Goal: Task Accomplishment & Management: Complete application form

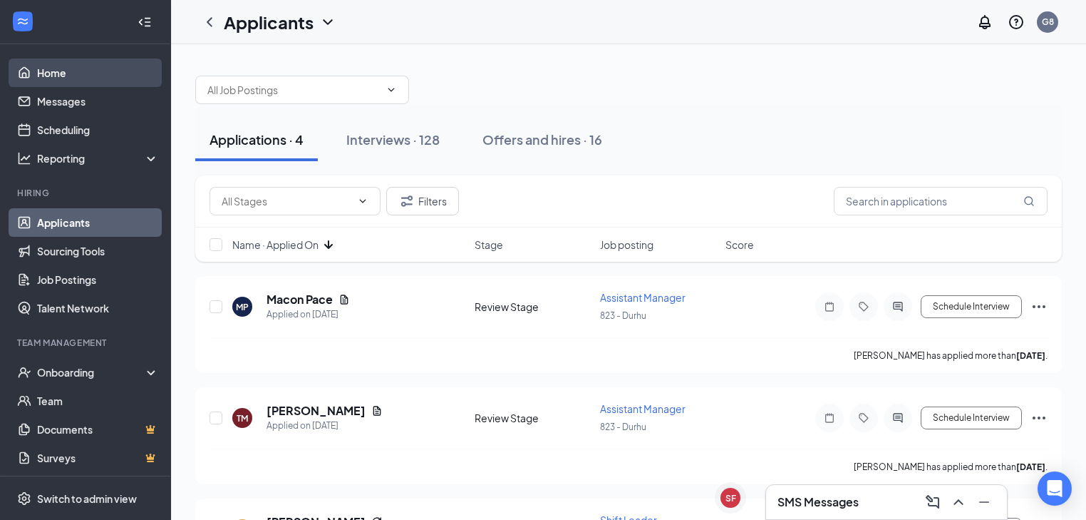
click at [51, 66] on link "Home" at bounding box center [98, 72] width 122 height 29
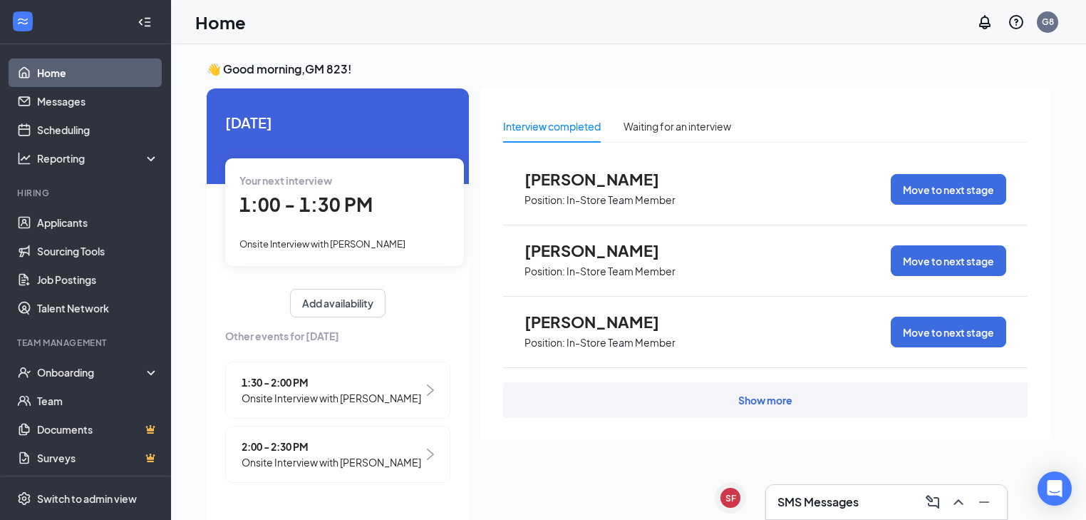
click at [334, 209] on span "1:00 - 1:30 PM" at bounding box center [306, 204] width 133 height 24
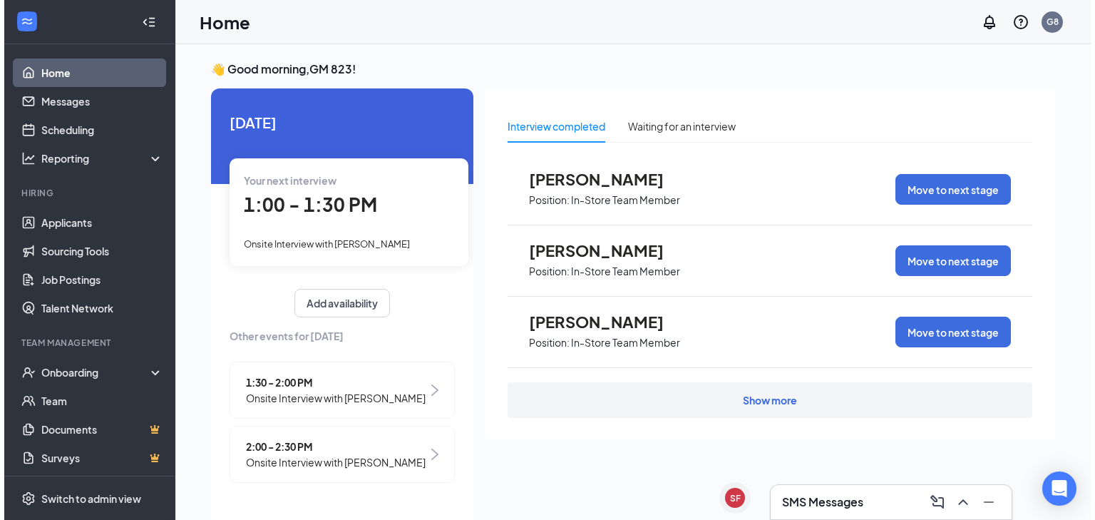
scroll to position [6, 0]
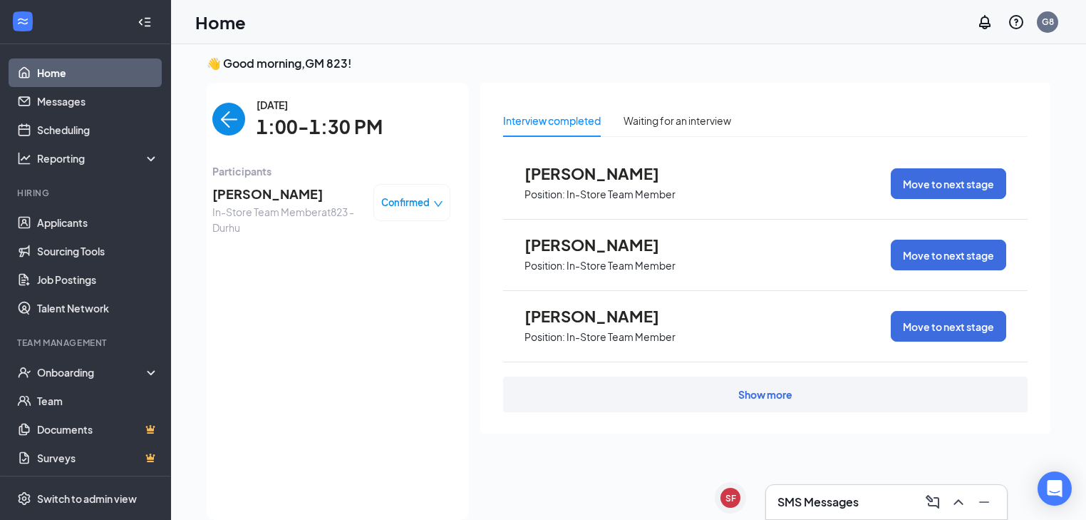
click at [257, 197] on span "[PERSON_NAME]" at bounding box center [287, 194] width 150 height 20
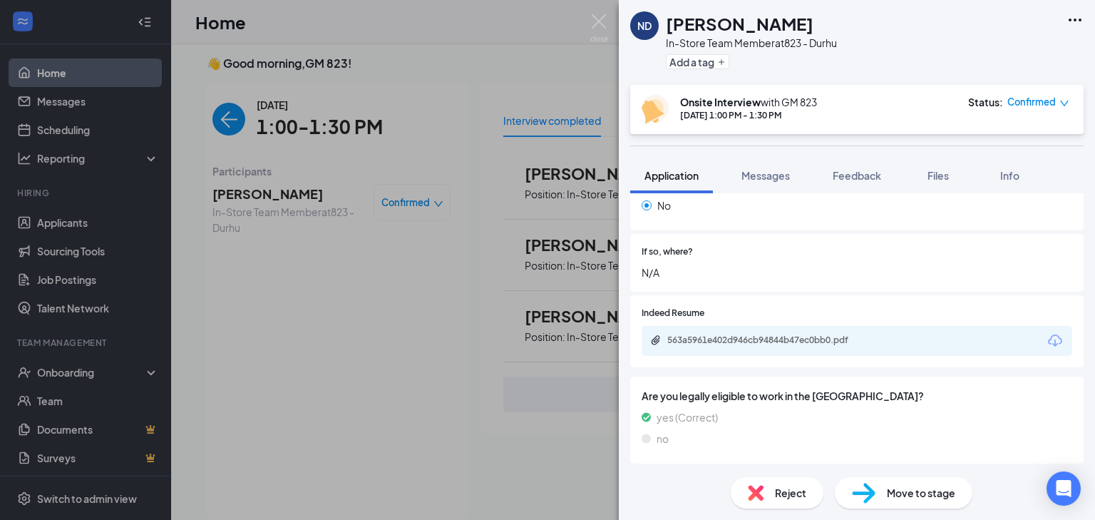
scroll to position [753, 0]
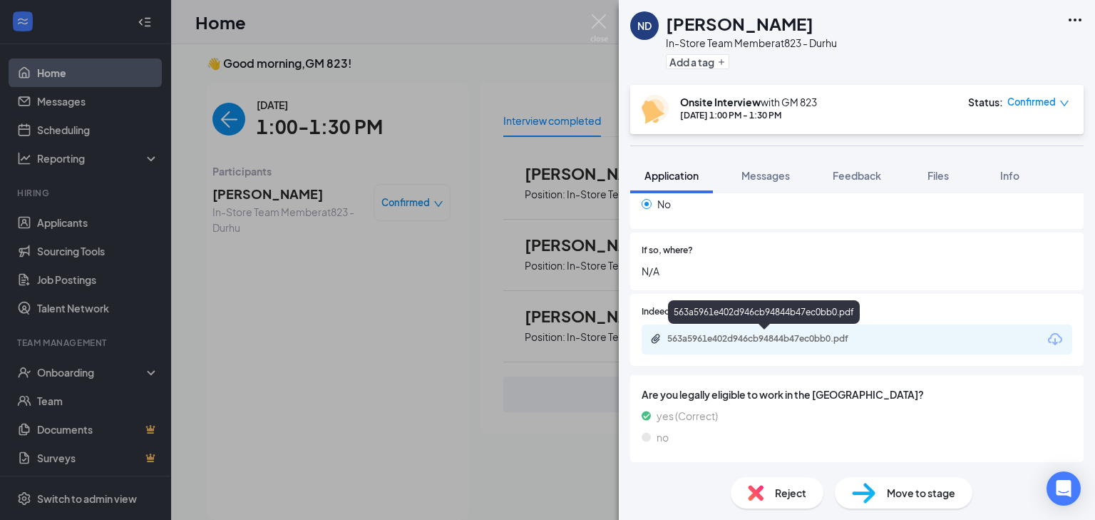
click at [762, 337] on div "563a5961e402d946cb94844b47ec0bb0.pdf" at bounding box center [767, 338] width 200 height 11
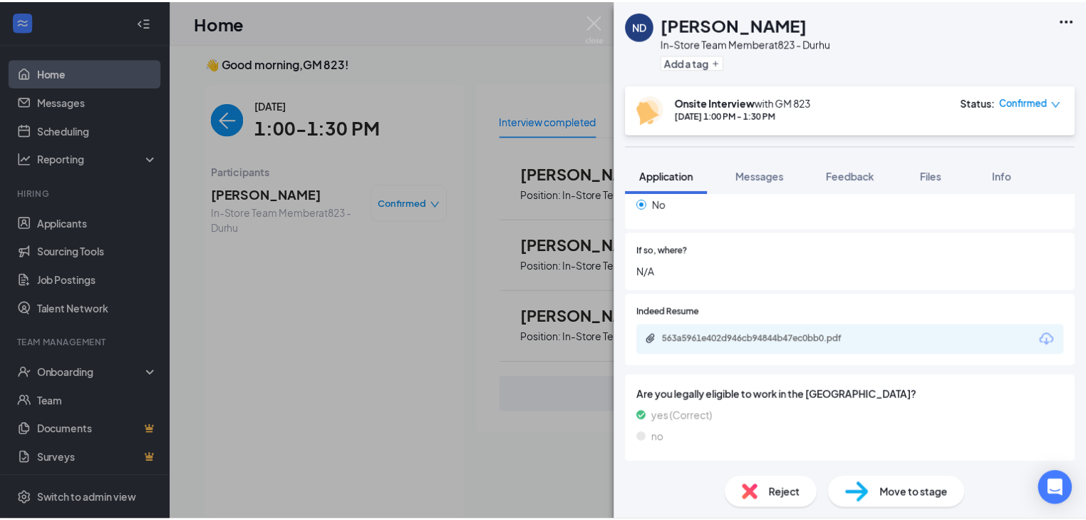
scroll to position [747, 0]
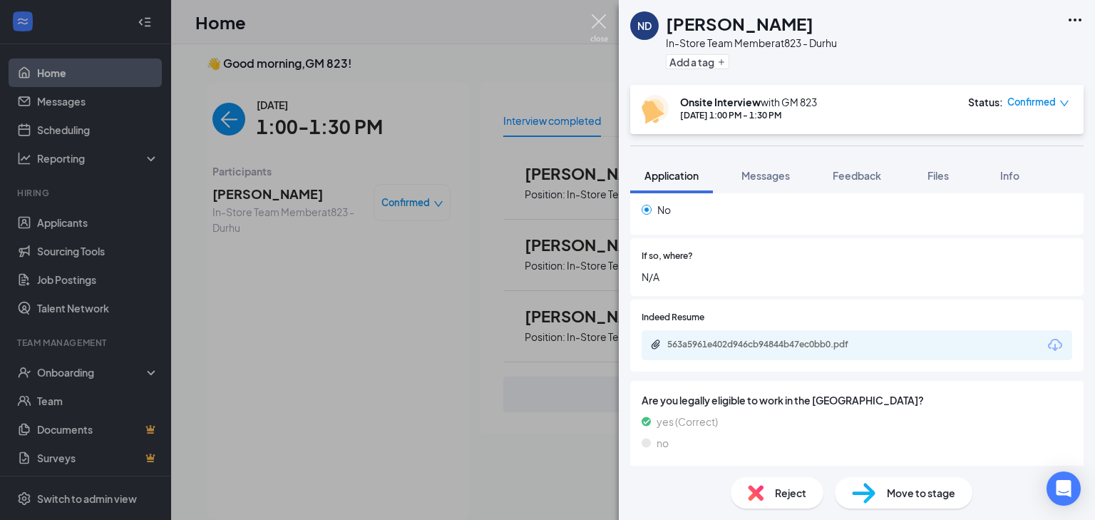
click at [596, 28] on img at bounding box center [599, 28] width 18 height 28
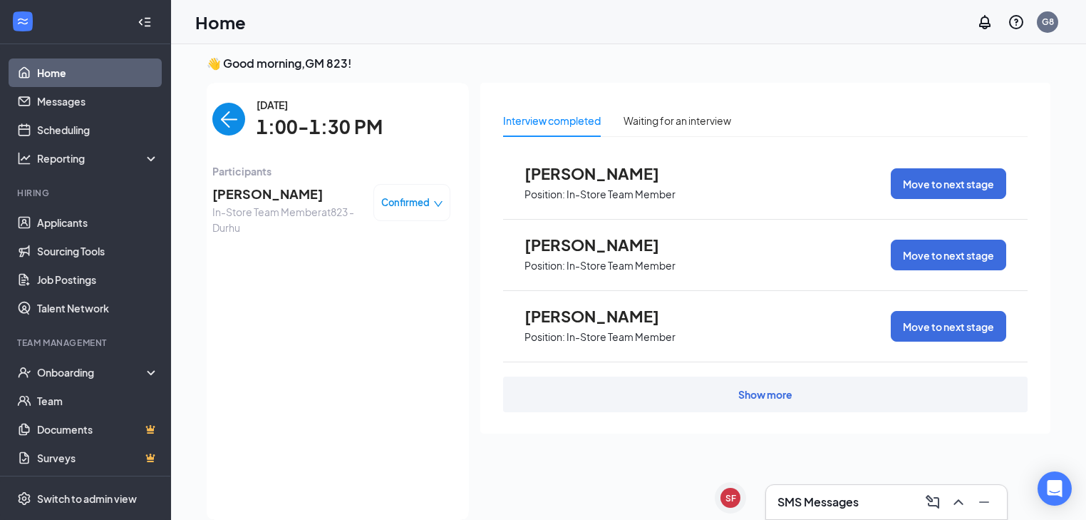
click at [47, 75] on link "Home" at bounding box center [98, 72] width 122 height 29
click at [77, 119] on link "Scheduling" at bounding box center [98, 129] width 122 height 29
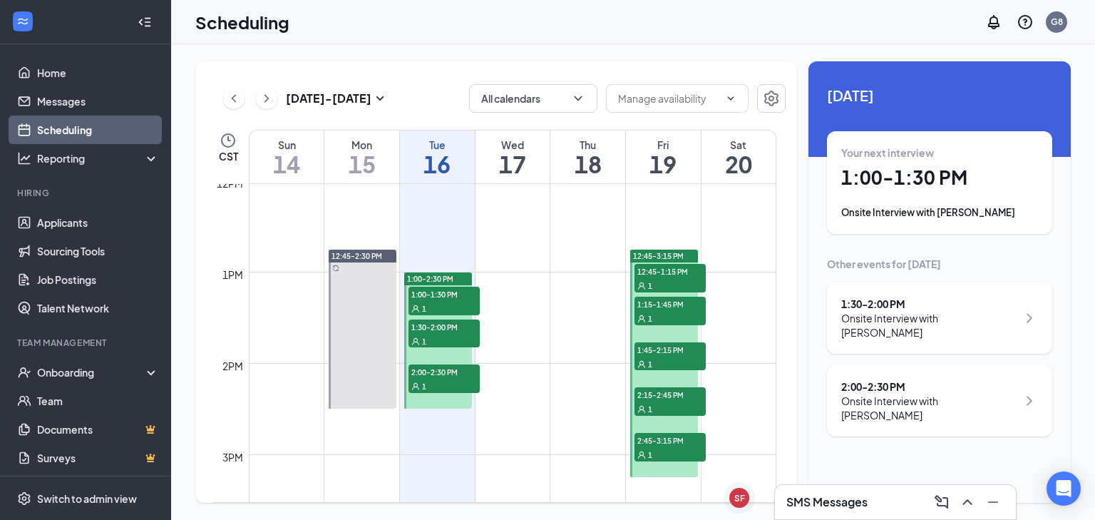
scroll to position [1157, 0]
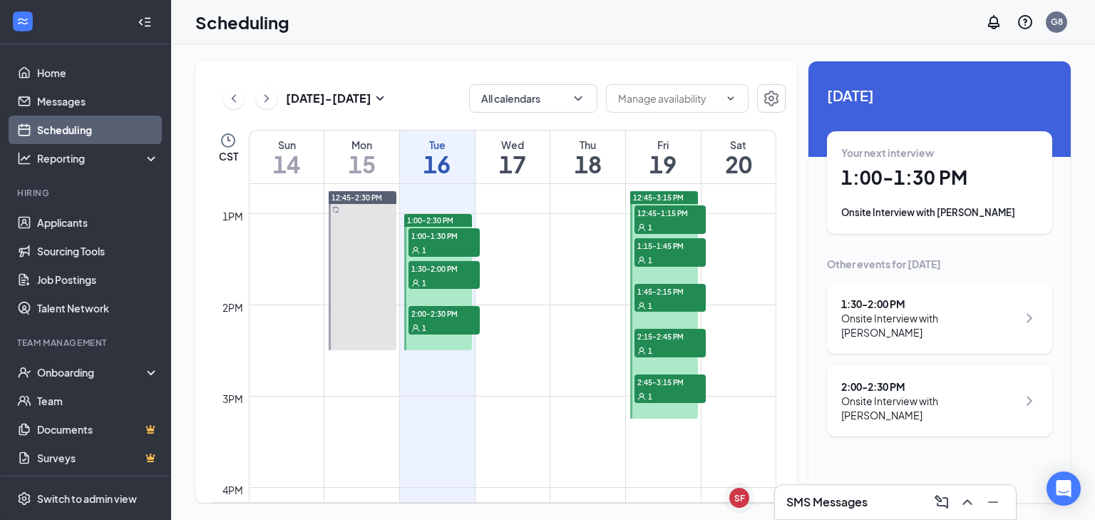
click at [452, 277] on div "1" at bounding box center [443, 282] width 71 height 14
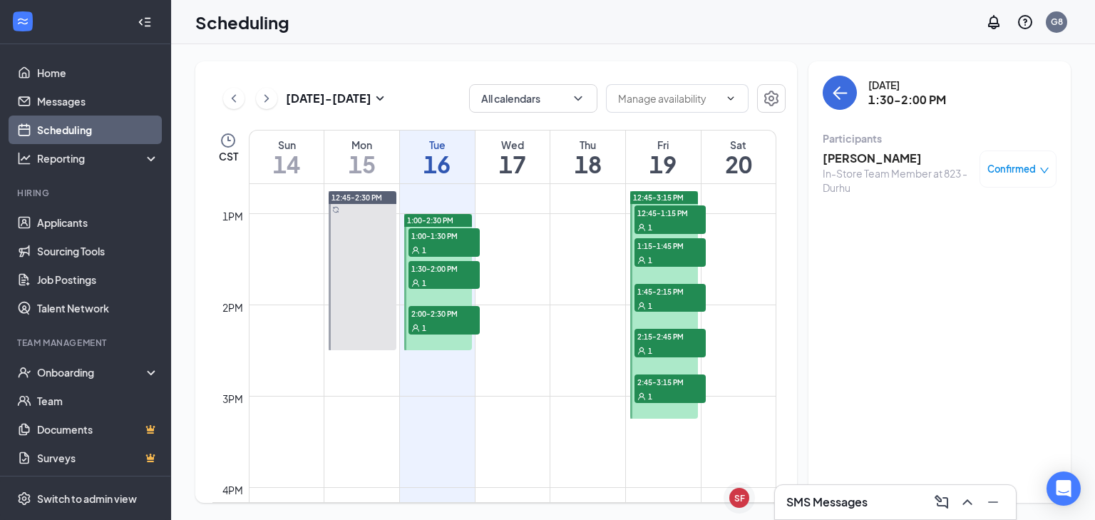
click at [848, 158] on h3 "Kariah Odom" at bounding box center [898, 158] width 150 height 16
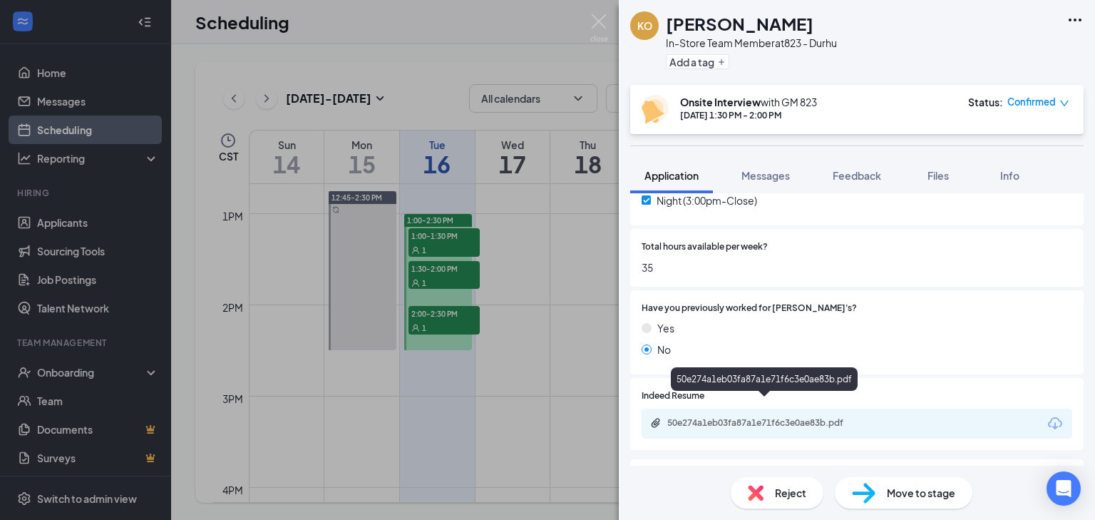
scroll to position [691, 0]
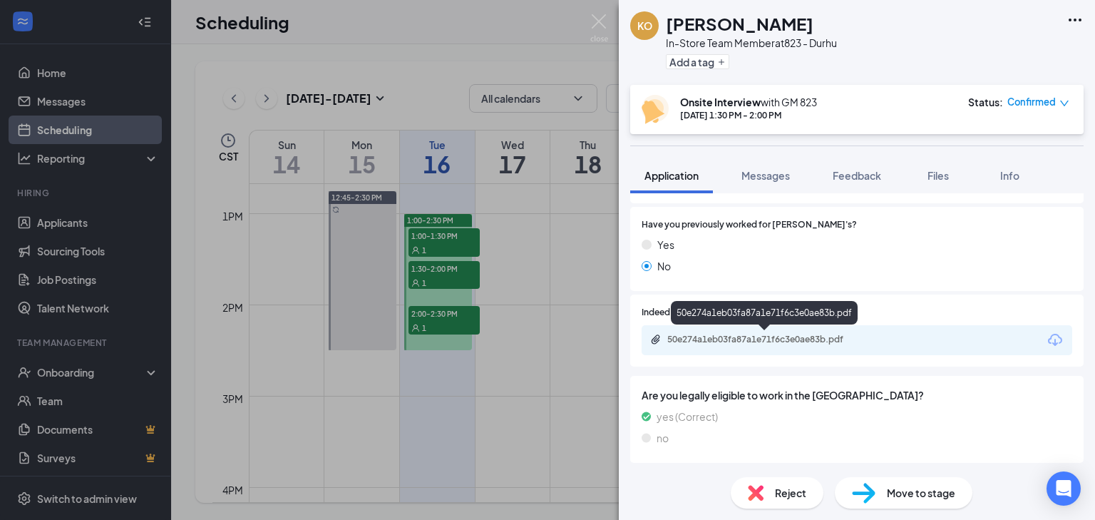
click at [761, 337] on div "50e274a1eb03fa87a1e71f6c3e0ae83b.pdf" at bounding box center [767, 339] width 200 height 11
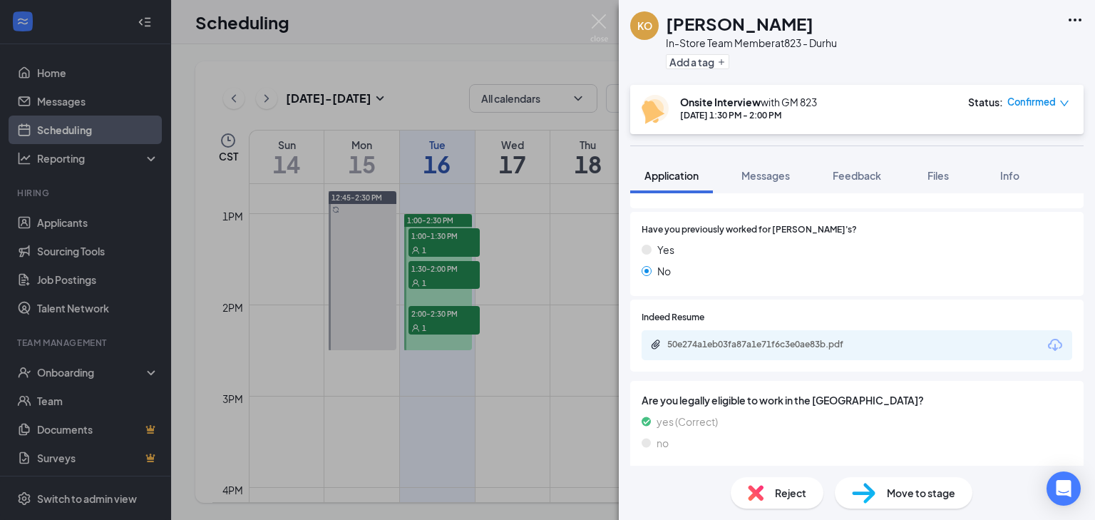
click at [786, 490] on span "Reject" at bounding box center [790, 493] width 31 height 16
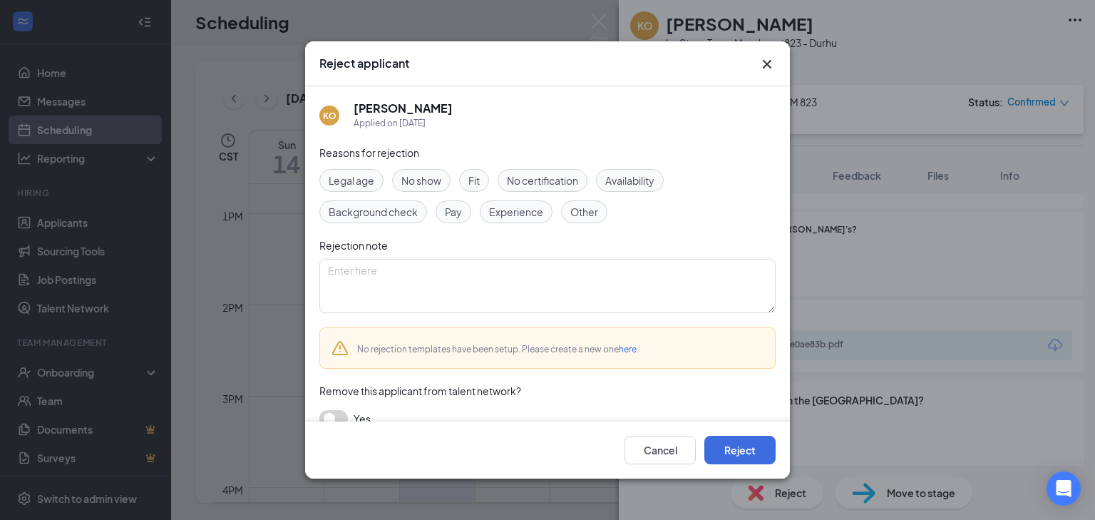
click at [627, 179] on span "Availability" at bounding box center [629, 181] width 49 height 16
click at [470, 180] on span "Fit" at bounding box center [473, 181] width 11 height 16
click at [470, 280] on textarea at bounding box center [547, 286] width 456 height 54
drag, startPoint x: 630, startPoint y: 277, endPoint x: 332, endPoint y: 294, distance: 298.5
click at [332, 294] on textarea "This position is no longer available. Good luck on your search." at bounding box center [547, 286] width 456 height 54
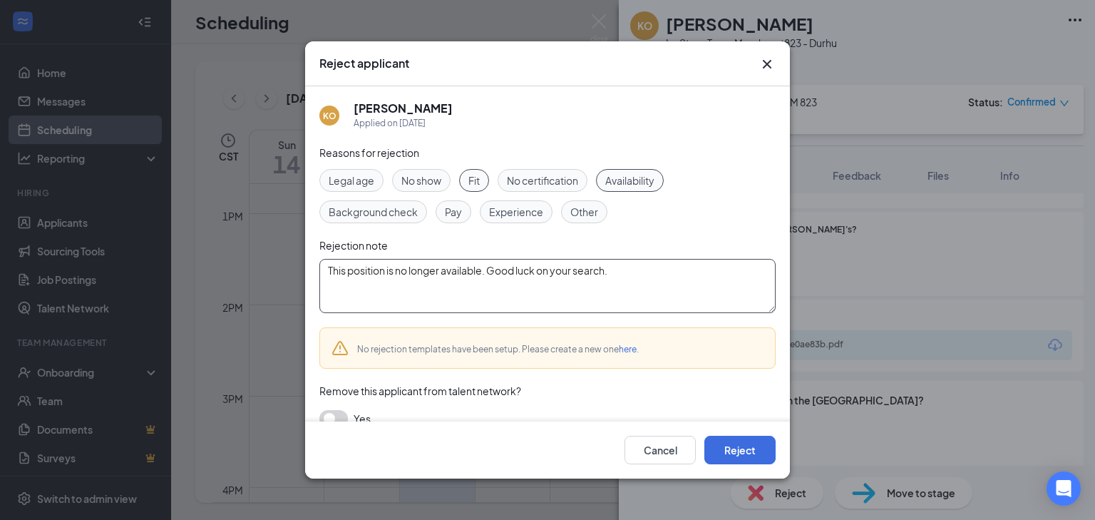
click at [324, 294] on textarea "This position is no longer available. Good luck on your search." at bounding box center [547, 286] width 456 height 54
click at [331, 287] on textarea "This position is no longer available. Good luck on your search." at bounding box center [547, 286] width 456 height 54
click at [630, 266] on textarea "This position is no longer available. Good luck on your search." at bounding box center [547, 286] width 456 height 54
drag, startPoint x: 636, startPoint y: 271, endPoint x: 329, endPoint y: 301, distance: 308.7
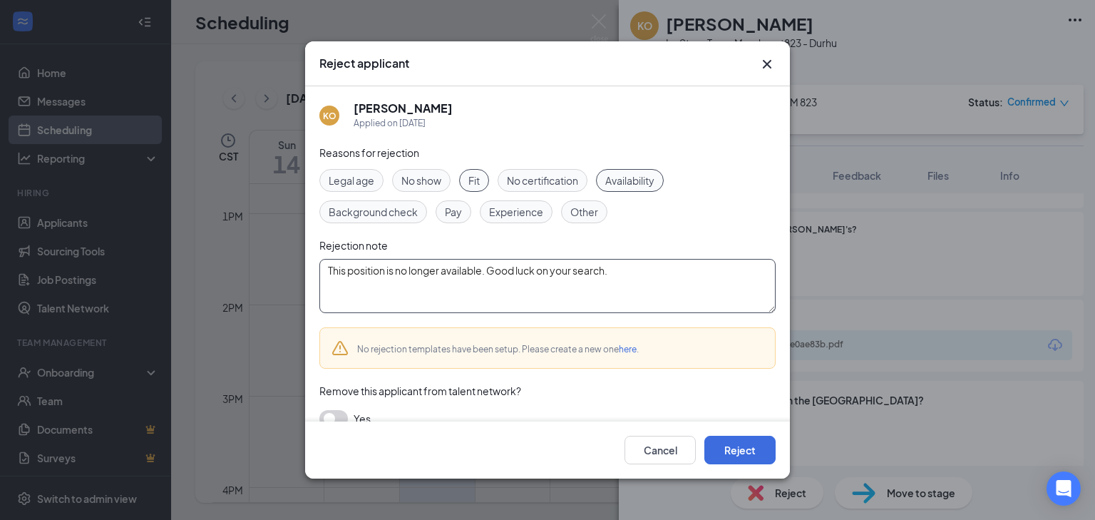
click at [329, 301] on textarea "This position is no longer available. Good luck on your search." at bounding box center [547, 286] width 456 height 54
type textarea "This position is no longer available. Good luck on your search."
click at [738, 453] on button "Reject" at bounding box center [739, 450] width 71 height 29
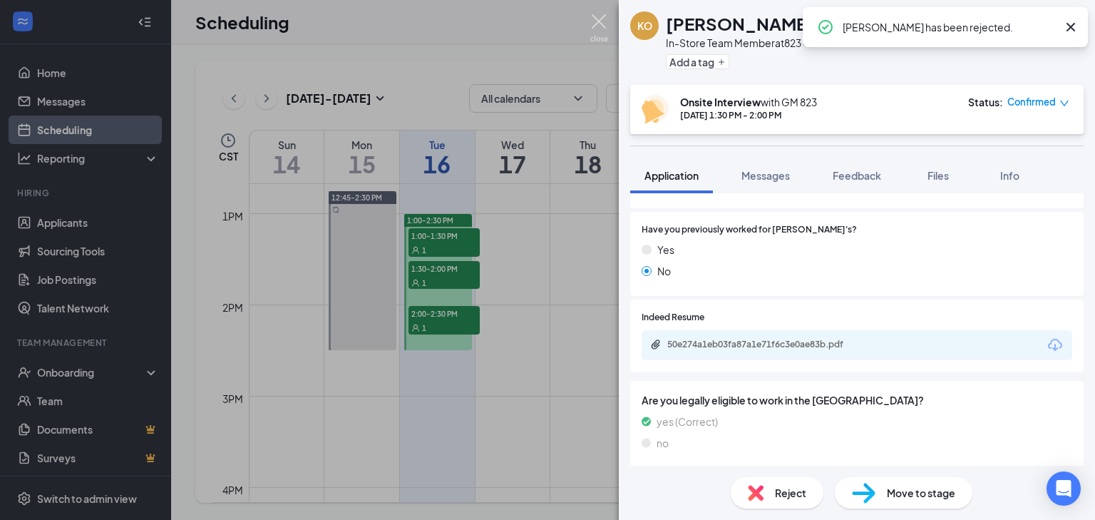
click at [602, 19] on img at bounding box center [599, 28] width 18 height 28
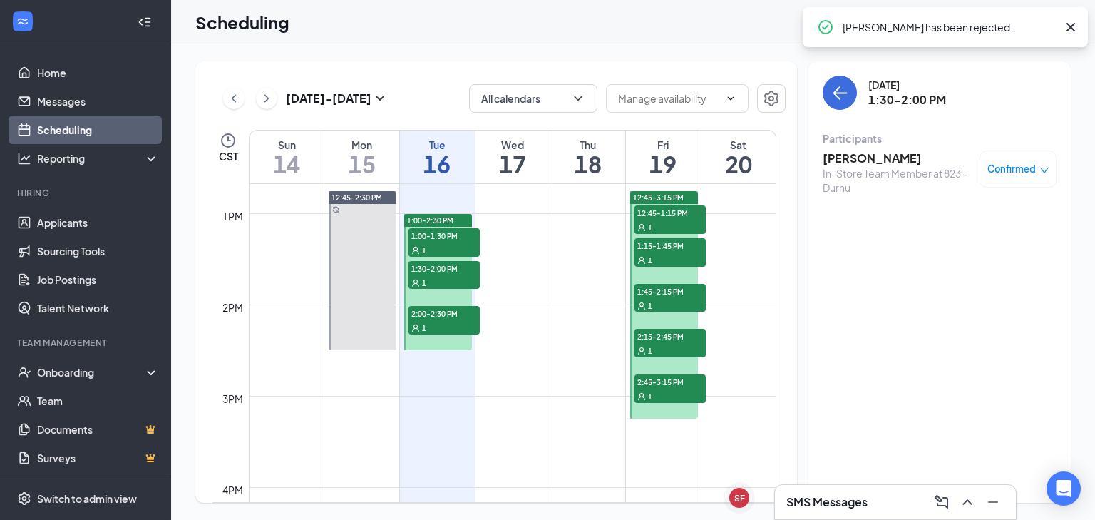
click at [449, 318] on span "2:00-2:30 PM" at bounding box center [443, 313] width 71 height 14
click at [867, 160] on h3 "Landon Miller" at bounding box center [898, 158] width 150 height 16
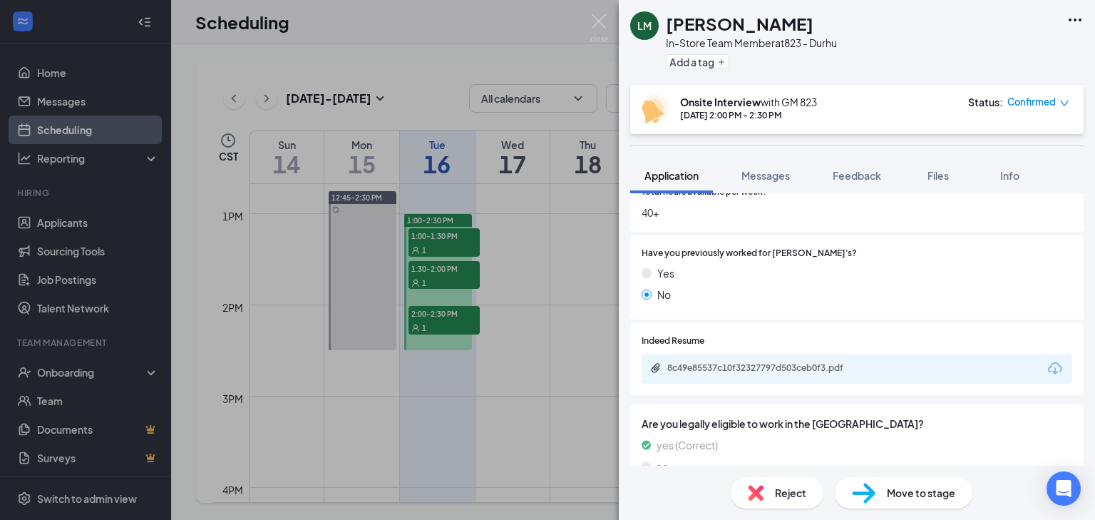
scroll to position [691, 0]
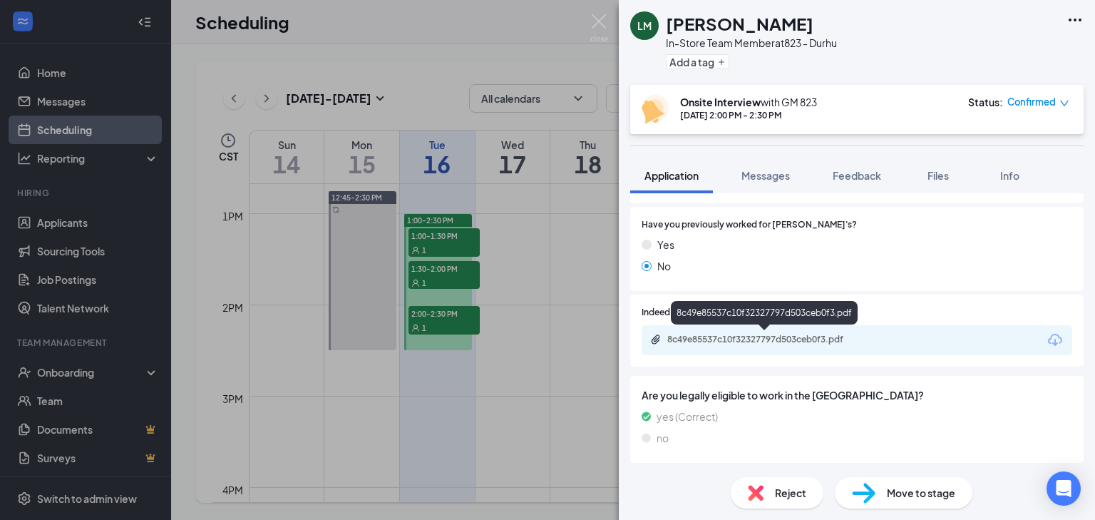
click at [751, 339] on div "8c49e85537c10f32327797d503ceb0f3.pdf" at bounding box center [767, 339] width 200 height 11
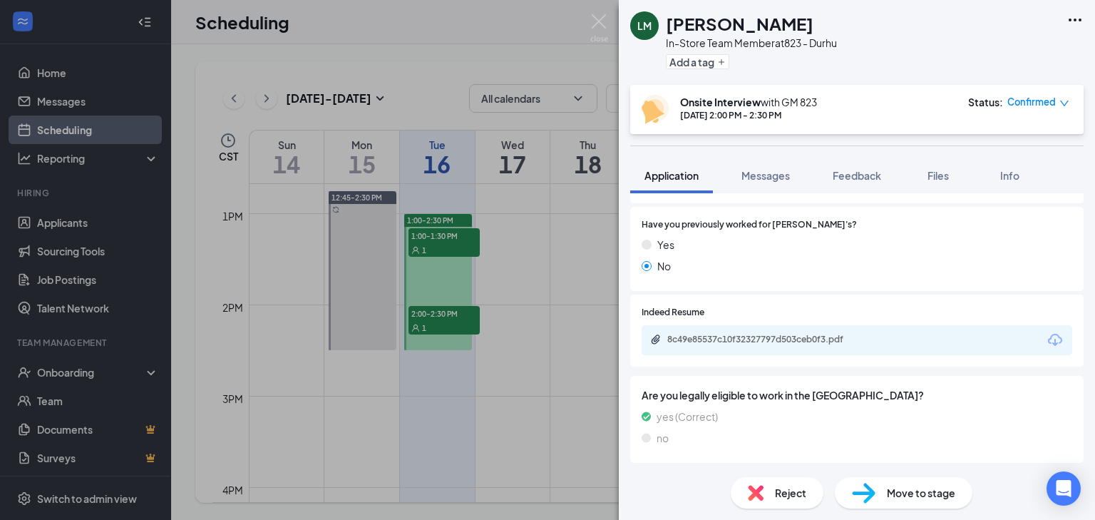
scroll to position [686, 0]
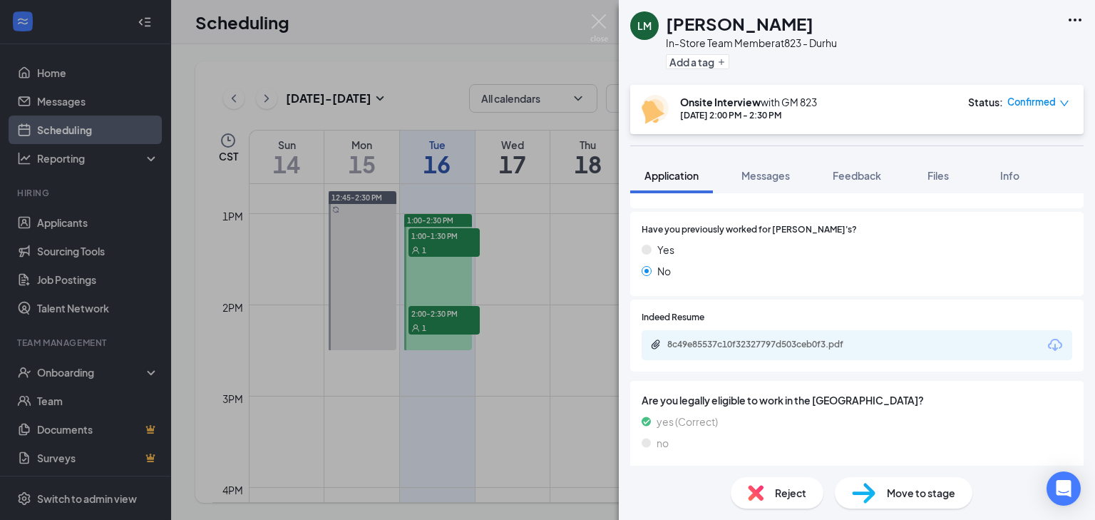
click at [780, 491] on span "Reject" at bounding box center [790, 493] width 31 height 16
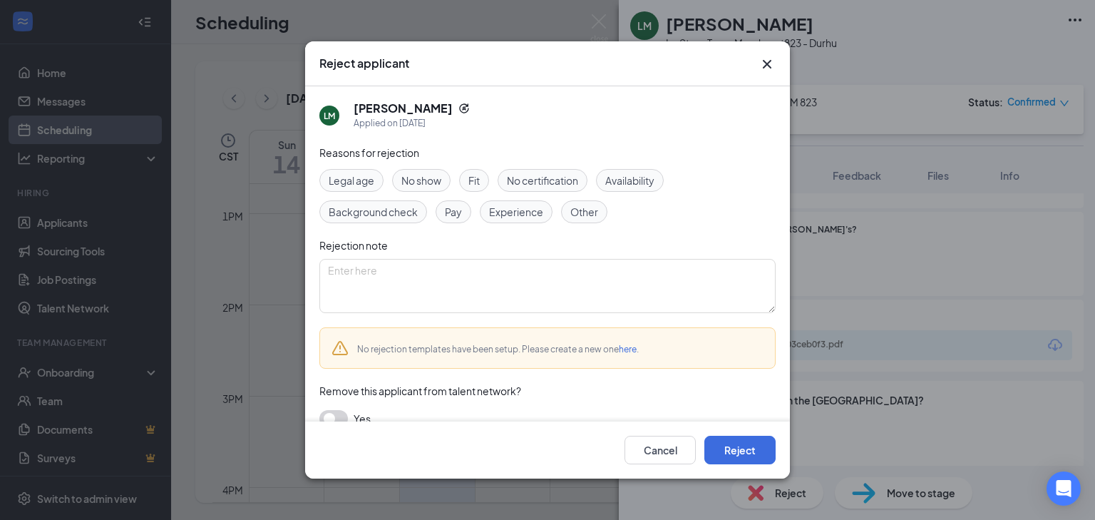
click at [474, 175] on span "Fit" at bounding box center [473, 181] width 11 height 16
click at [493, 214] on span "Experience" at bounding box center [516, 212] width 54 height 16
paste textarea "This position is no longer available. Good luck on your search."
type textarea "This position is no longer available. Good luck on your search."
click at [750, 449] on button "Reject" at bounding box center [739, 450] width 71 height 29
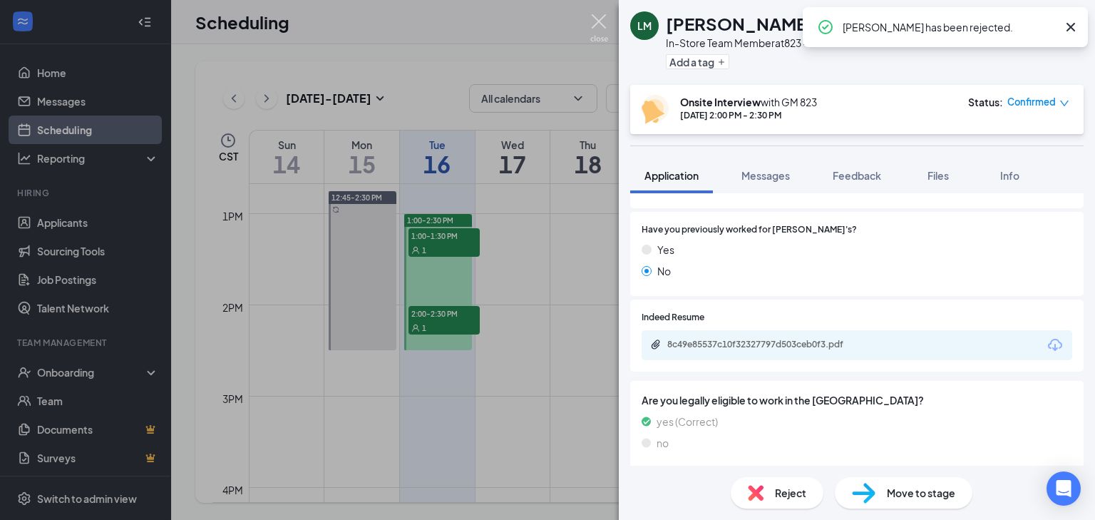
click at [598, 26] on img at bounding box center [599, 28] width 18 height 28
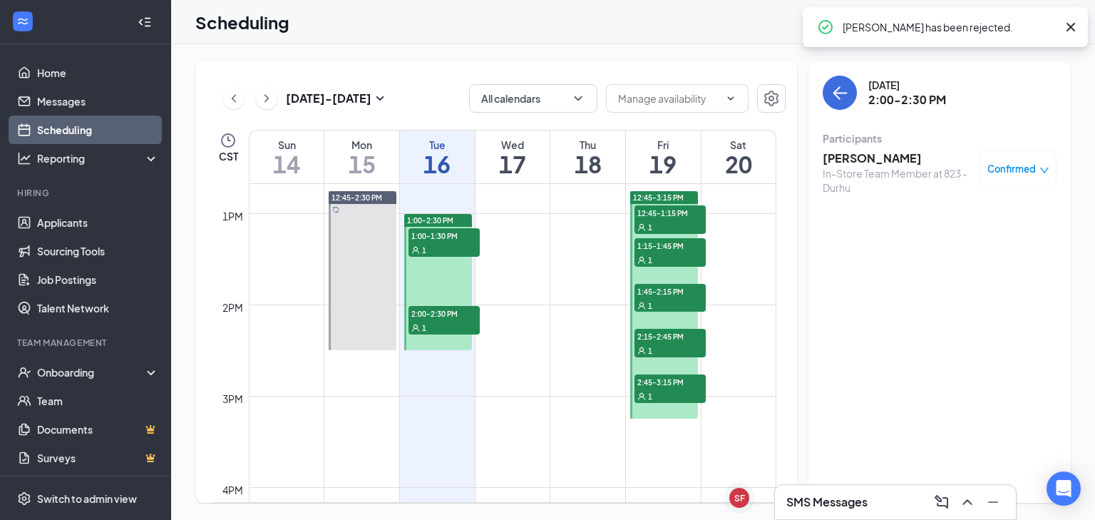
click at [685, 215] on span "12:45-1:15 PM" at bounding box center [669, 212] width 71 height 14
click at [885, 157] on h3 "Jordyn Bennett" at bounding box center [898, 158] width 150 height 16
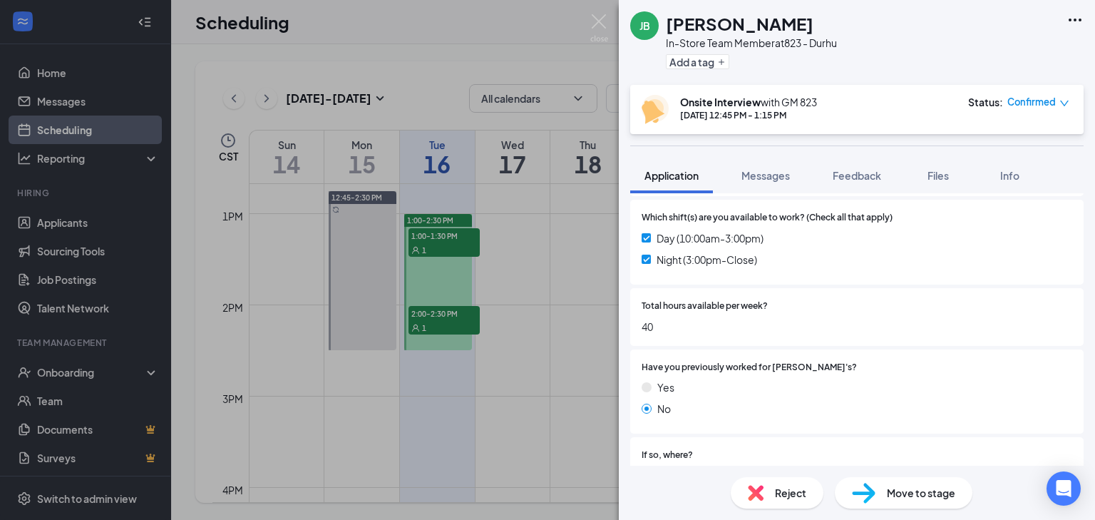
scroll to position [545, 0]
click at [597, 23] on img at bounding box center [599, 28] width 18 height 28
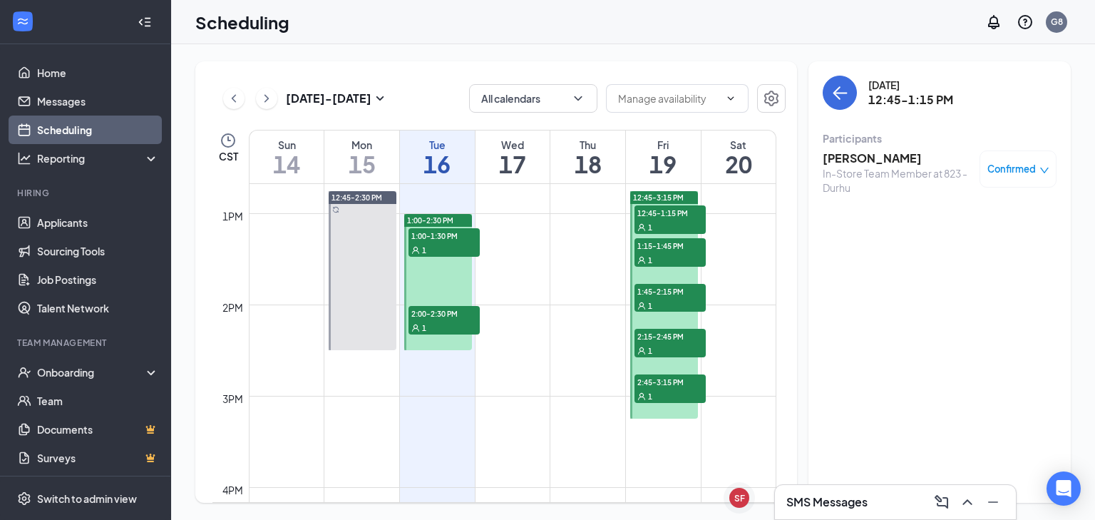
click at [687, 251] on span "1:15-1:45 PM" at bounding box center [669, 245] width 71 height 14
click at [860, 159] on h3 "janiyah carey" at bounding box center [898, 158] width 150 height 16
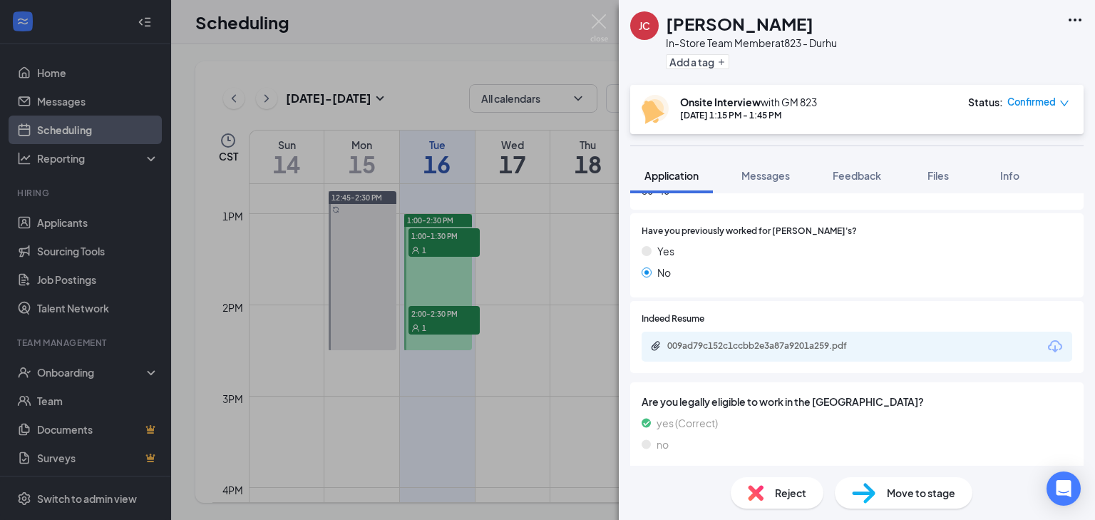
scroll to position [691, 0]
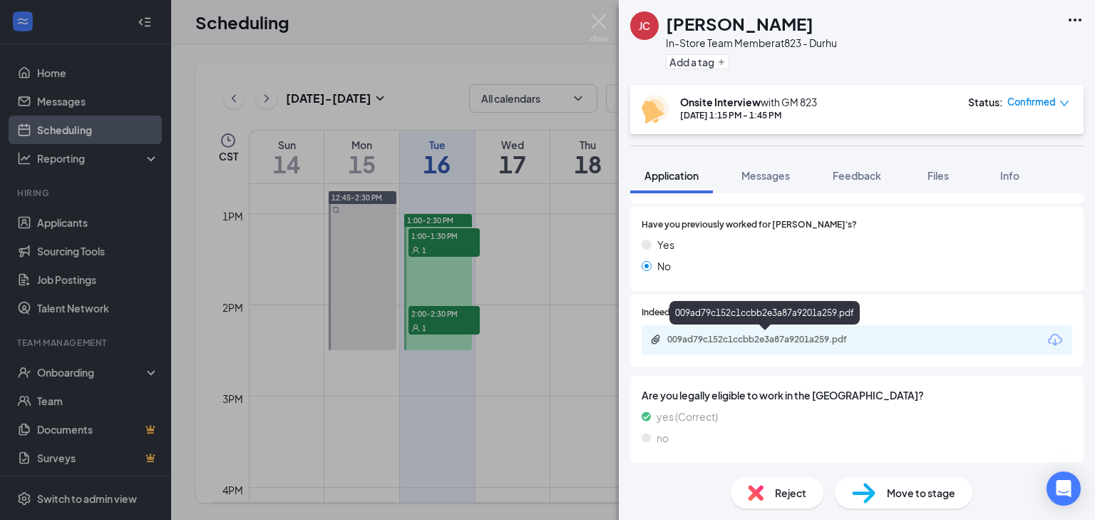
click at [768, 345] on div "009ad79c152c1ccbb2e3a87a9201a259.pdf" at bounding box center [765, 341] width 231 height 14
click at [742, 339] on div "009ad79c152c1ccbb2e3a87a9201a259.pdf" at bounding box center [767, 339] width 200 height 11
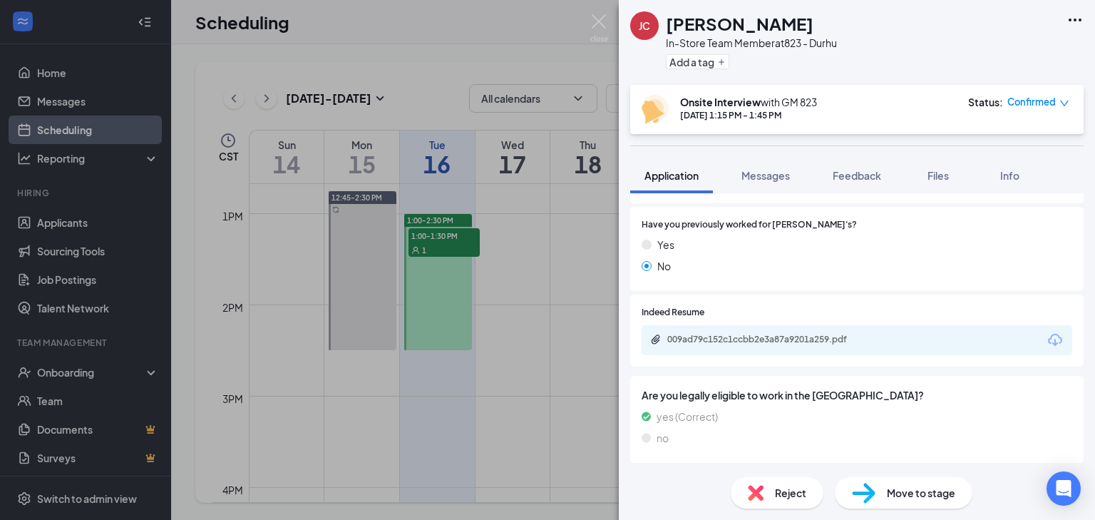
scroll to position [686, 0]
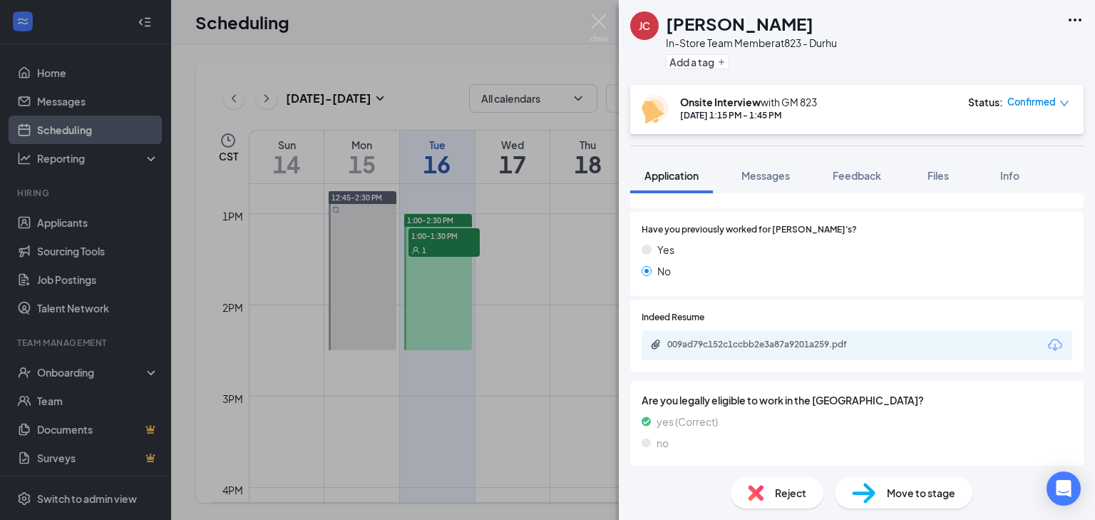
click at [760, 487] on img at bounding box center [756, 493] width 16 height 16
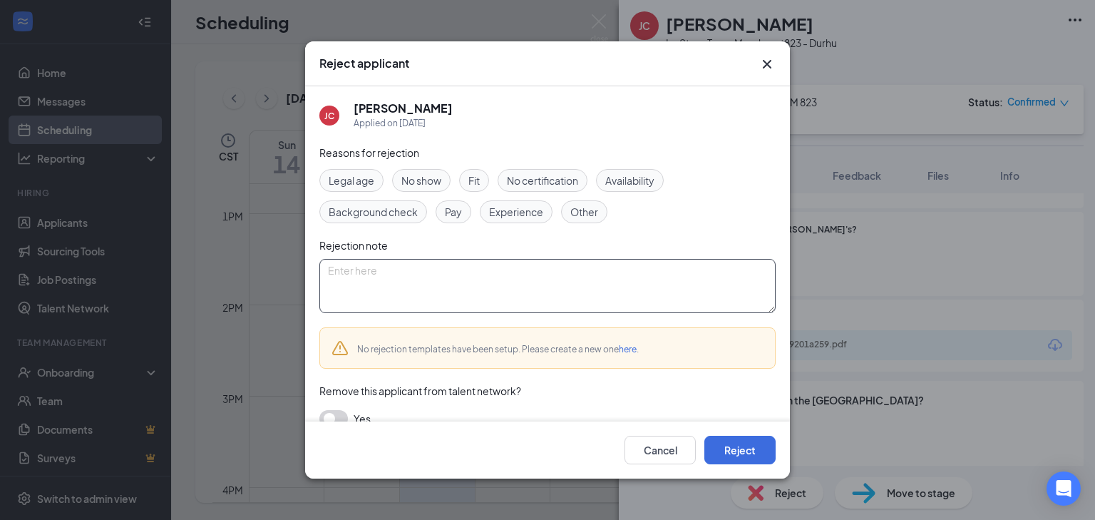
paste textarea "This position is no longer available. Good luck on your search."
type textarea "This position is no longer available. Good luck on your search."
click at [460, 180] on div "Fit" at bounding box center [474, 180] width 30 height 23
click at [741, 442] on button "Reject" at bounding box center [739, 450] width 71 height 29
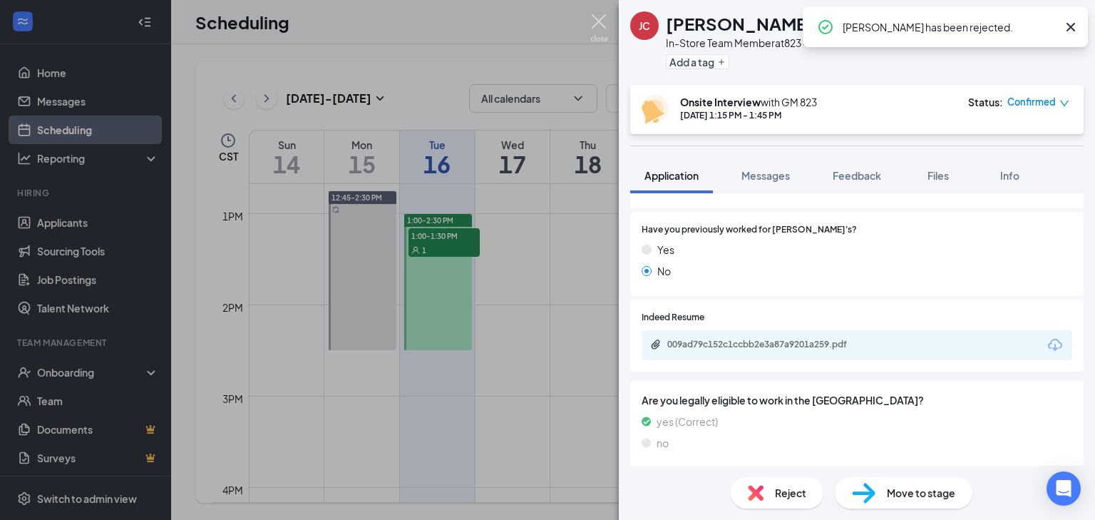
click at [592, 17] on img at bounding box center [599, 28] width 18 height 28
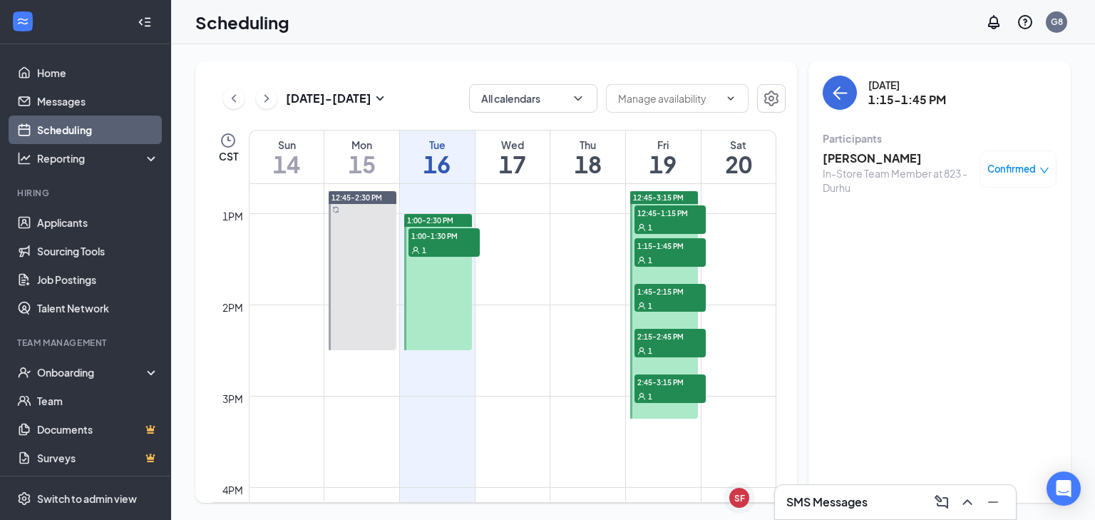
click at [657, 294] on span "1:45-2:15 PM" at bounding box center [669, 291] width 71 height 14
click at [863, 157] on h3 "Kimora Tyson" at bounding box center [898, 158] width 150 height 16
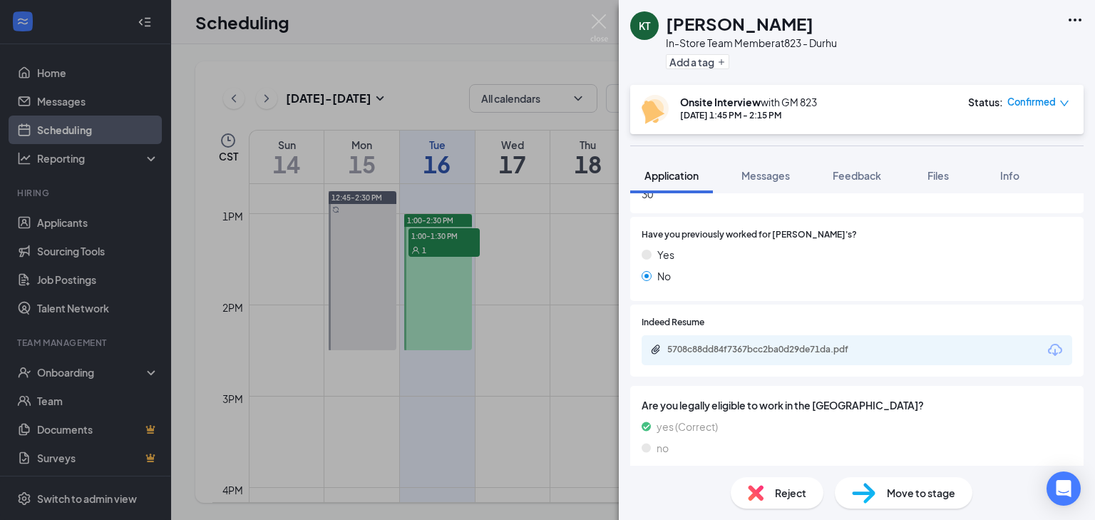
scroll to position [691, 0]
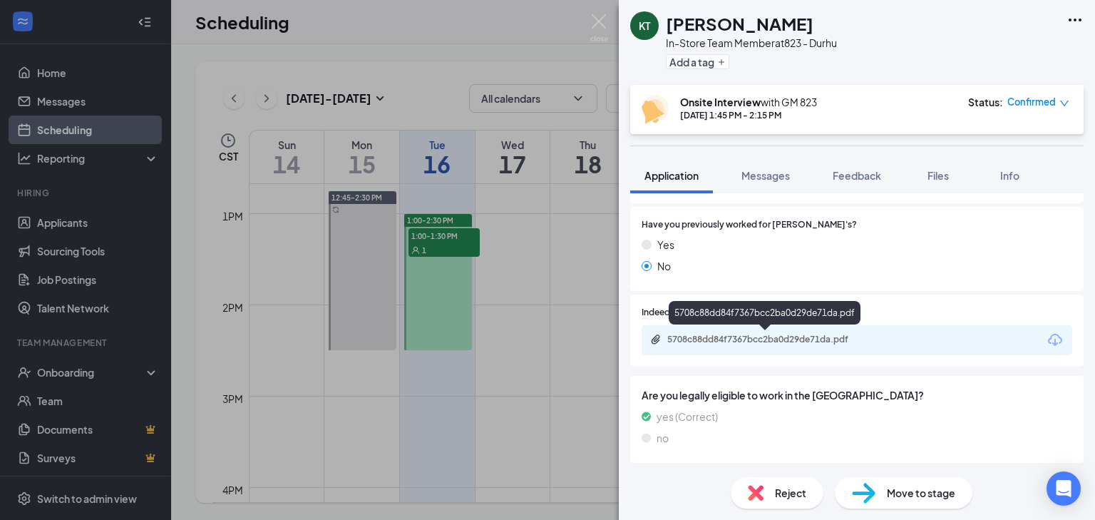
click at [738, 348] on div "5708c88dd84f7367bcc2ba0d29de71da.pdf" at bounding box center [857, 340] width 431 height 30
click at [726, 349] on div "5708c88dd84f7367bcc2ba0d29de71da.pdf" at bounding box center [857, 340] width 431 height 30
click at [726, 340] on div "5708c88dd84f7367bcc2ba0d29de71da.pdf" at bounding box center [767, 339] width 200 height 11
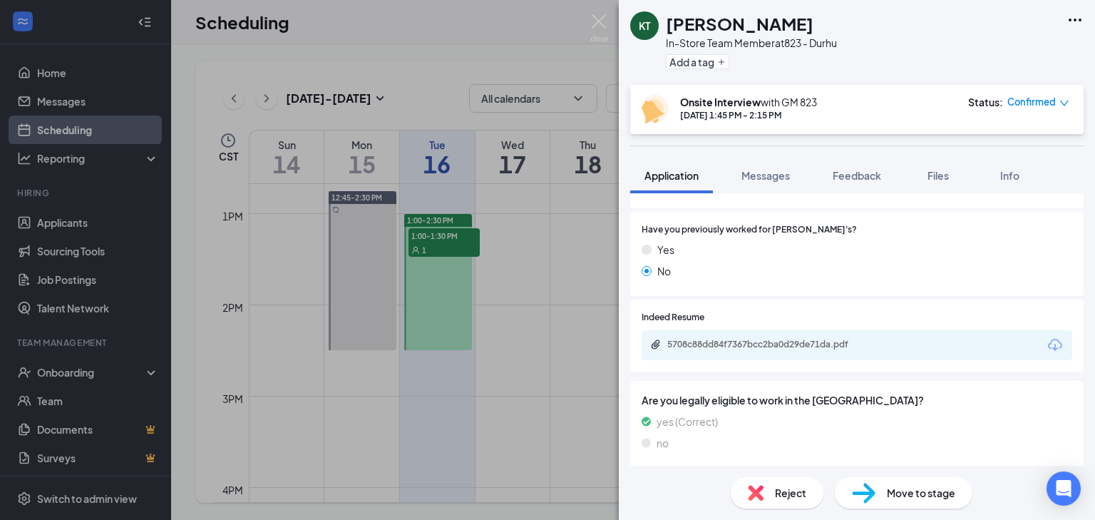
click at [753, 489] on img at bounding box center [756, 493] width 16 height 16
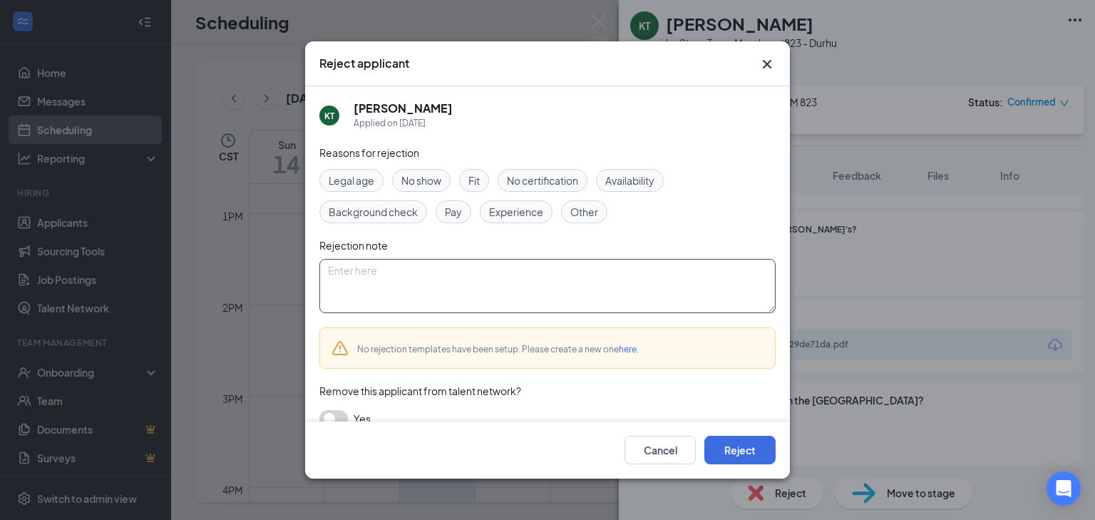
paste textarea "This position is no longer available. Good luck on your search."
type textarea "This position is no longer available. Good luck on your search."
drag, startPoint x: 652, startPoint y: 176, endPoint x: 612, endPoint y: 171, distance: 39.5
click at [652, 177] on span "Availability" at bounding box center [629, 181] width 49 height 16
click at [468, 183] on div "Fit" at bounding box center [474, 180] width 30 height 23
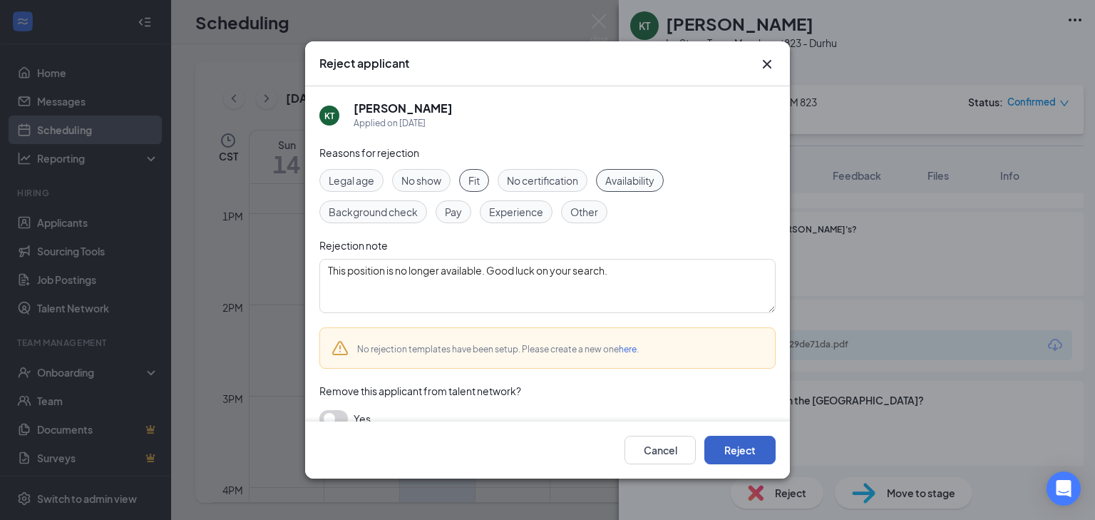
click at [753, 455] on button "Reject" at bounding box center [739, 450] width 71 height 29
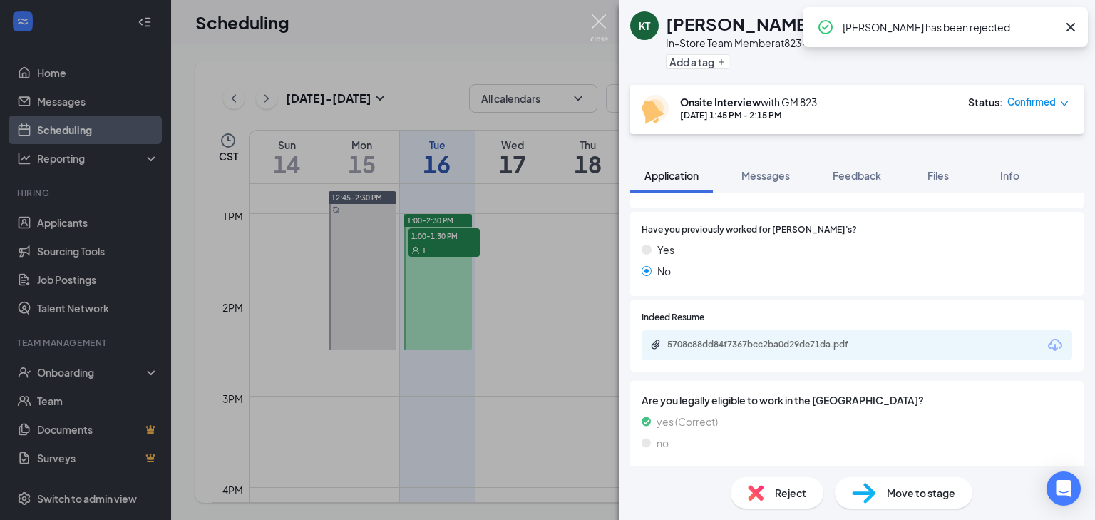
click at [606, 24] on img at bounding box center [599, 28] width 18 height 28
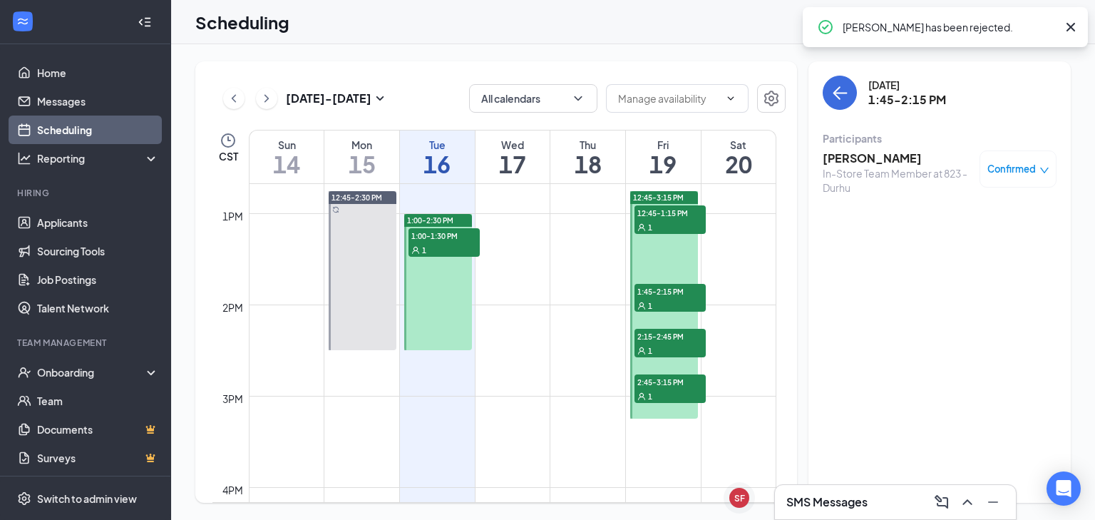
click at [678, 345] on div "1" at bounding box center [669, 350] width 71 height 14
click at [907, 154] on h3 "Earyana Haywood" at bounding box center [898, 158] width 150 height 16
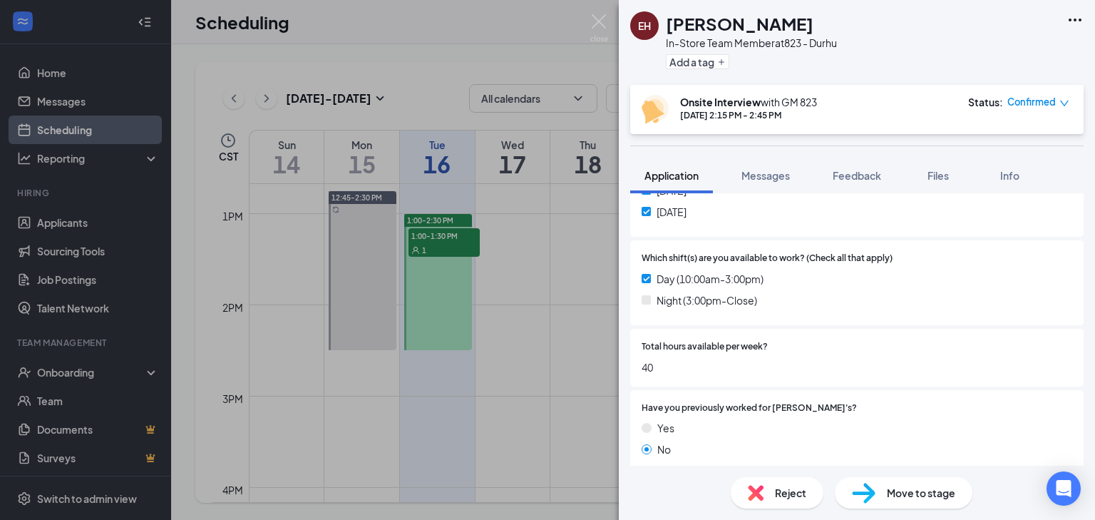
scroll to position [651, 0]
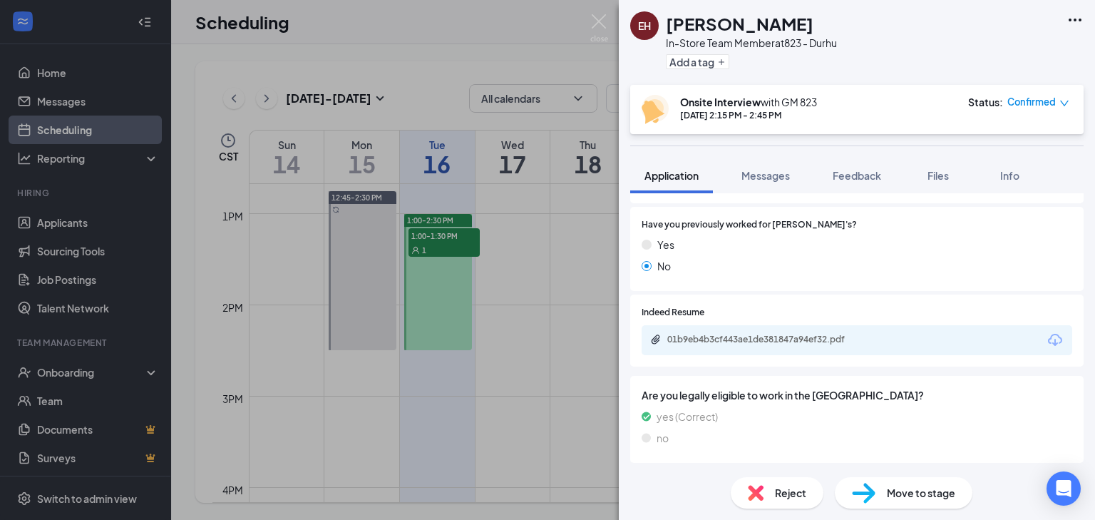
click at [718, 331] on div "01b9eb4b3cf443ae1de381847a94ef32.pdf" at bounding box center [857, 340] width 431 height 30
click at [716, 336] on div "01b9eb4b3cf443ae1de381847a94ef32.pdf" at bounding box center [767, 339] width 200 height 11
click at [793, 488] on span "Reject" at bounding box center [790, 493] width 31 height 16
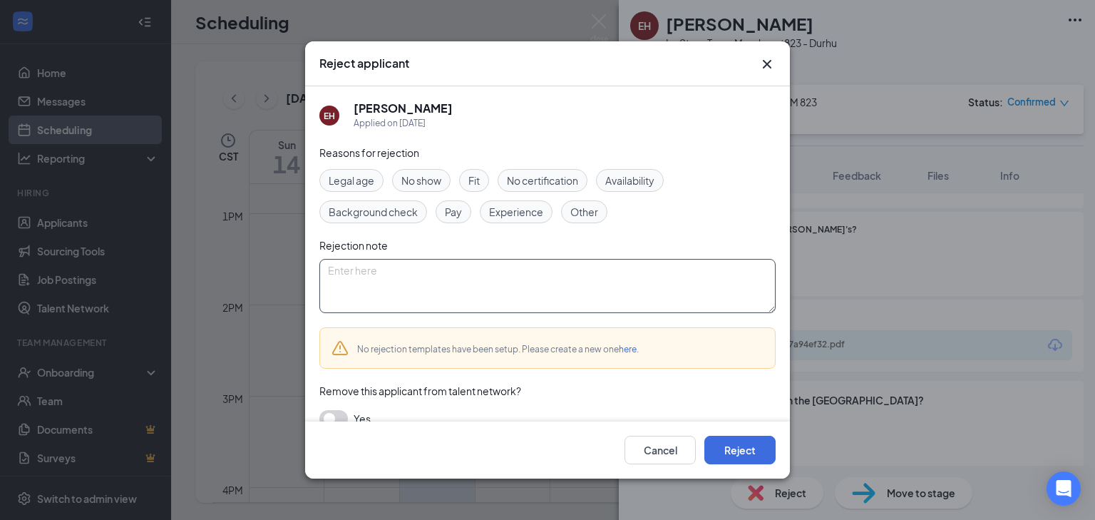
paste textarea "This position is no longer available. Good luck on your search."
type textarea "This position is no longer available. Good luck on your search."
click at [738, 462] on button "Reject" at bounding box center [739, 450] width 71 height 29
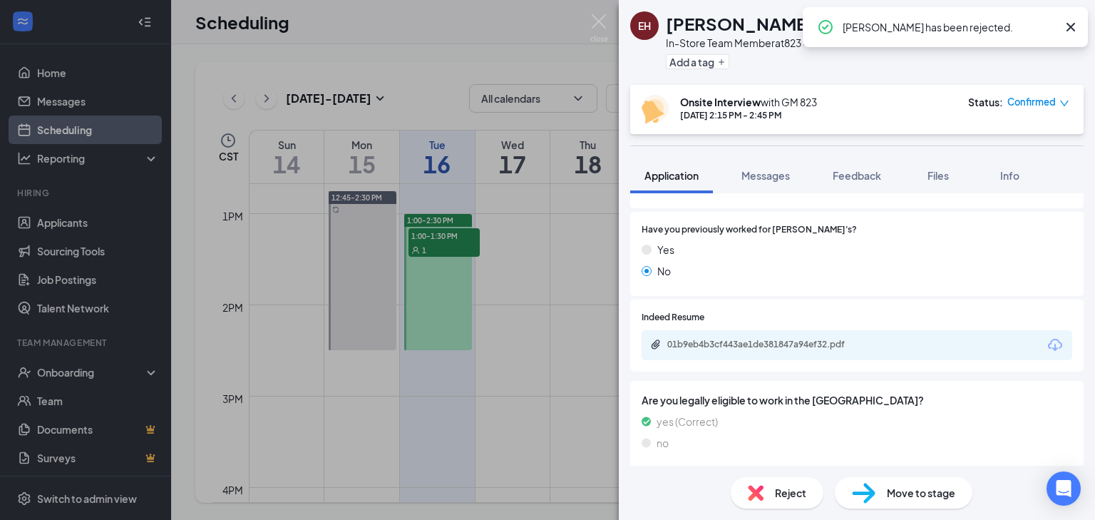
click at [610, 31] on div "EH Earyana Haywood In-Store Team Member at 823 - Durhu Add a tag Onsite Intervi…" at bounding box center [547, 260] width 1095 height 520
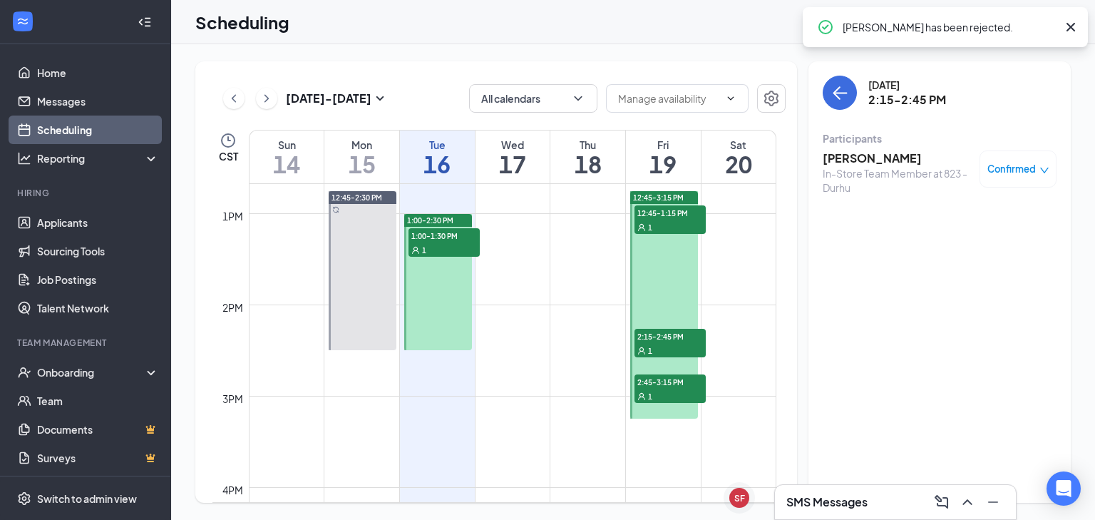
click at [684, 397] on div "1" at bounding box center [669, 395] width 71 height 14
click at [879, 166] on div "In-Store Team Member at 823 - Durhu" at bounding box center [898, 180] width 150 height 29
click at [879, 160] on h3 "Raashad Davidson" at bounding box center [898, 158] width 150 height 16
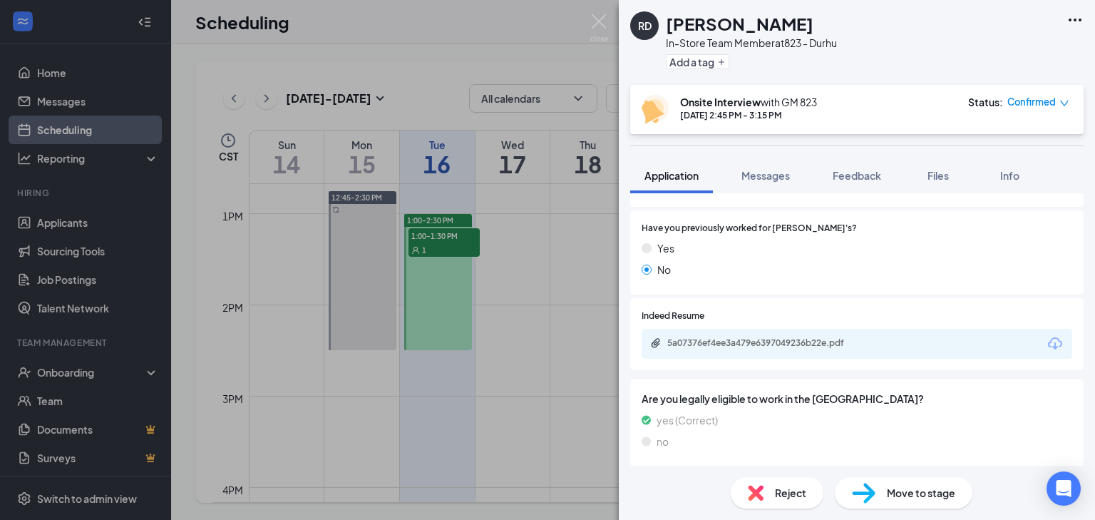
scroll to position [691, 0]
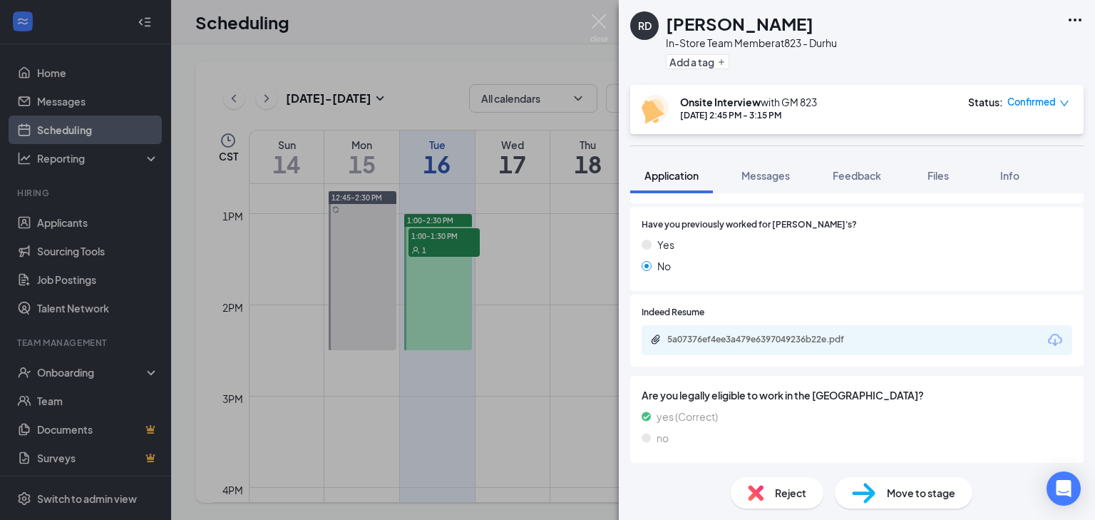
click at [771, 342] on div "5a07376ef4ee3a479e6397049236b22e.pdf" at bounding box center [767, 339] width 200 height 11
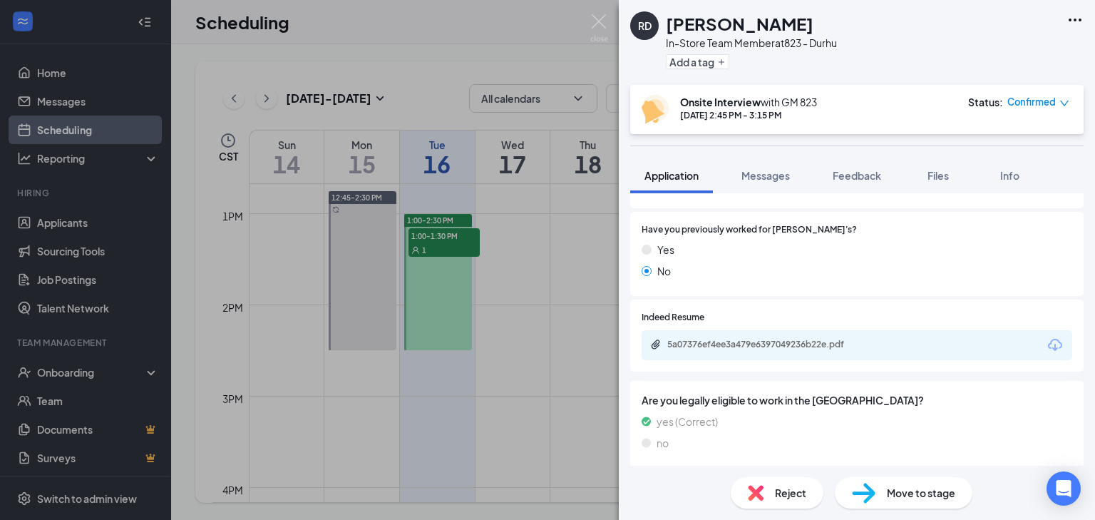
click at [790, 496] on span "Reject" at bounding box center [790, 493] width 31 height 16
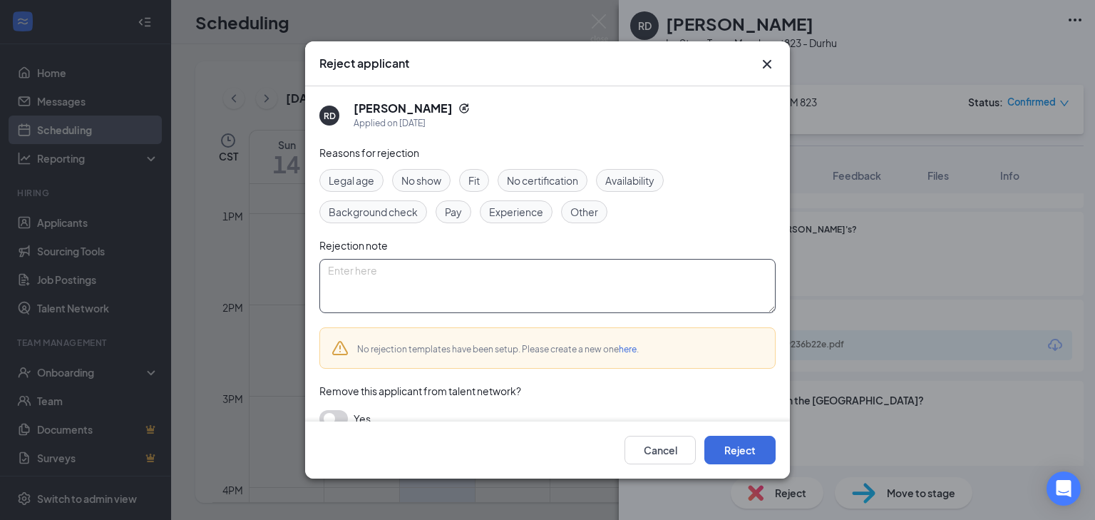
drag, startPoint x: 419, startPoint y: 250, endPoint x: 387, endPoint y: 280, distance: 43.9
drag, startPoint x: 387, startPoint y: 280, endPoint x: 399, endPoint y: 279, distance: 12.1
paste textarea "This position is no longer available. Good luck on your search."
type textarea "This position is no longer available. Good luck on your search."
click at [747, 452] on button "Reject" at bounding box center [739, 450] width 71 height 29
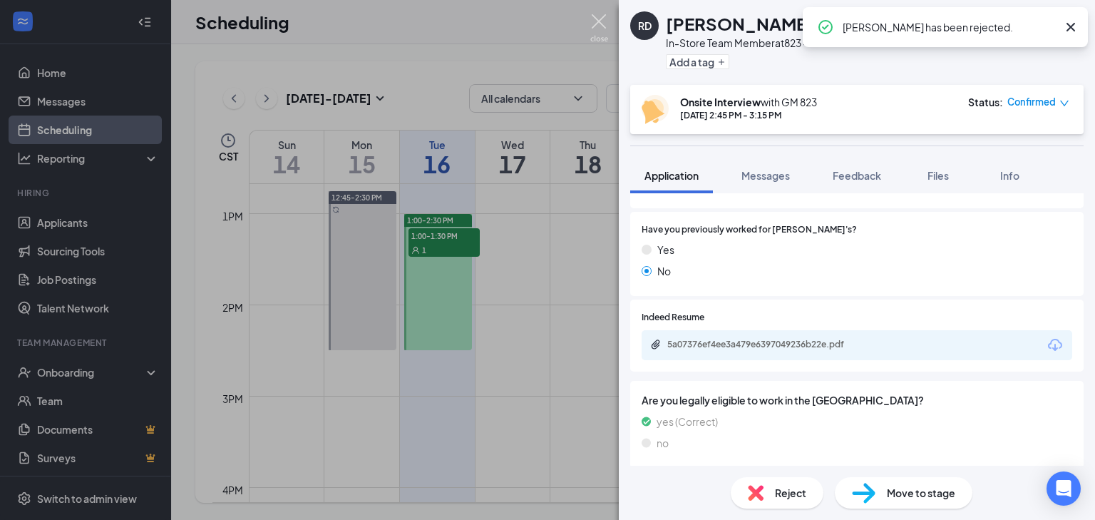
click at [595, 26] on img at bounding box center [599, 28] width 18 height 28
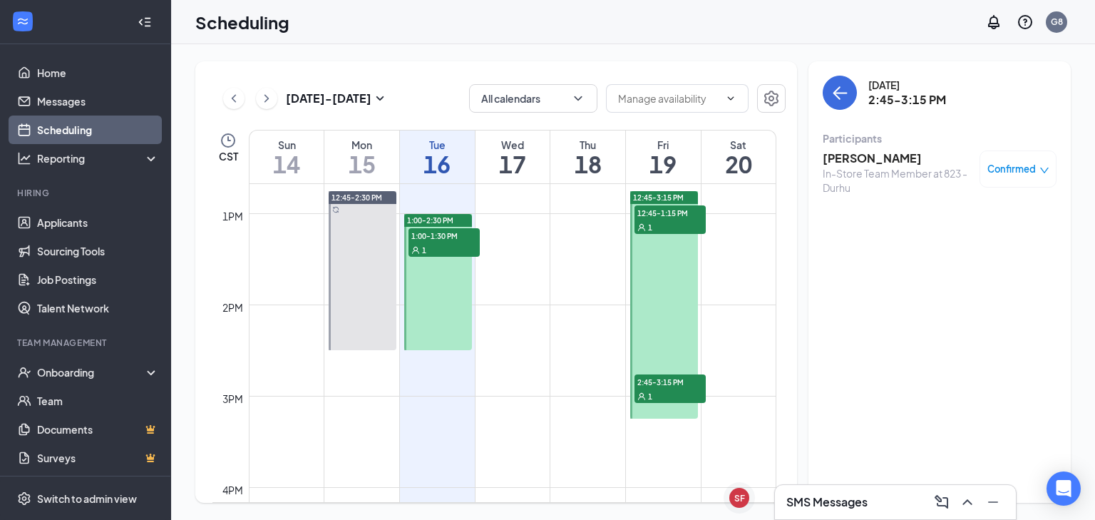
click at [259, 97] on button at bounding box center [266, 98] width 21 height 21
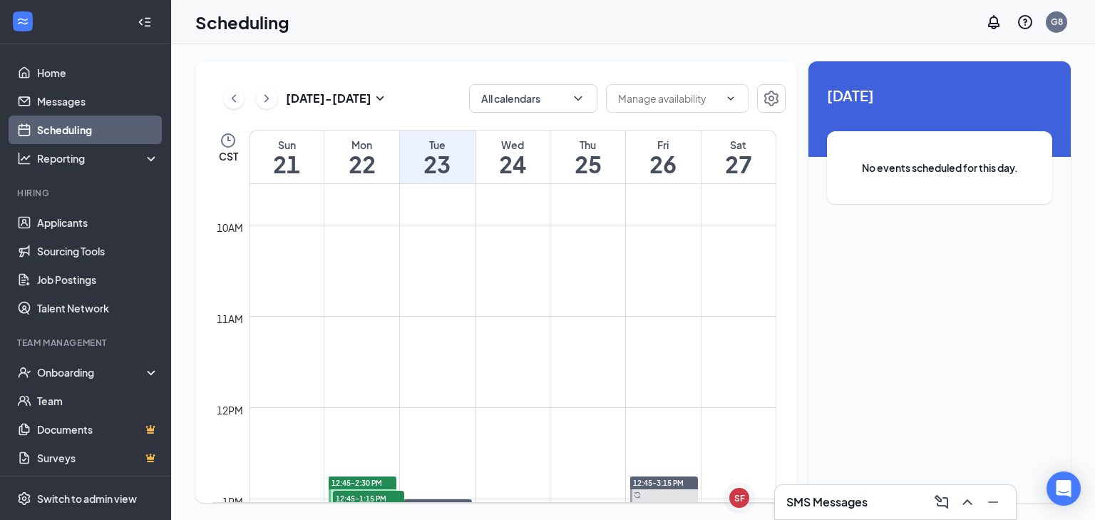
scroll to position [1043, 0]
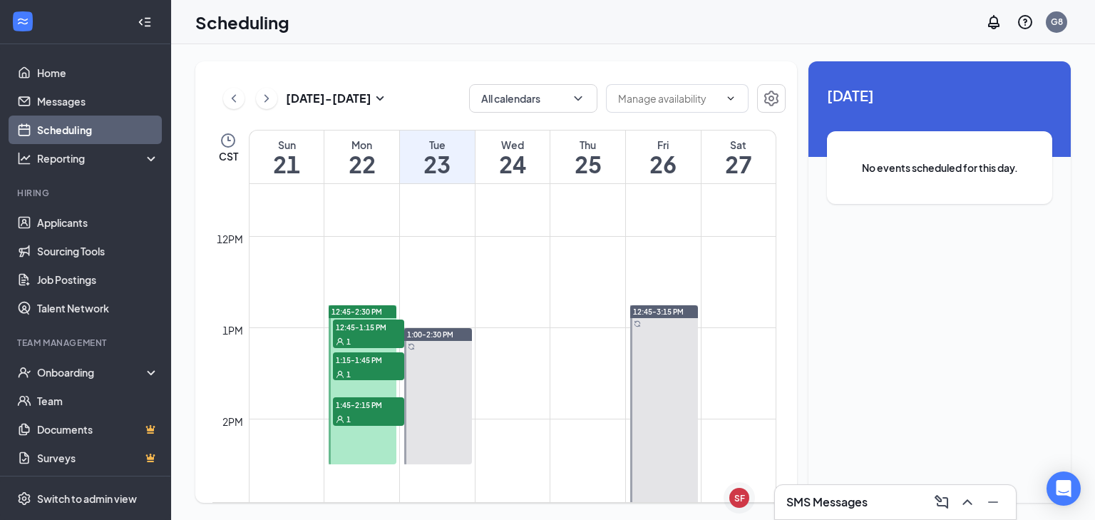
click at [376, 334] on div "1" at bounding box center [368, 341] width 71 height 14
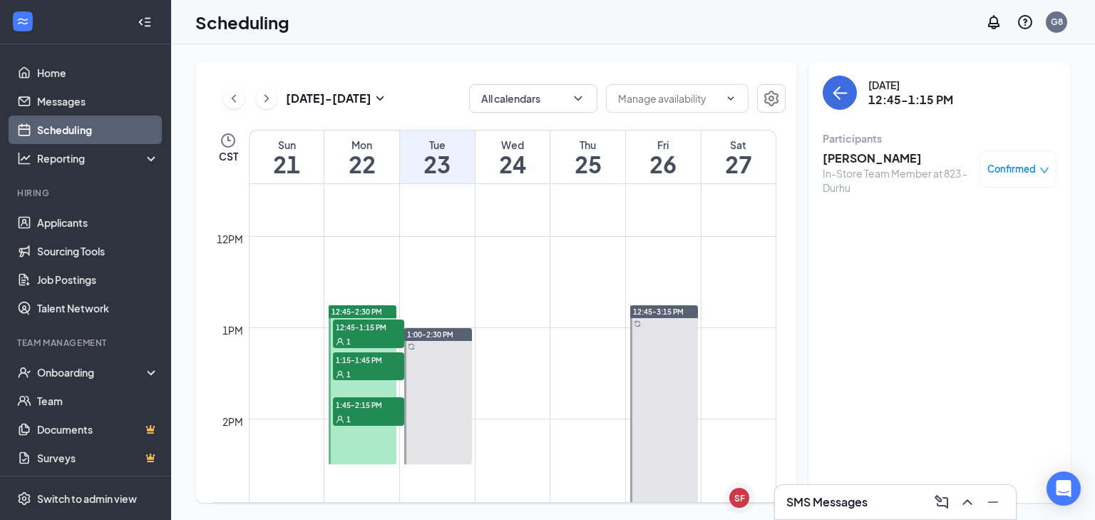
click at [904, 158] on h3 "[PERSON_NAME]" at bounding box center [898, 158] width 150 height 16
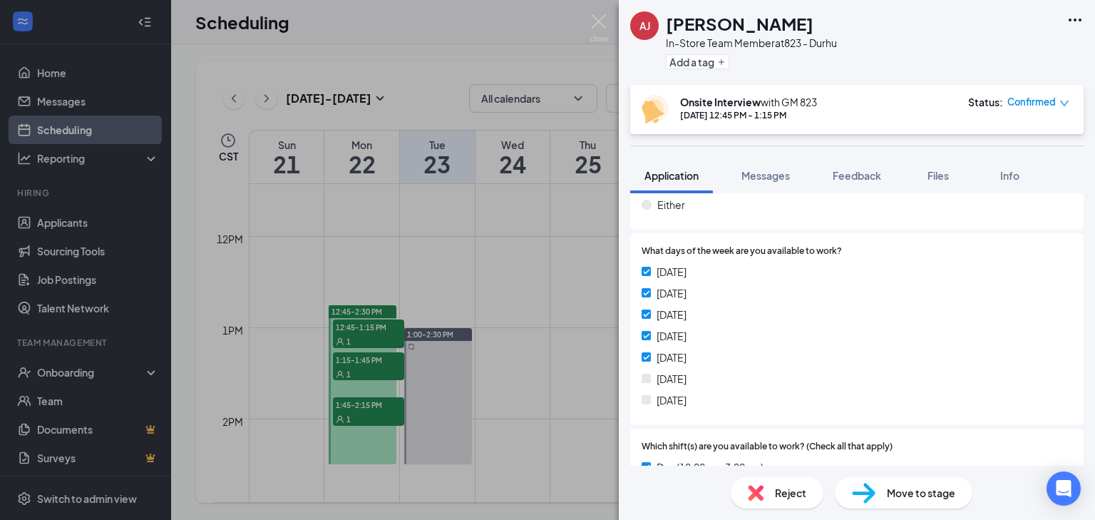
scroll to position [285, 0]
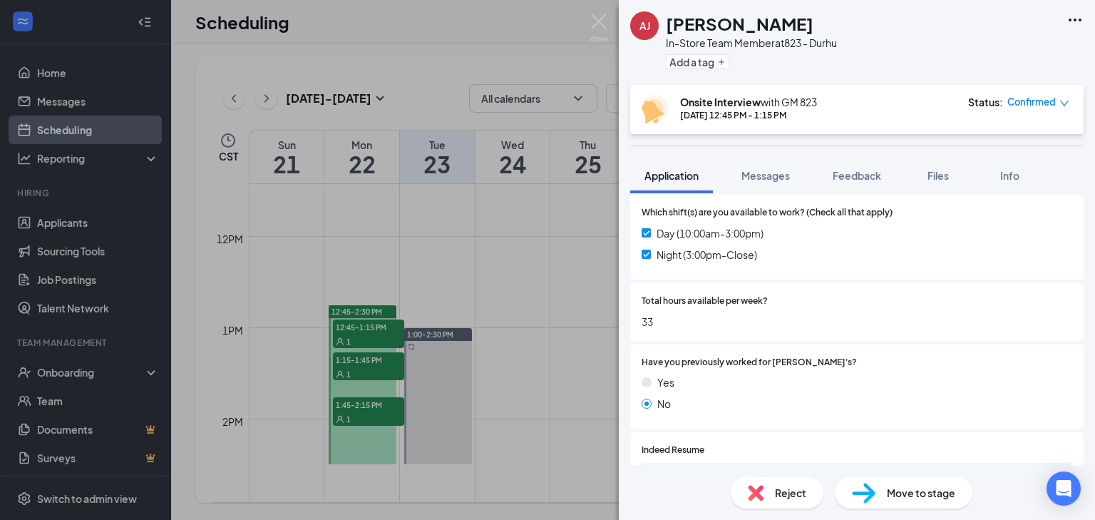
scroll to position [651, 0]
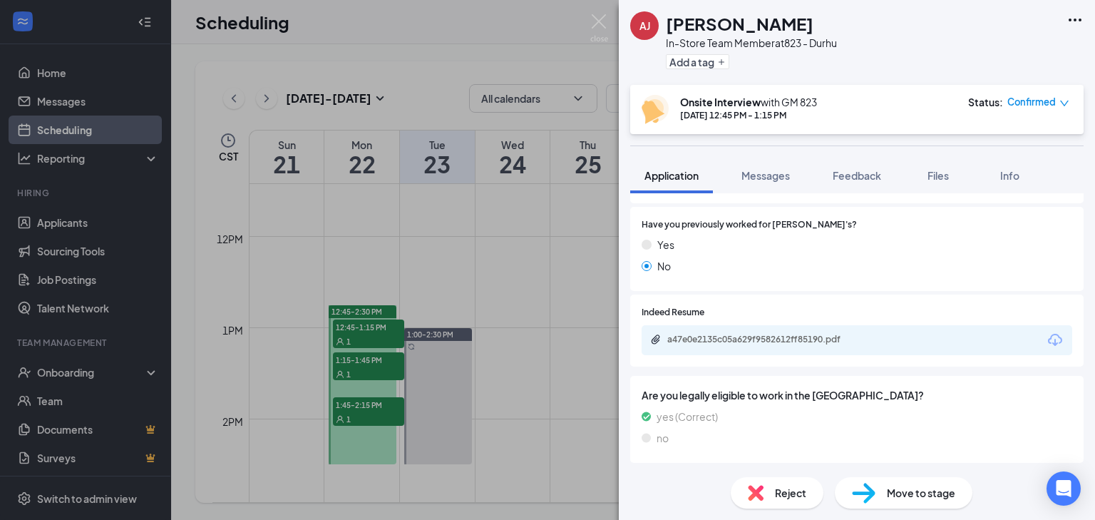
click at [788, 344] on div "a47e0e2135c05a629f9582612ff85190.pdf" at bounding box center [765, 341] width 231 height 14
click at [804, 499] on span "Reject" at bounding box center [790, 493] width 31 height 16
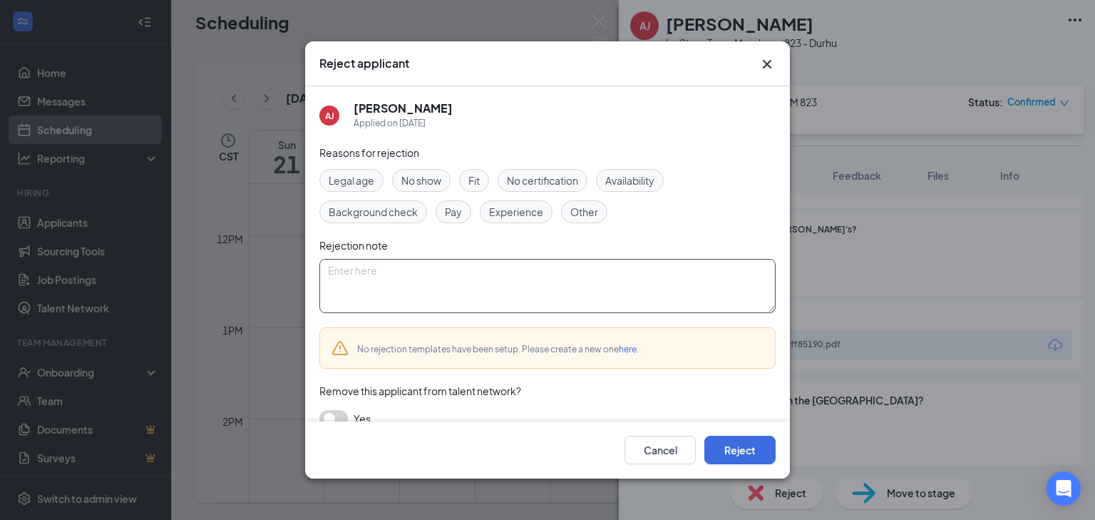
paste textarea "This position is no longer available. Good luck on your search."
type textarea "This position is no longer available. Good luck on your search."
click at [731, 451] on button "Reject" at bounding box center [739, 450] width 71 height 29
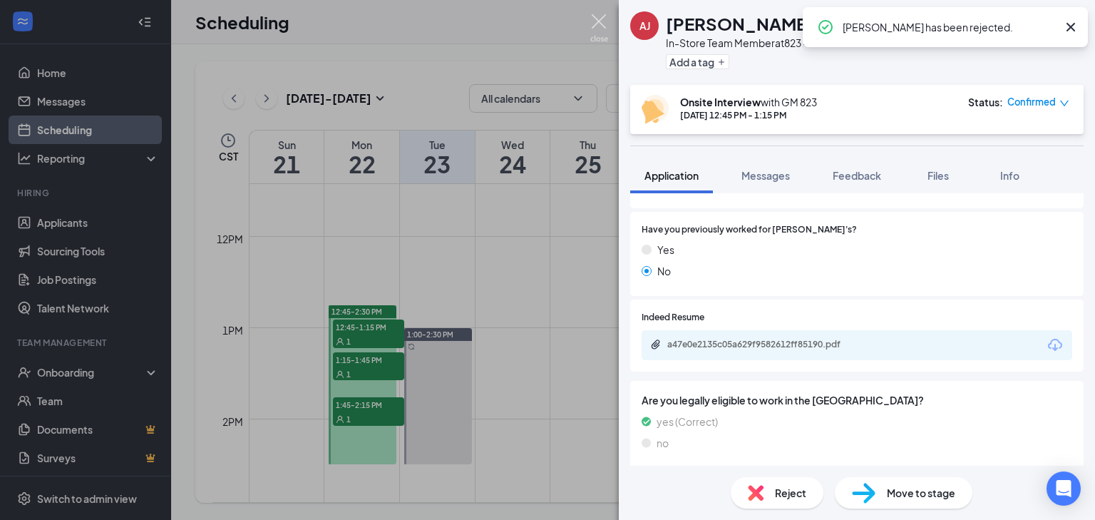
click at [605, 20] on img at bounding box center [599, 28] width 18 height 28
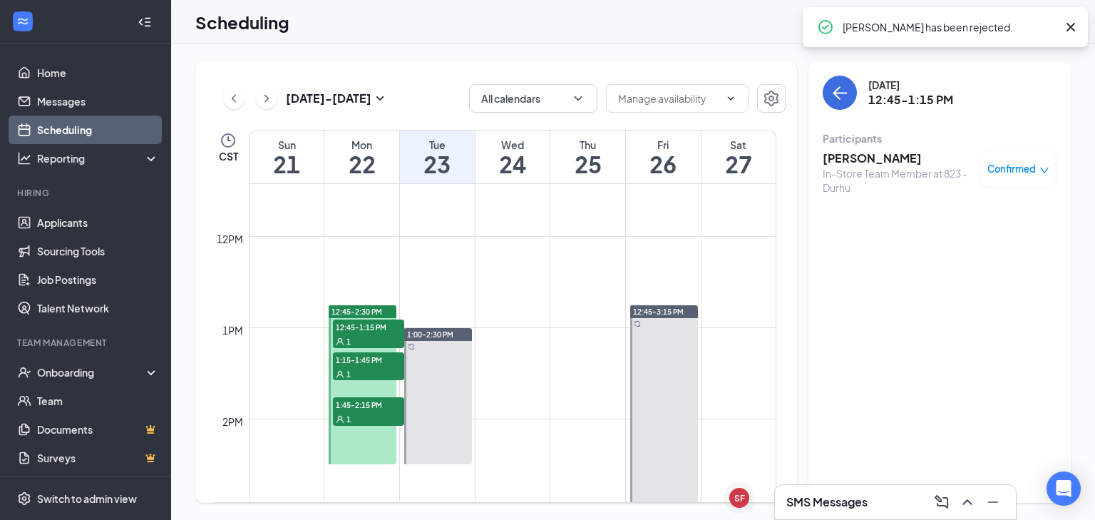
drag, startPoint x: 367, startPoint y: 359, endPoint x: 723, endPoint y: 168, distance: 403.8
click at [367, 359] on span "1:15-1:45 PM" at bounding box center [368, 359] width 71 height 14
click at [867, 149] on div "[PERSON_NAME] In-Store Team Member at 823 - Durhu Confirmed" at bounding box center [940, 172] width 234 height 54
click at [869, 159] on h3 "[PERSON_NAME]" at bounding box center [898, 158] width 150 height 16
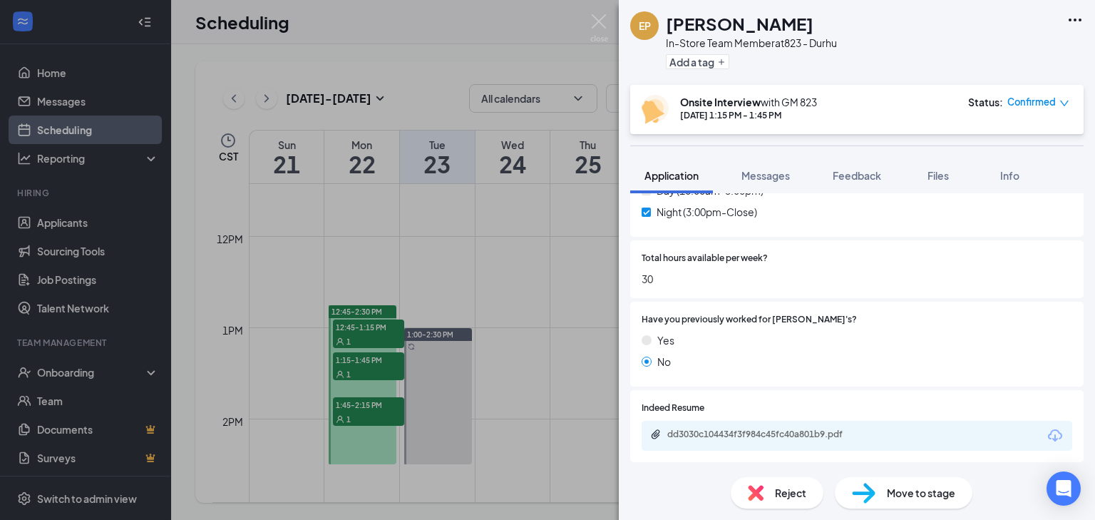
scroll to position [627, 0]
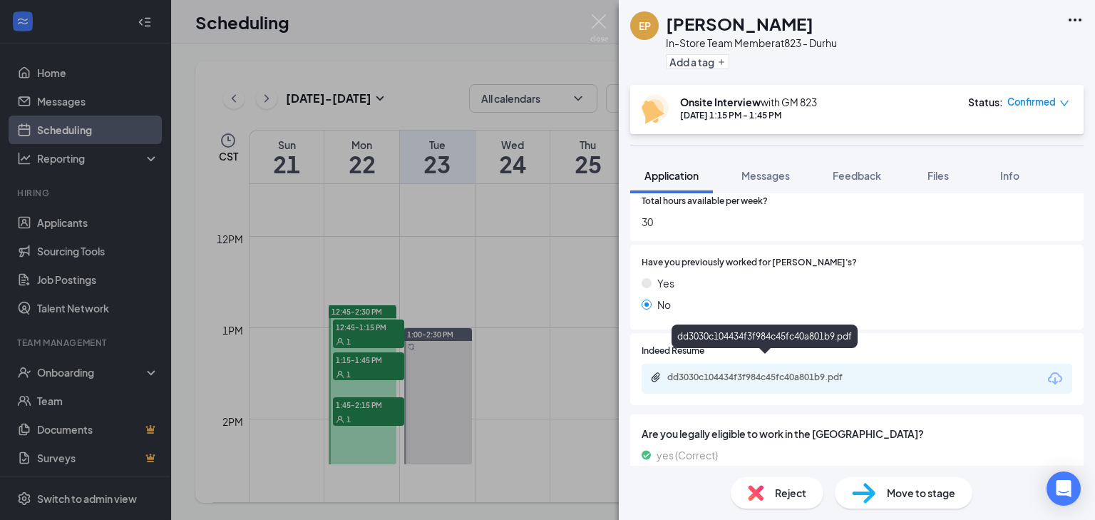
click at [737, 371] on div "dd3030c104434f3f984c45fc40a801b9.pdf" at bounding box center [767, 376] width 200 height 11
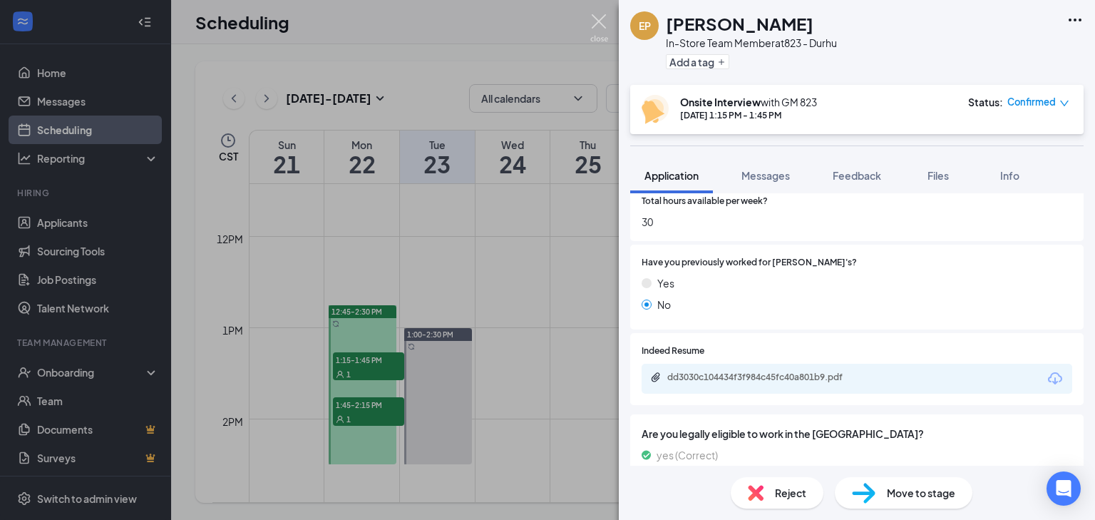
click at [603, 26] on img at bounding box center [599, 28] width 18 height 28
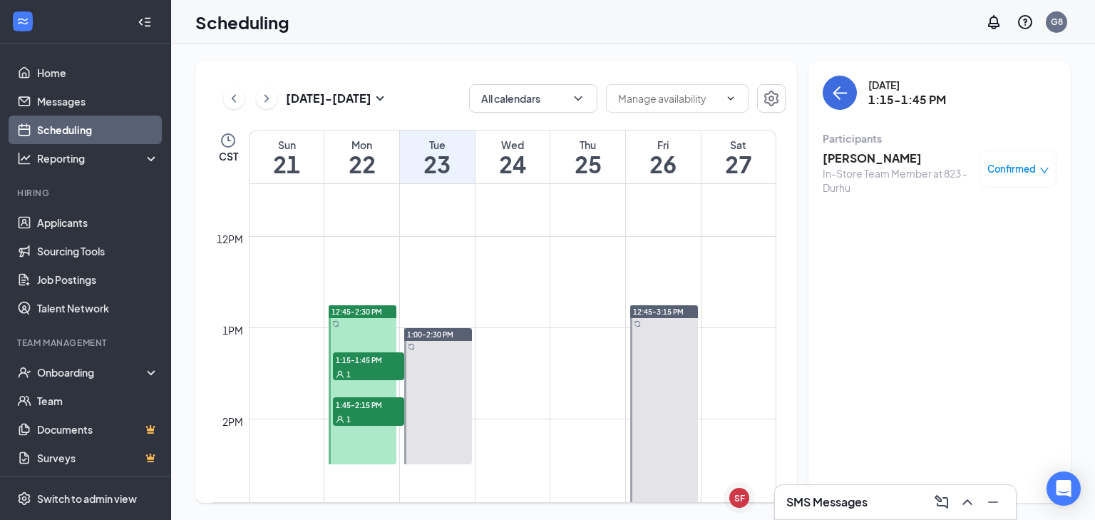
click at [333, 417] on div "1" at bounding box center [368, 418] width 71 height 14
click at [875, 160] on h3 "[PERSON_NAME]" at bounding box center [898, 158] width 150 height 16
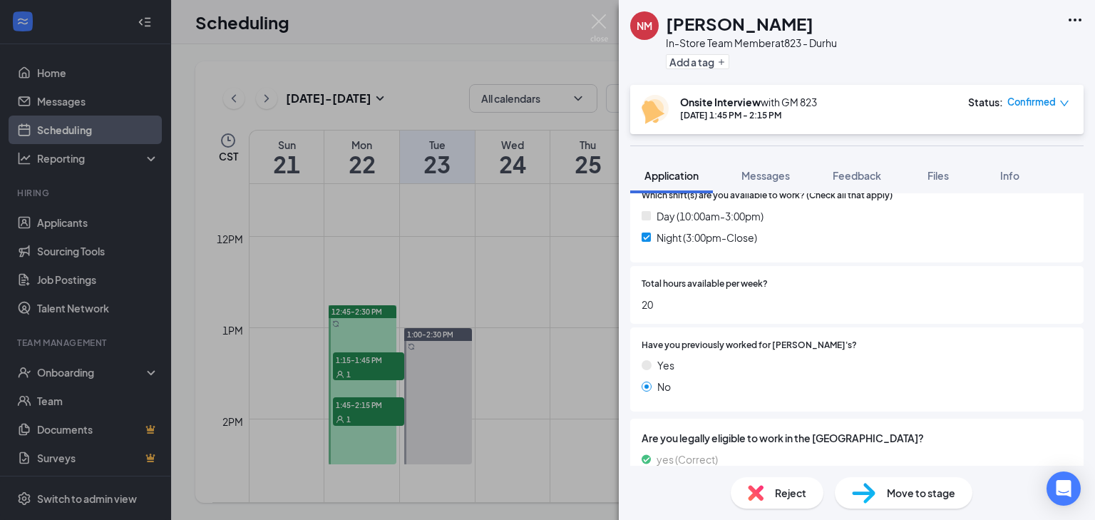
scroll to position [613, 0]
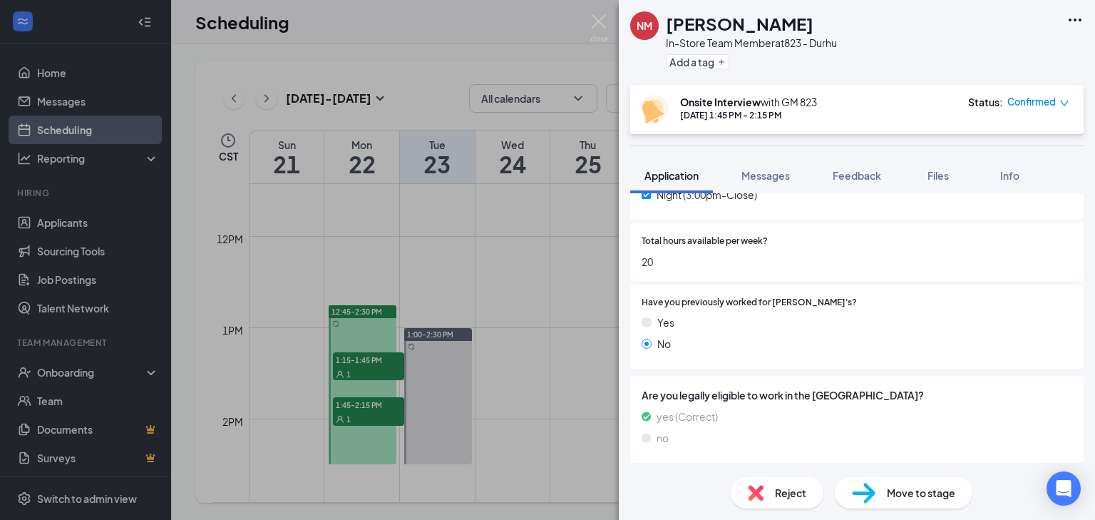
click at [772, 497] on div "Reject" at bounding box center [777, 492] width 93 height 31
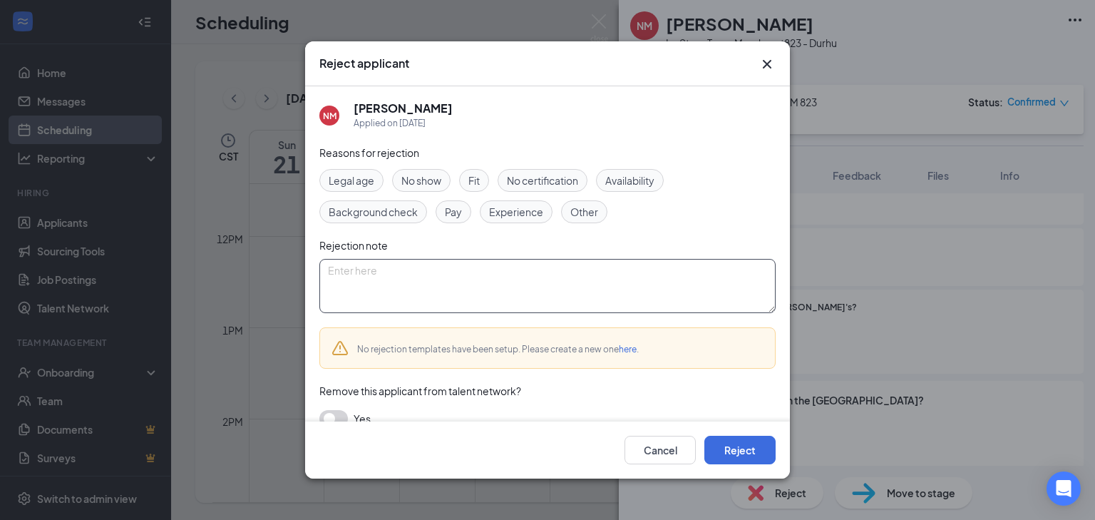
paste textarea "This position is no longer available. Good luck on your search."
type textarea "This position is no longer available. Good luck on your search."
click at [745, 445] on button "Reject" at bounding box center [739, 450] width 71 height 29
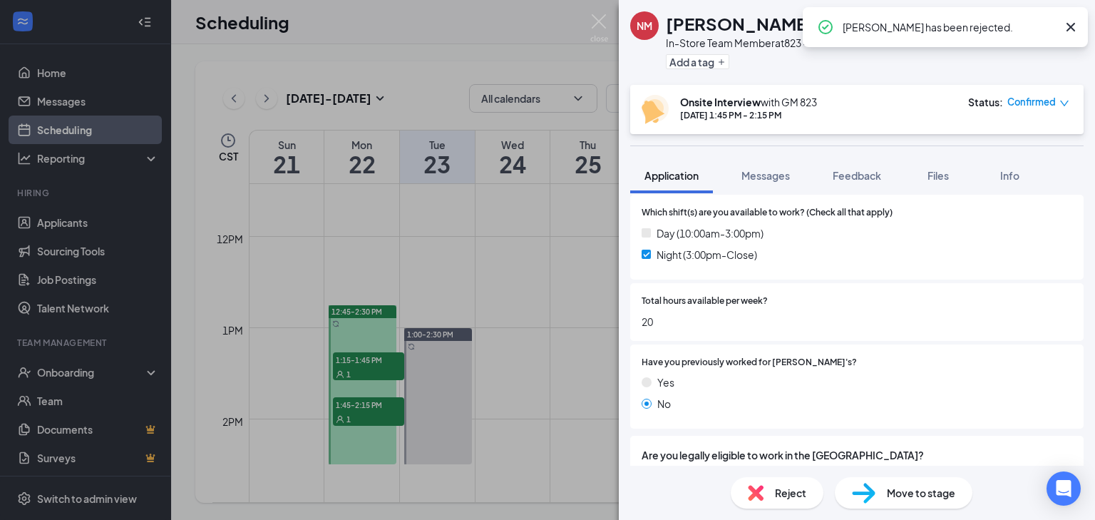
scroll to position [437, 0]
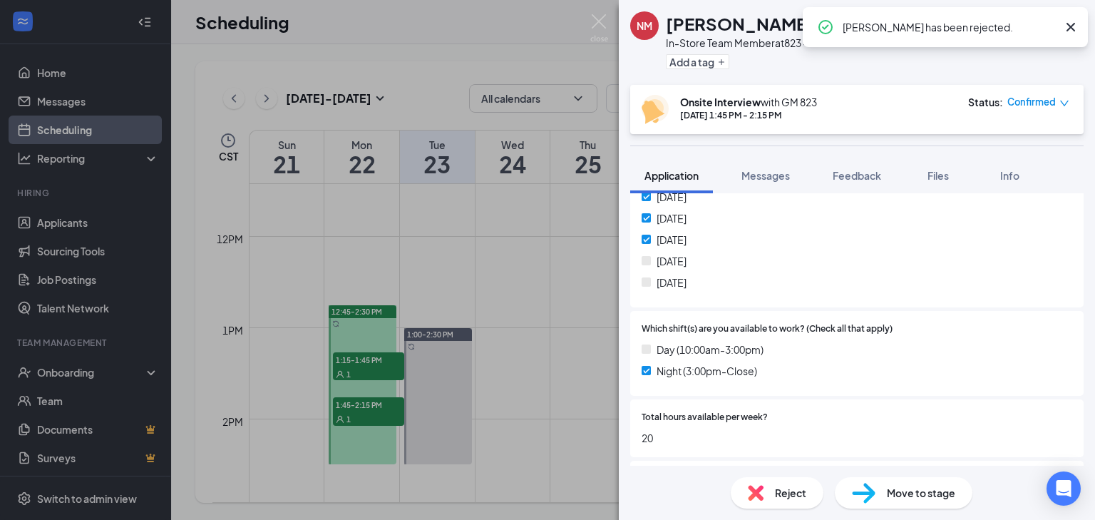
drag, startPoint x: 609, startPoint y: 13, endPoint x: 597, endPoint y: 21, distance: 14.4
click at [610, 15] on div "NM [PERSON_NAME] In-Store Team Member at 823 - Durhu Add a tag Onsite Interview…" at bounding box center [547, 260] width 1095 height 520
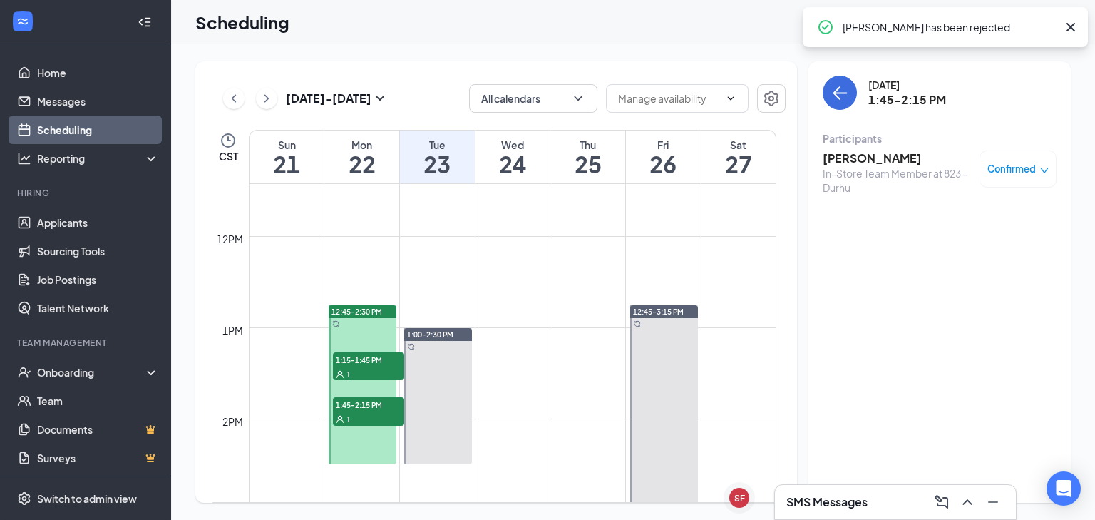
click at [592, 29] on div "Scheduling G8" at bounding box center [633, 22] width 924 height 44
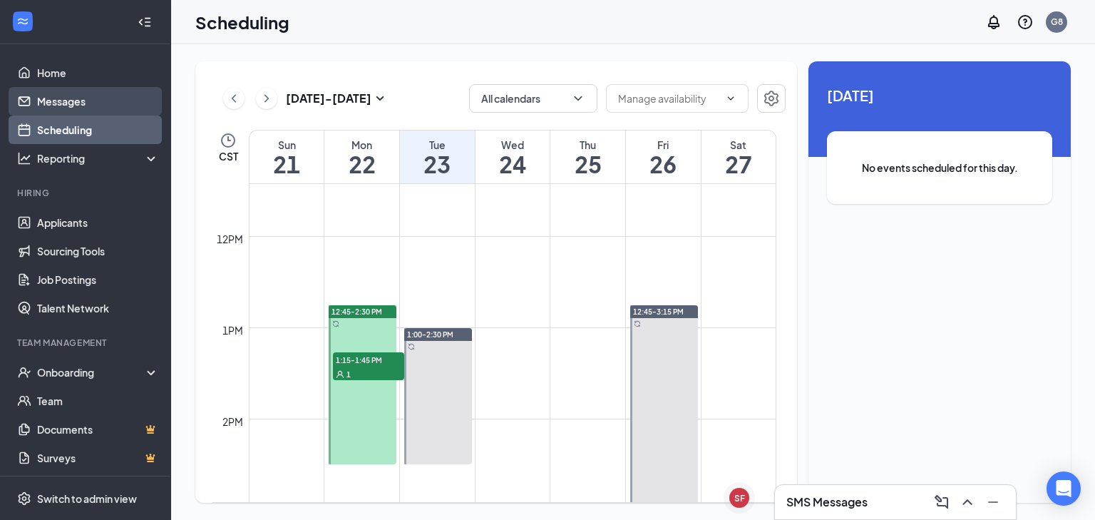
click at [74, 108] on link "Messages" at bounding box center [98, 101] width 122 height 29
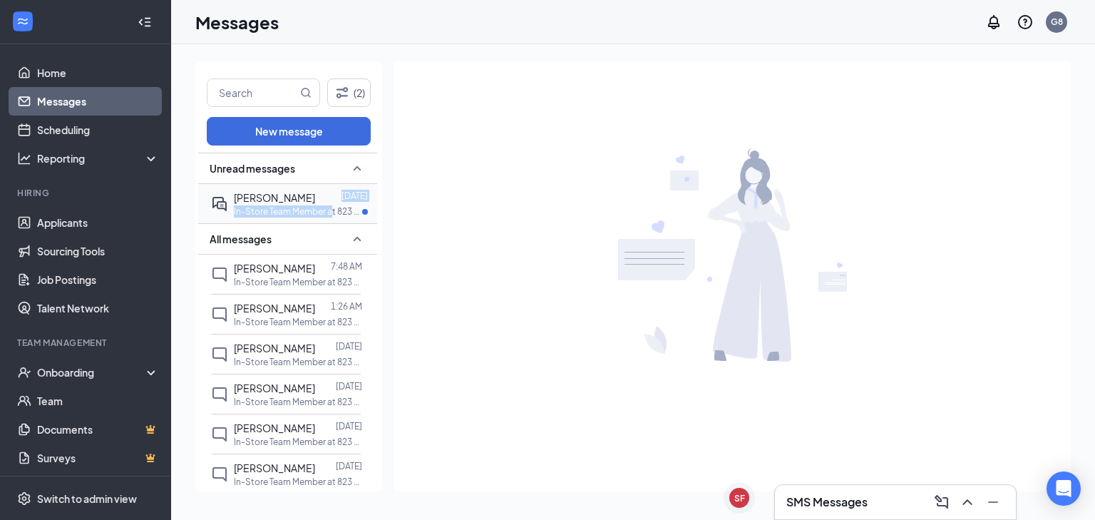
click at [331, 204] on div "[PERSON_NAME] [DATE] In-Store Team Member at 823 - Durhu" at bounding box center [301, 204] width 134 height 28
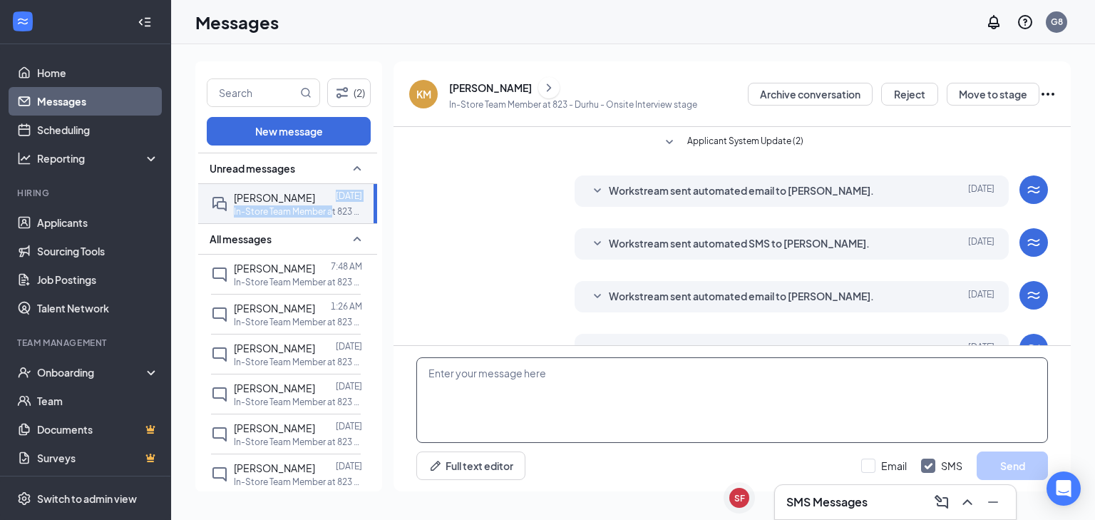
scroll to position [111, 0]
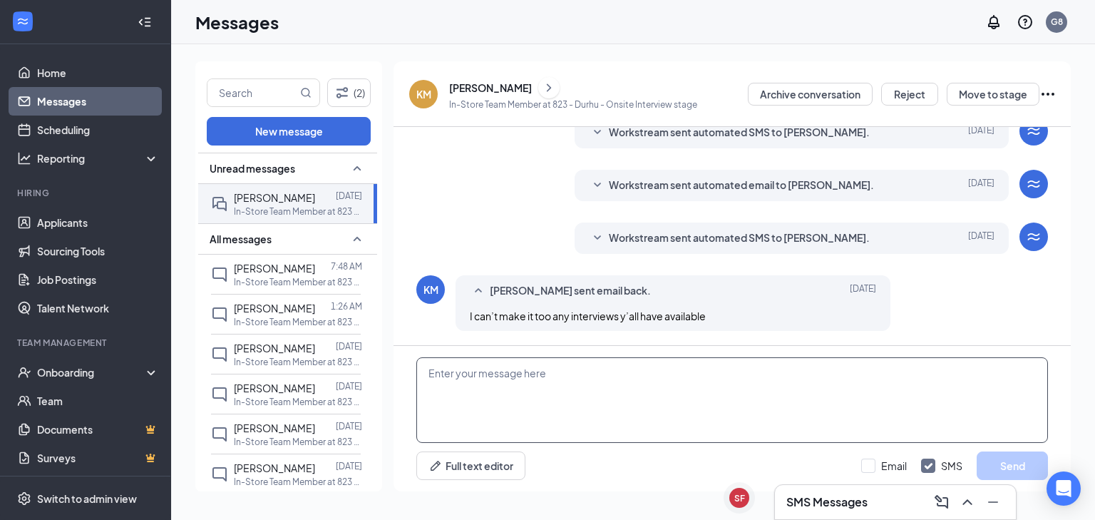
click at [569, 372] on textarea at bounding box center [732, 400] width 632 height 86
paste textarea "This position is no longer available. Good luck on your search."
type textarea "This position is no longer available. Good luck on your search."
click at [1025, 462] on button "Send" at bounding box center [1012, 465] width 71 height 29
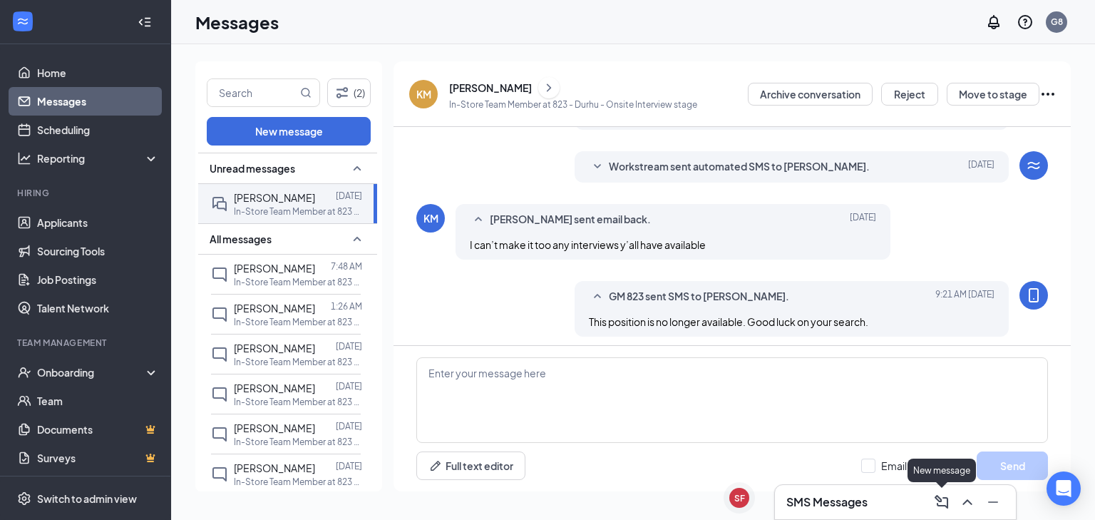
scroll to position [188, 0]
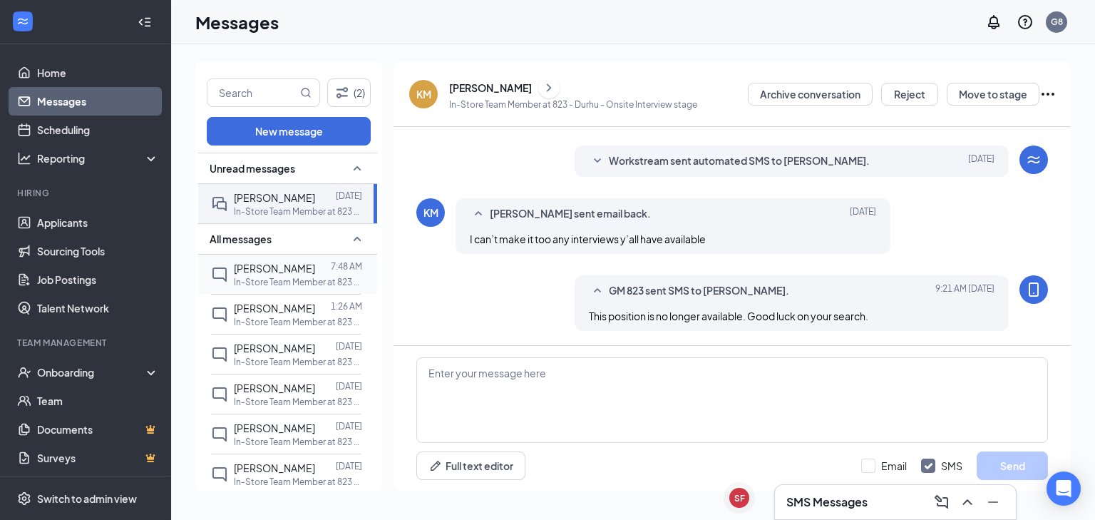
click at [259, 264] on span "[PERSON_NAME]" at bounding box center [274, 268] width 81 height 13
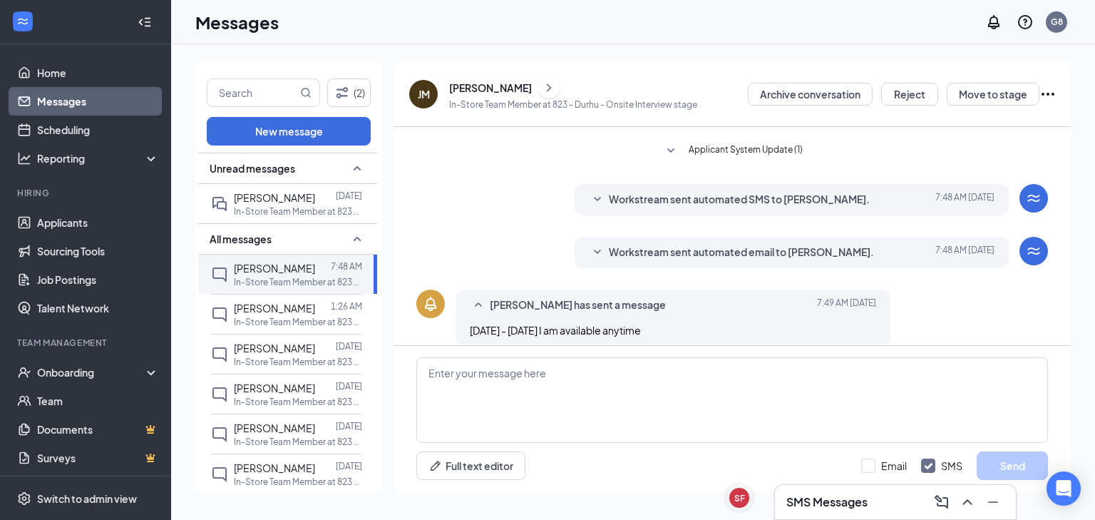
scroll to position [205, 0]
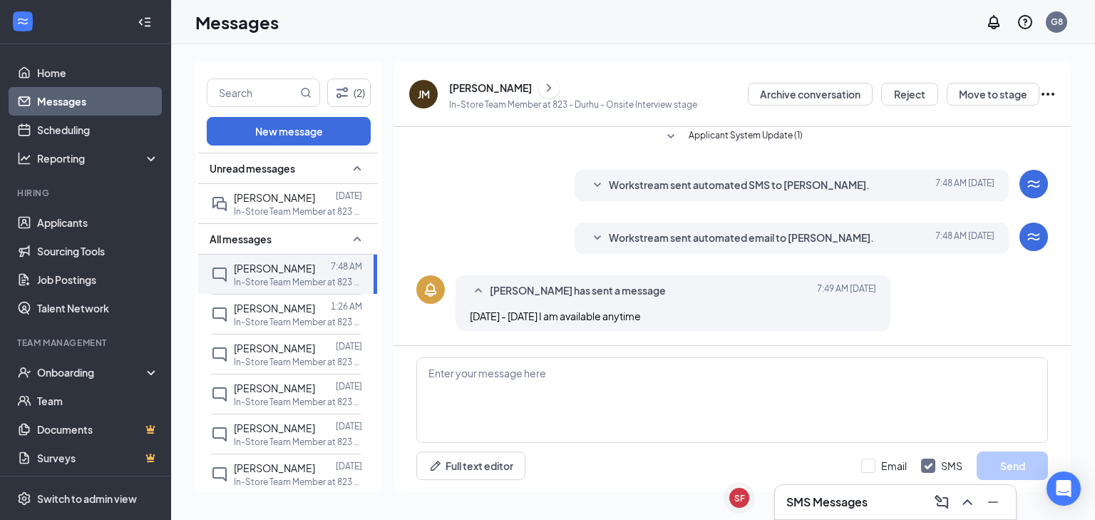
drag, startPoint x: 513, startPoint y: 365, endPoint x: 437, endPoint y: 195, distance: 186.4
click at [437, 195] on div "Workstream sent automated SMS to [PERSON_NAME]. [DATE] 7:48 AM Hi [PERSON_NAME]…" at bounding box center [732, 189] width 632 height 38
click at [262, 316] on p "In-Store Team Member at 823 - Durhu" at bounding box center [298, 322] width 128 height 12
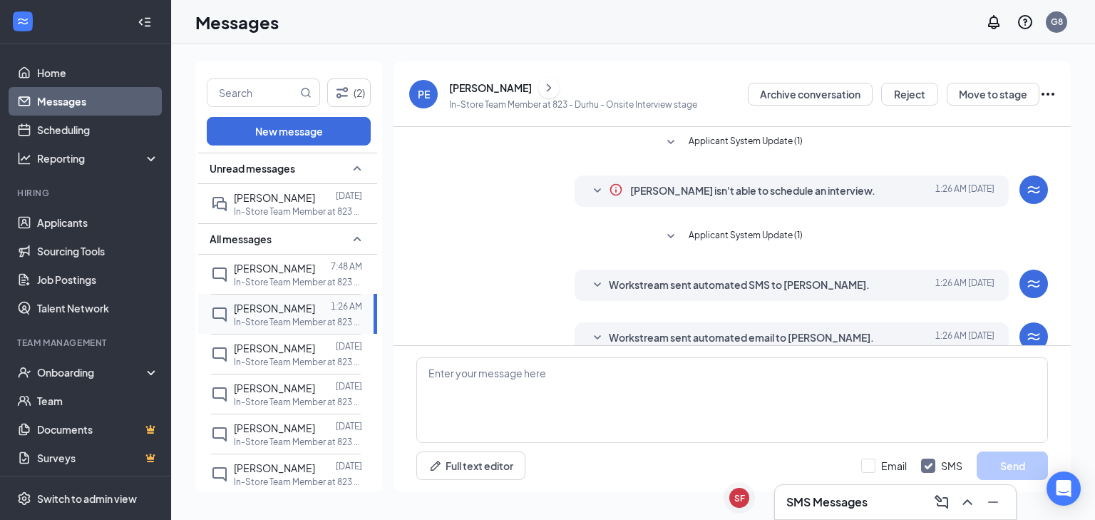
scroll to position [128, 0]
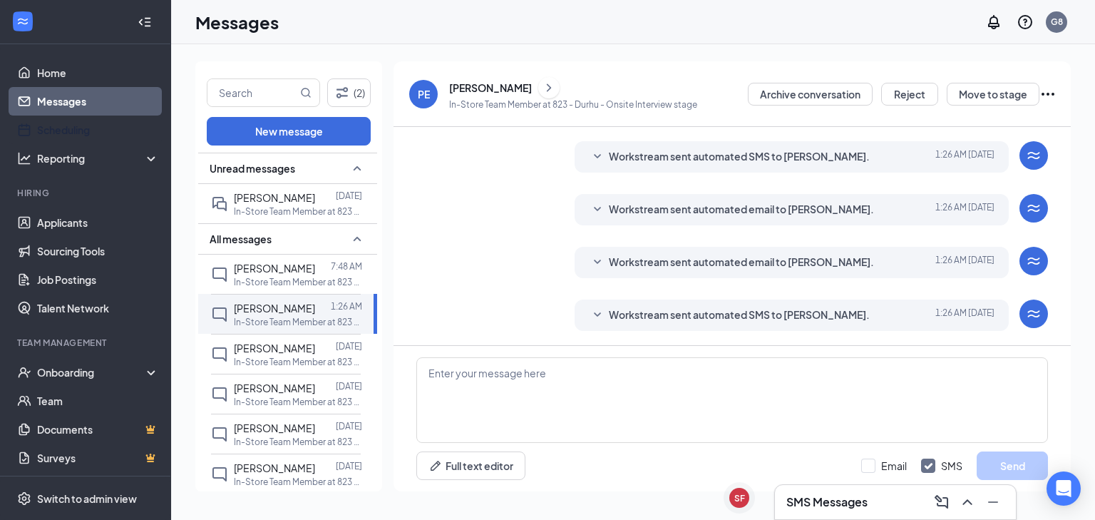
drag, startPoint x: 66, startPoint y: 130, endPoint x: 108, endPoint y: 9, distance: 128.3
click at [66, 128] on link "Scheduling" at bounding box center [98, 129] width 122 height 29
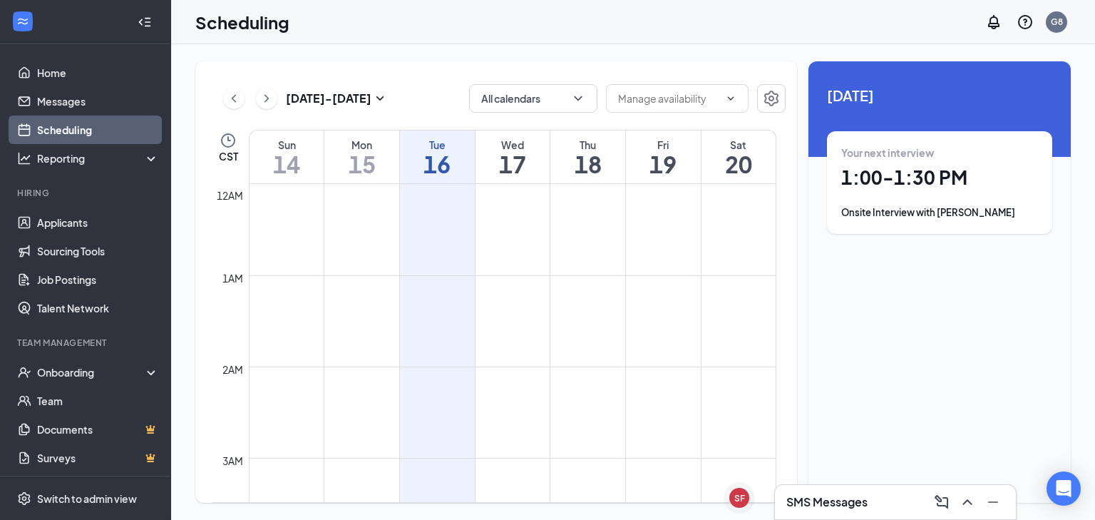
scroll to position [701, 0]
click at [66, 131] on link "Scheduling" at bounding box center [98, 129] width 122 height 29
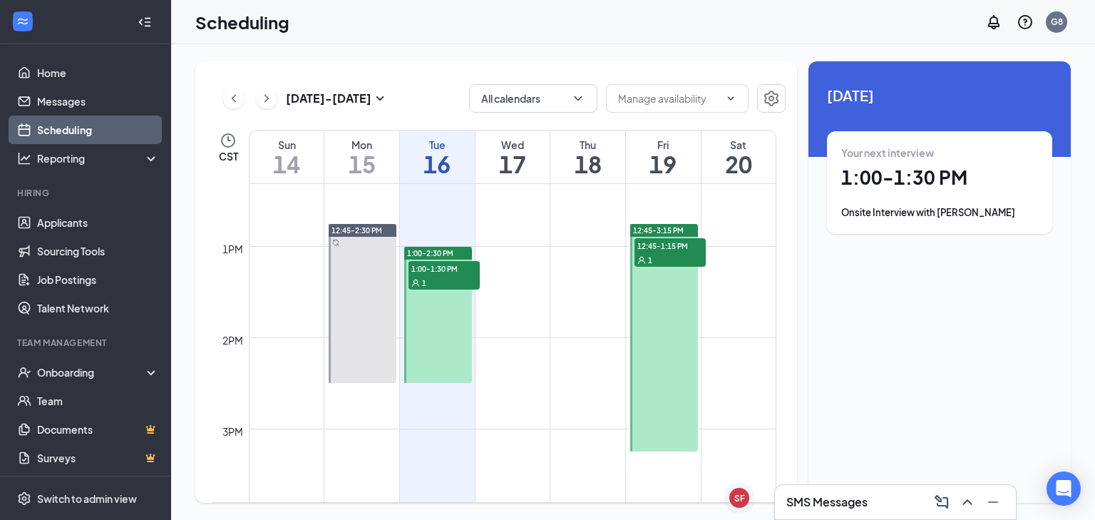
scroll to position [1157, 0]
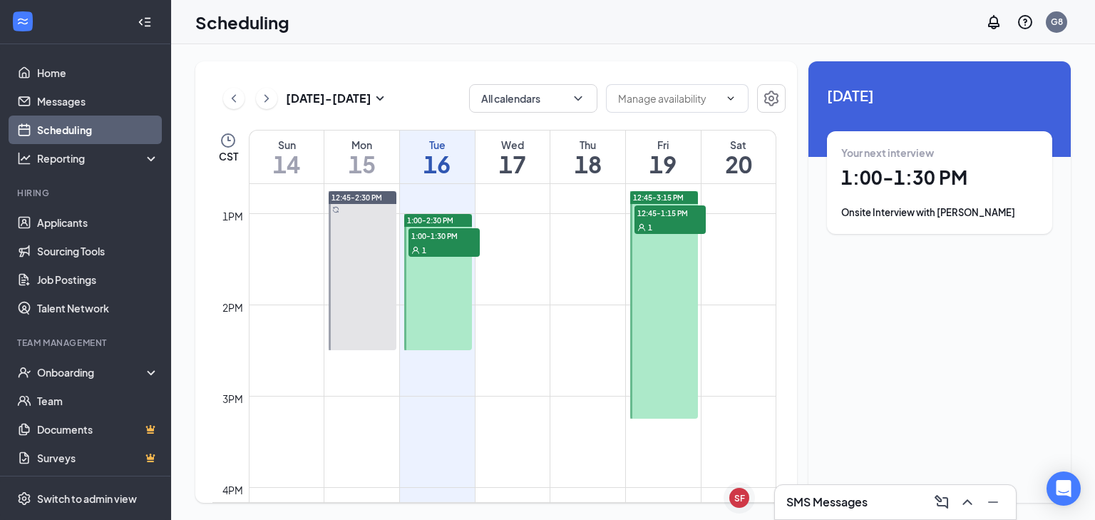
click at [447, 248] on div "1" at bounding box center [443, 249] width 71 height 14
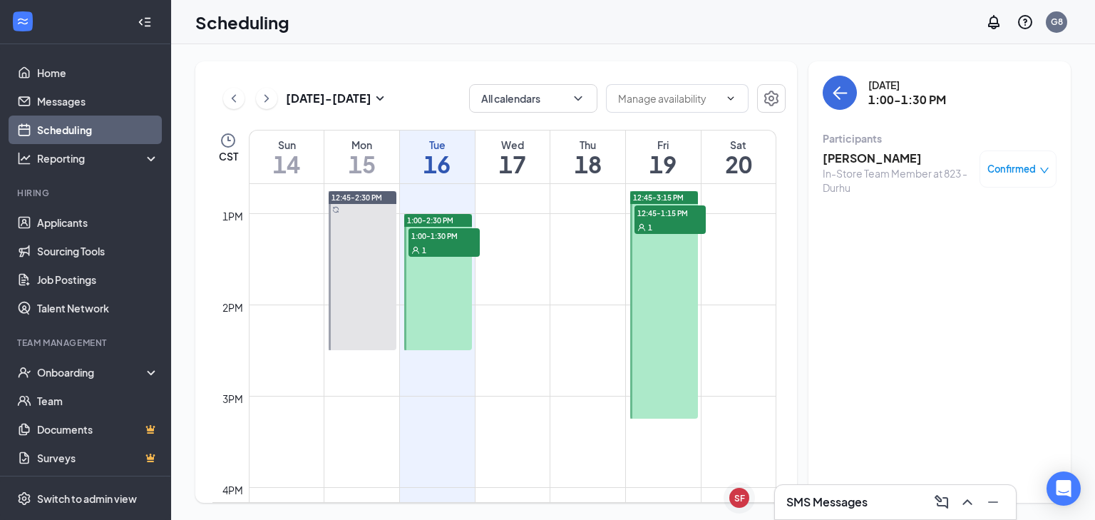
click at [855, 148] on div "[PERSON_NAME] In-Store Team Member at 823 - Durhu Confirmed" at bounding box center [940, 172] width 234 height 54
click at [860, 160] on h3 "[PERSON_NAME]" at bounding box center [898, 158] width 150 height 16
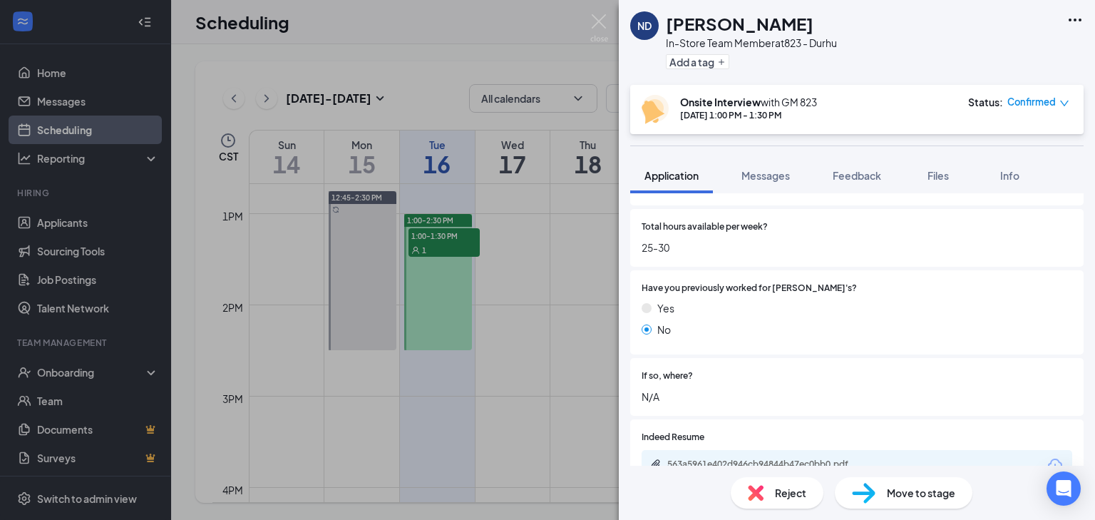
scroll to position [753, 0]
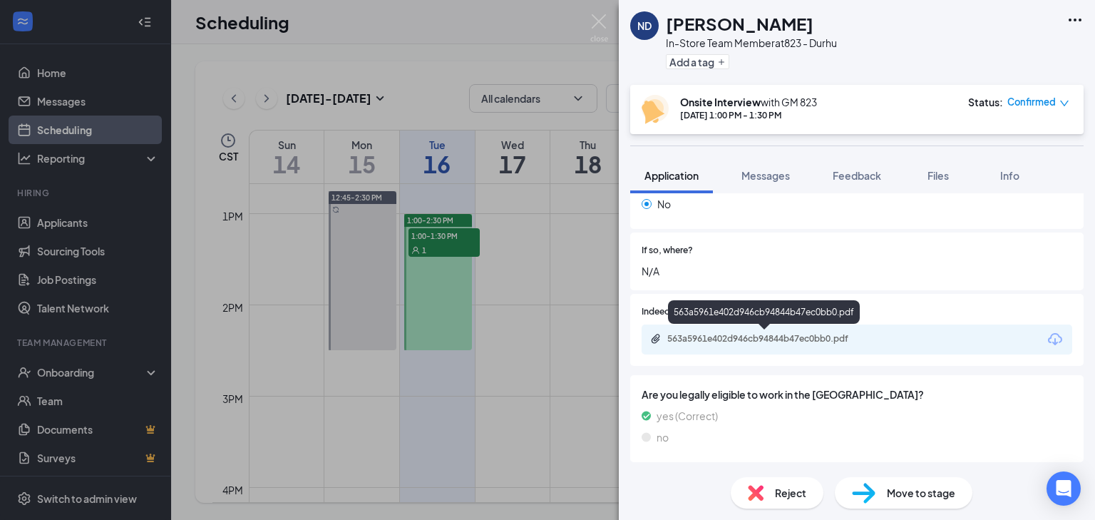
click at [708, 331] on div "563a5961e402d946cb94844b47ec0bb0.pdf" at bounding box center [857, 339] width 431 height 30
click at [717, 334] on div "563a5961e402d946cb94844b47ec0bb0.pdf" at bounding box center [767, 338] width 200 height 11
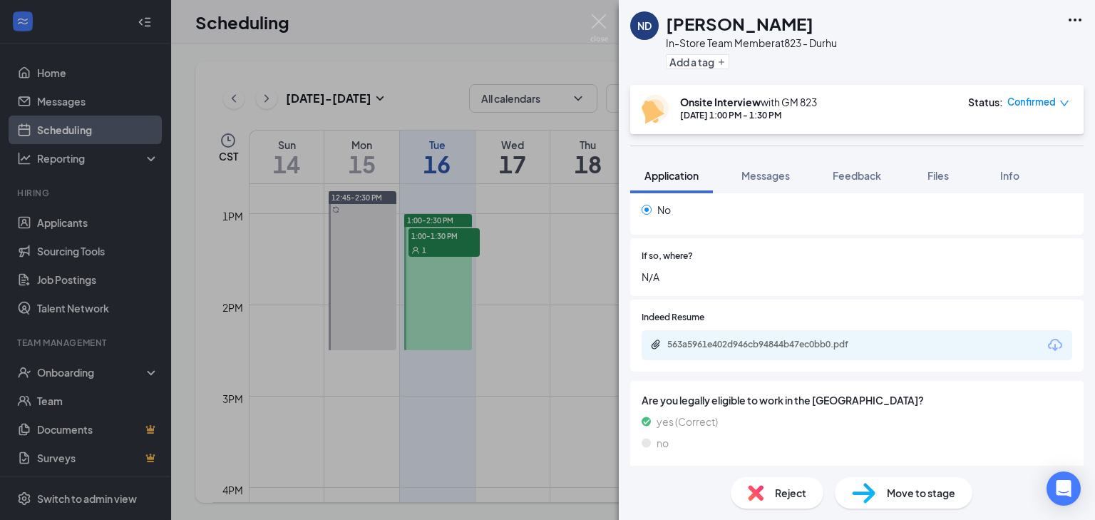
click at [755, 501] on div "Reject" at bounding box center [777, 492] width 93 height 31
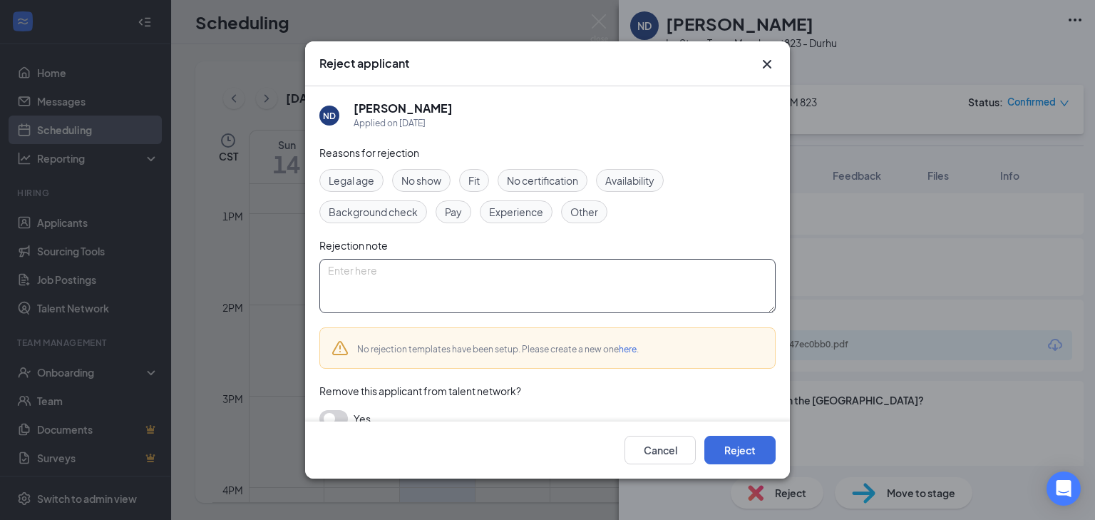
paste textarea "This position is no longer available. Good luck on your search."
type textarea "This position is no longer available. Good luck on your search."
click at [724, 448] on button "Reject" at bounding box center [739, 450] width 71 height 29
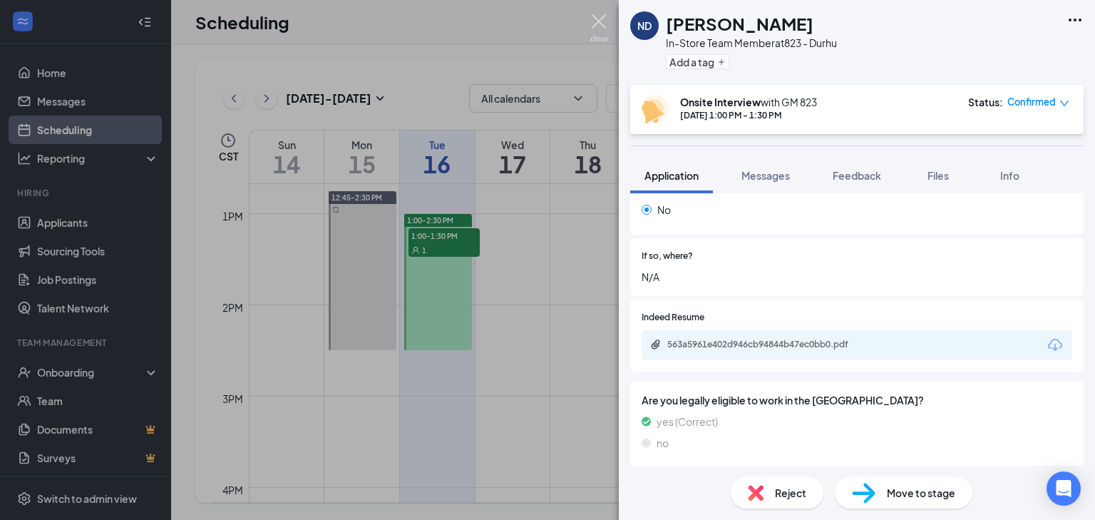
click at [590, 24] on img at bounding box center [599, 28] width 18 height 28
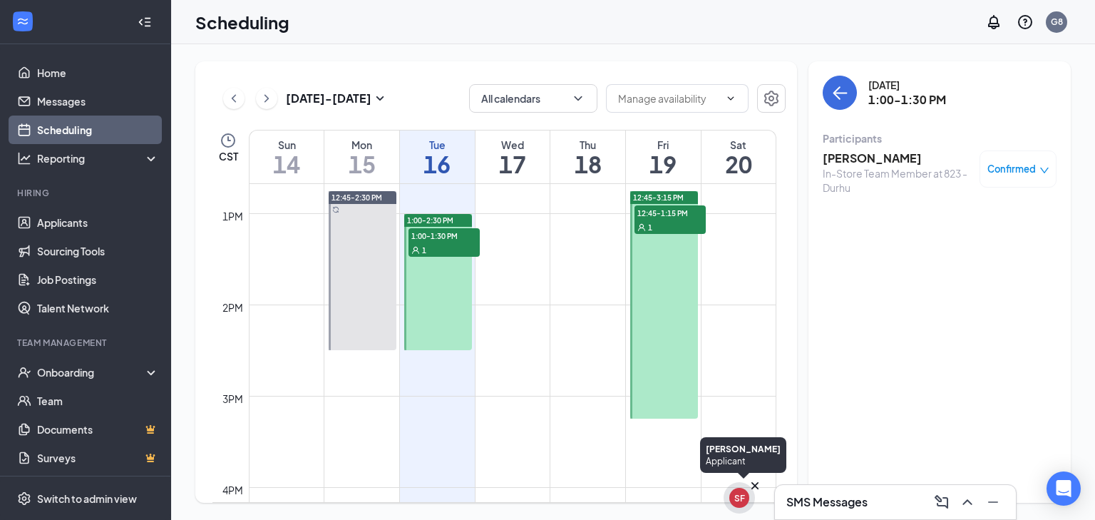
click at [733, 498] on div "SF" at bounding box center [739, 498] width 20 height 20
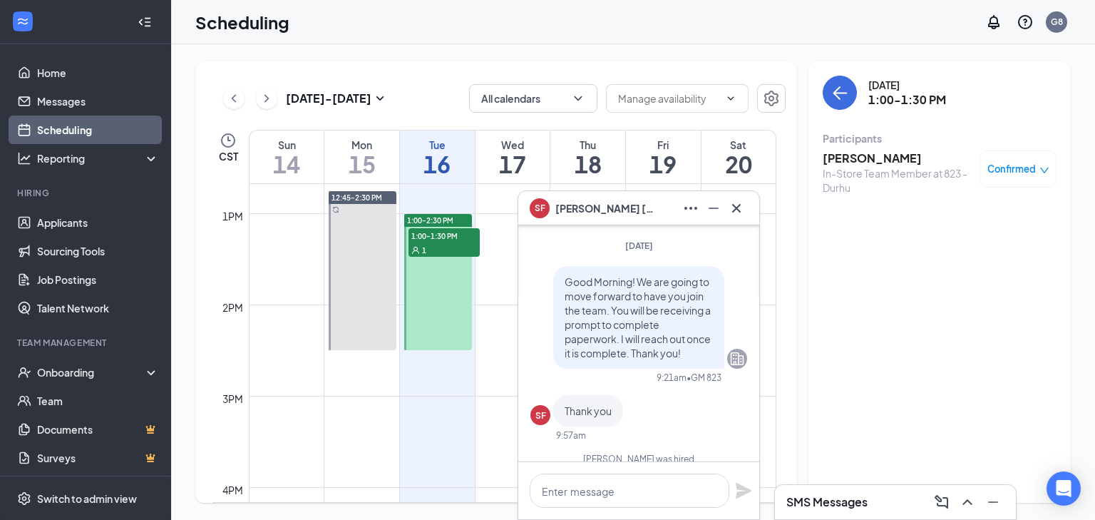
scroll to position [-342, 0]
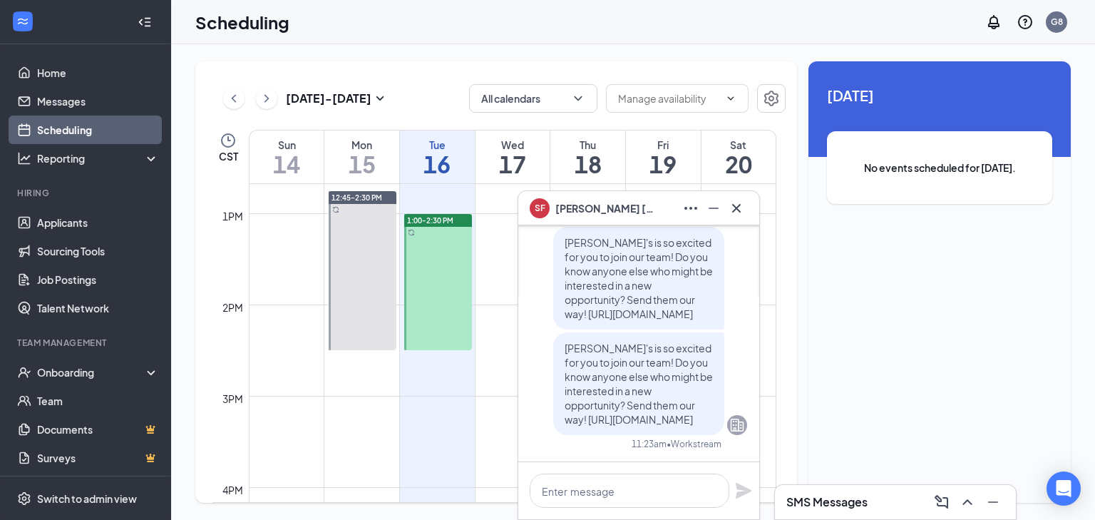
click at [731, 208] on icon "Cross" at bounding box center [736, 208] width 17 height 17
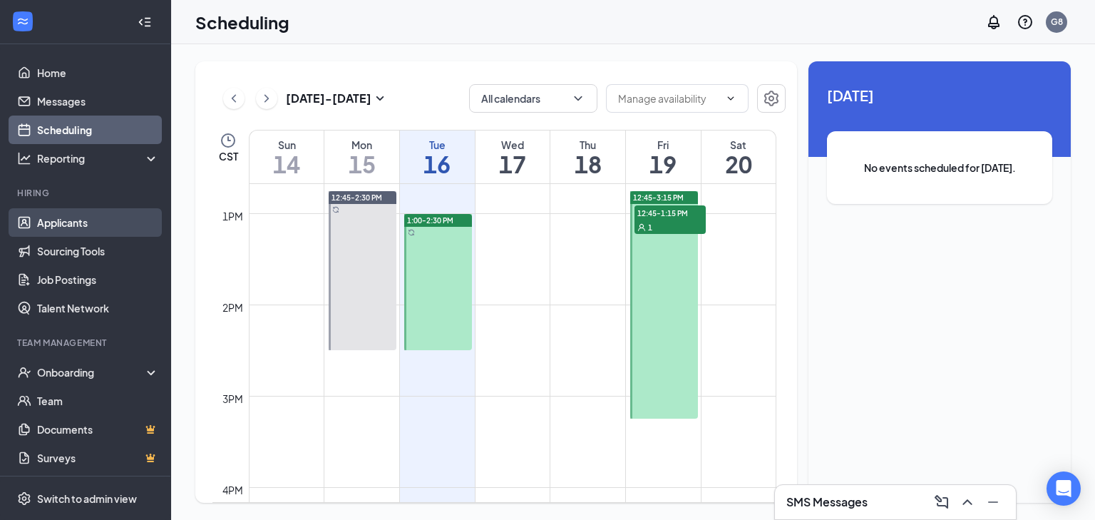
click at [99, 218] on link "Applicants" at bounding box center [98, 222] width 122 height 29
click at [98, 218] on link "Applicants" at bounding box center [98, 222] width 122 height 29
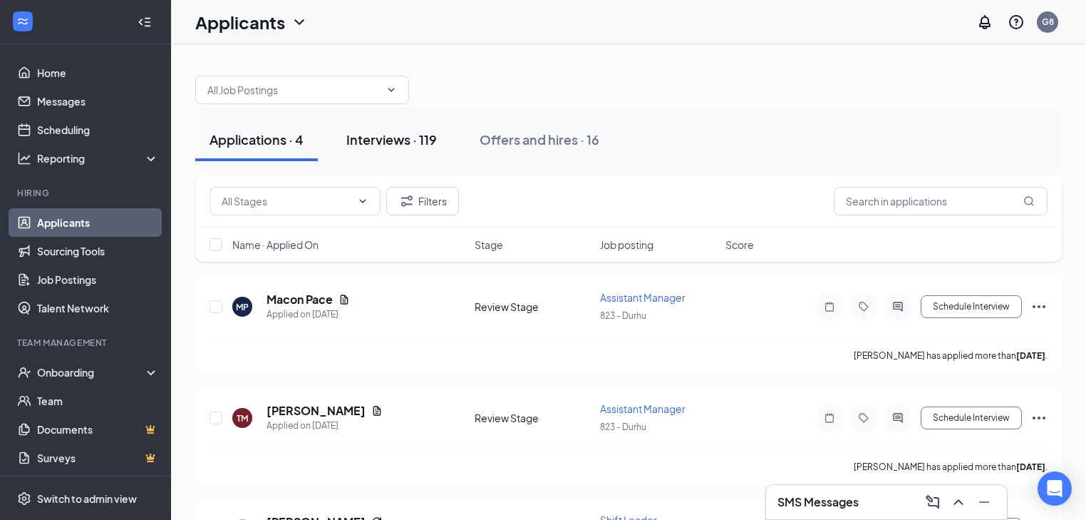
click at [421, 153] on button "Interviews · 119" at bounding box center [391, 139] width 119 height 43
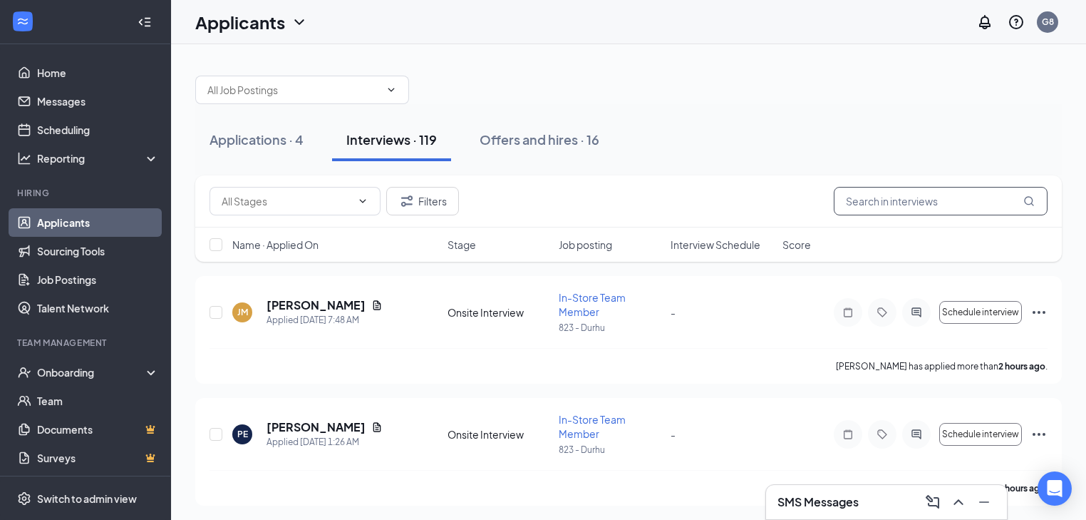
click at [932, 204] on input "text" at bounding box center [941, 201] width 214 height 29
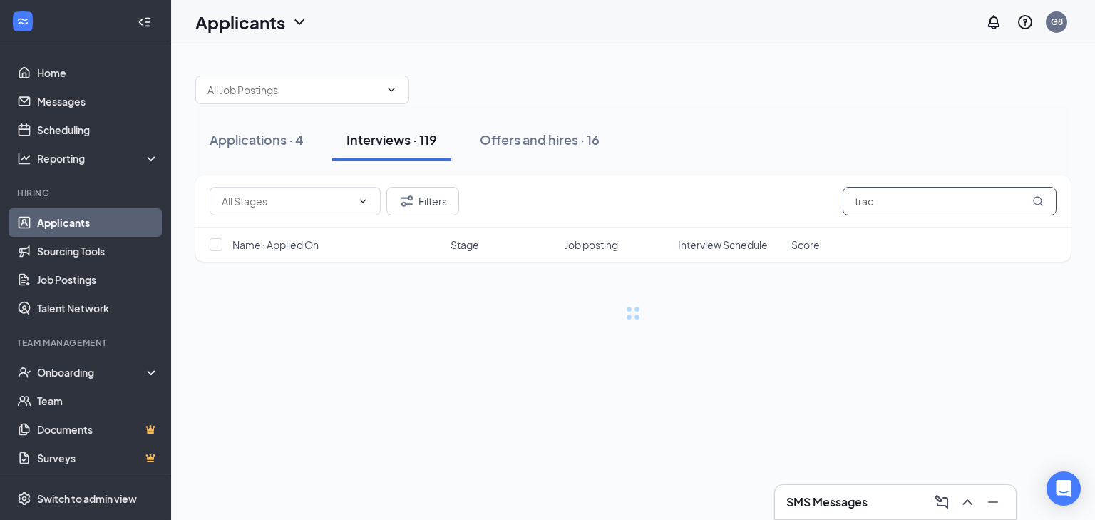
type input "trac"
click at [1032, 204] on icon "MagnifyingGlass" at bounding box center [1037, 200] width 11 height 11
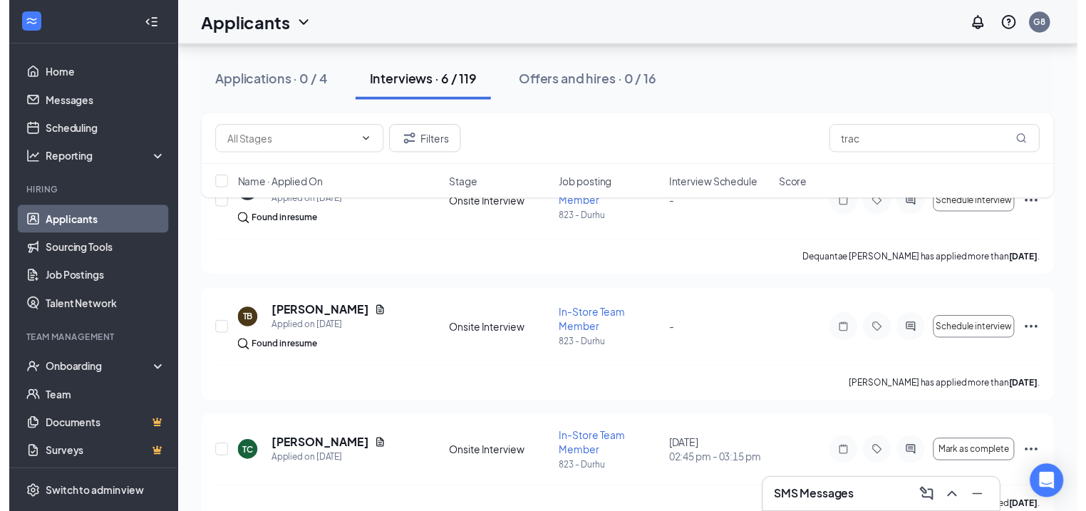
scroll to position [236, 0]
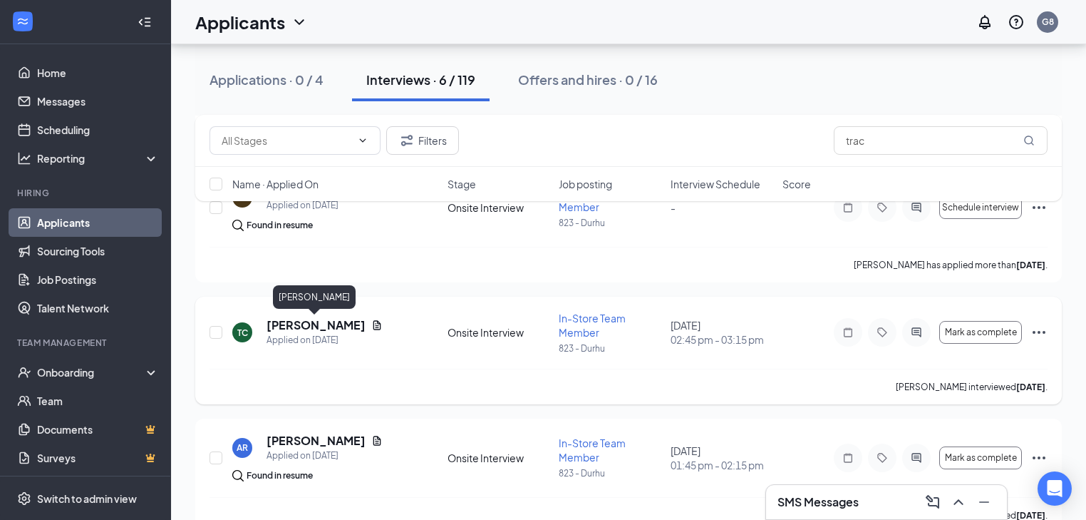
click at [319, 324] on h5 "[PERSON_NAME]" at bounding box center [316, 325] width 99 height 16
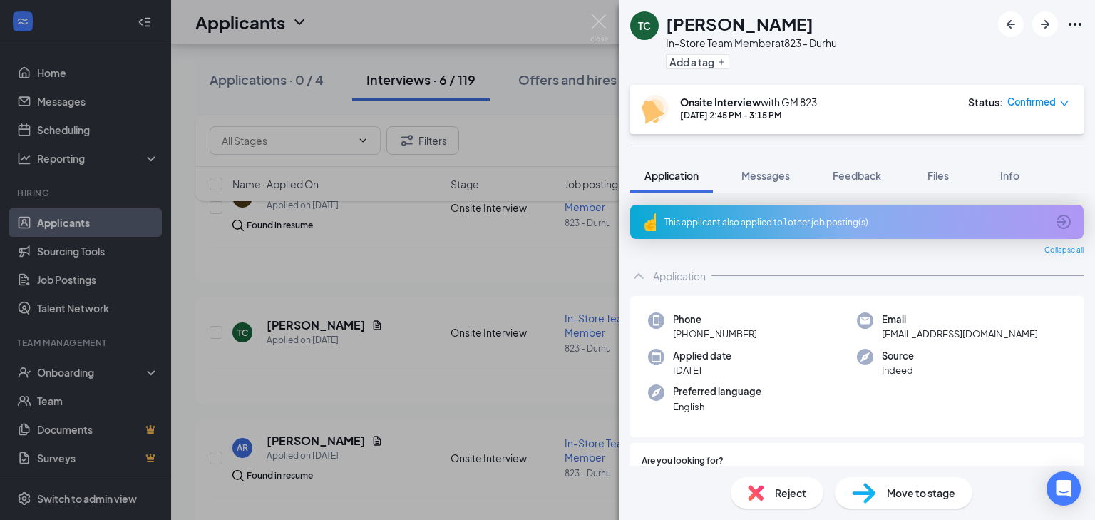
click at [896, 499] on span "Move to stage" at bounding box center [921, 493] width 68 height 16
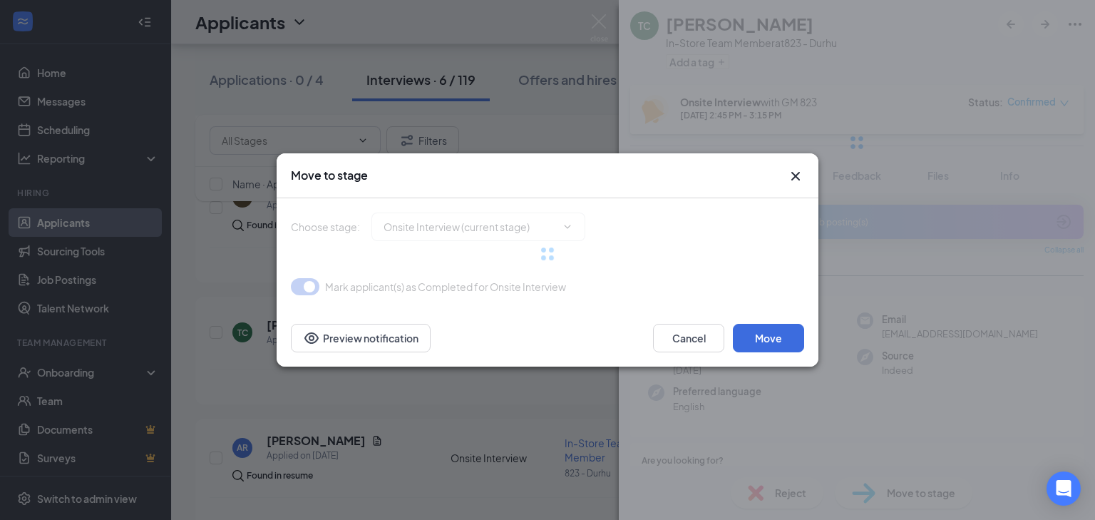
type input "Hiring Complete (final stage)"
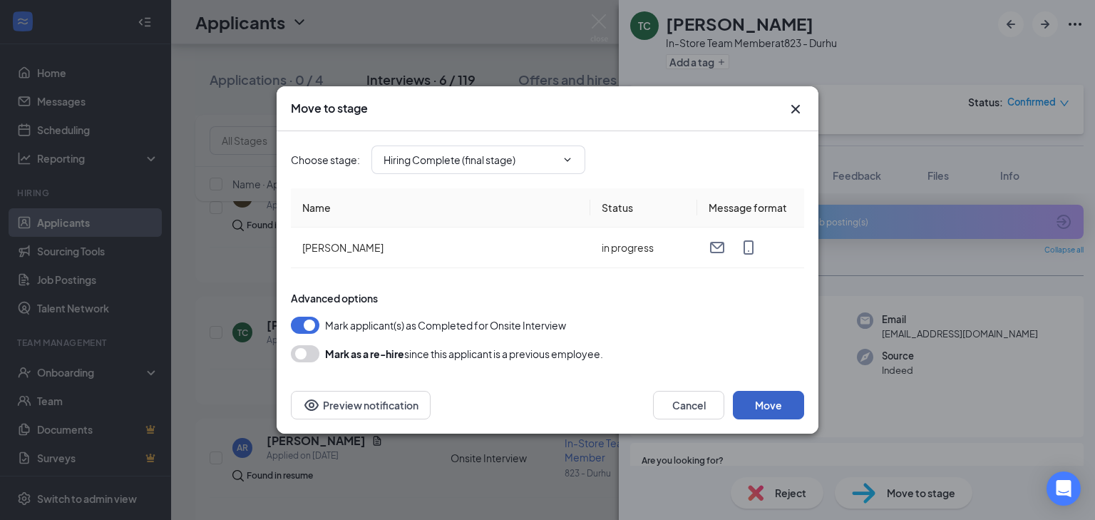
click at [766, 408] on button "Move" at bounding box center [768, 405] width 71 height 29
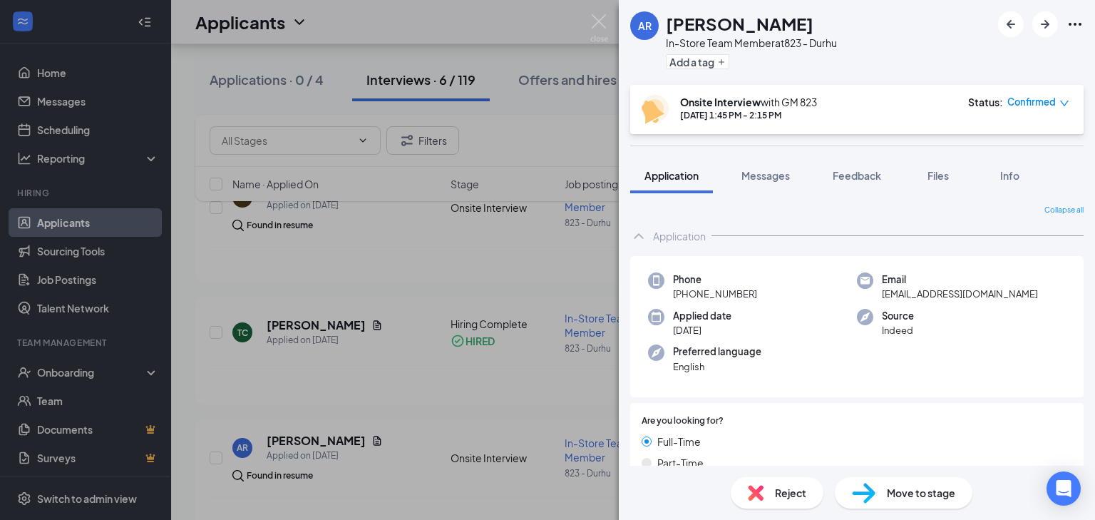
click at [408, 267] on div "AR [PERSON_NAME] In-Store Team Member at 823 - Durhu Add a tag Onsite Interview…" at bounding box center [547, 260] width 1095 height 520
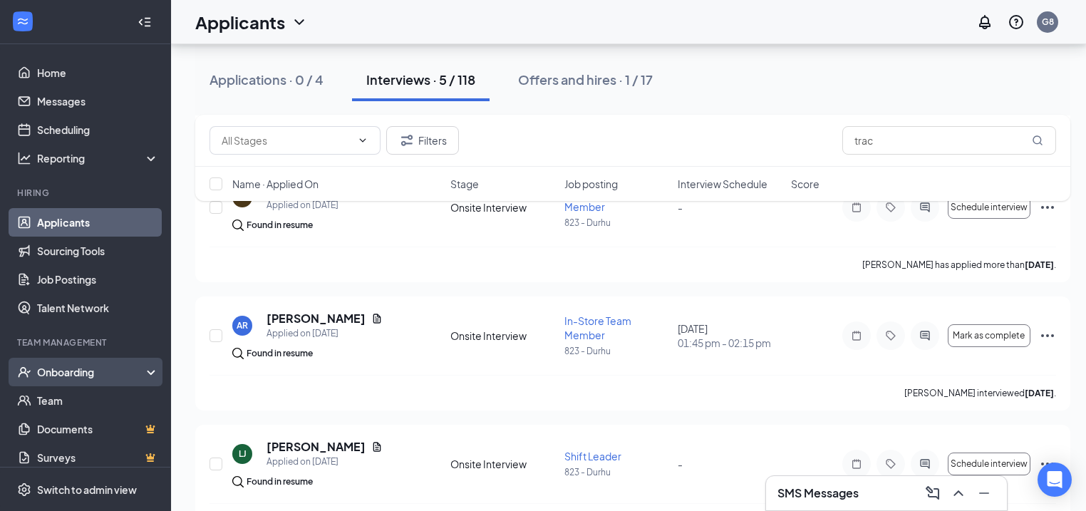
click at [71, 369] on div "Onboarding" at bounding box center [92, 372] width 110 height 14
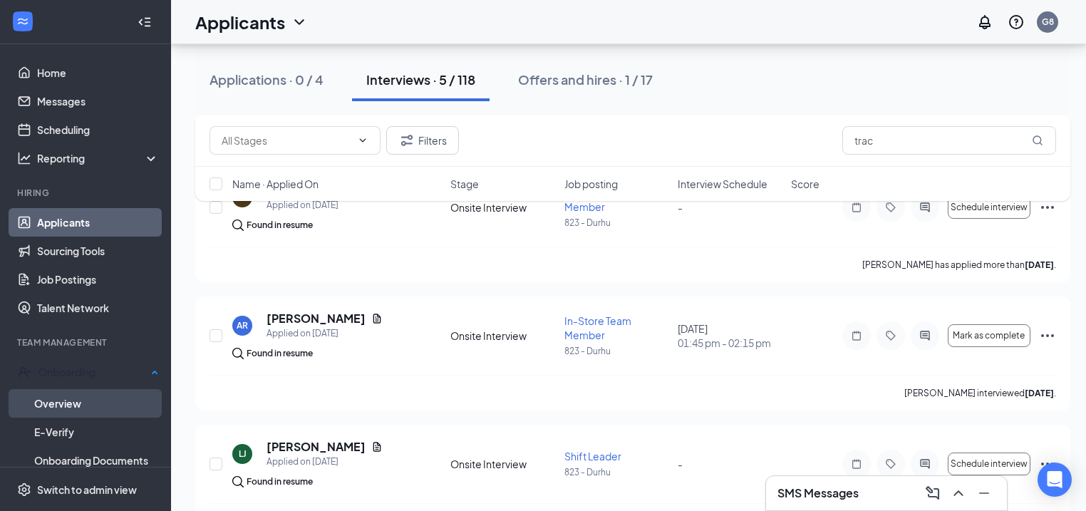
click at [51, 400] on link "Overview" at bounding box center [96, 403] width 125 height 29
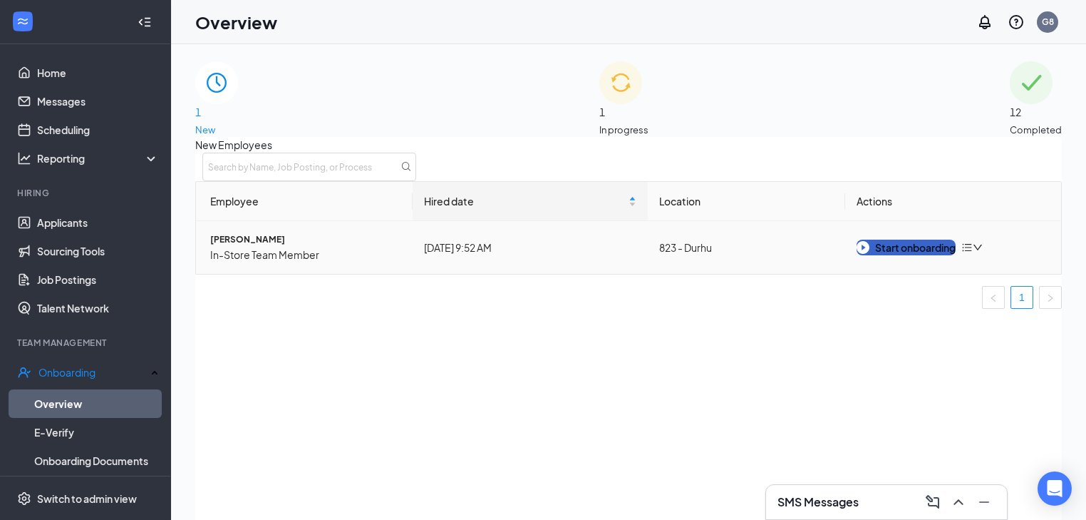
click at [931, 255] on div "Start onboarding" at bounding box center [906, 248] width 99 height 16
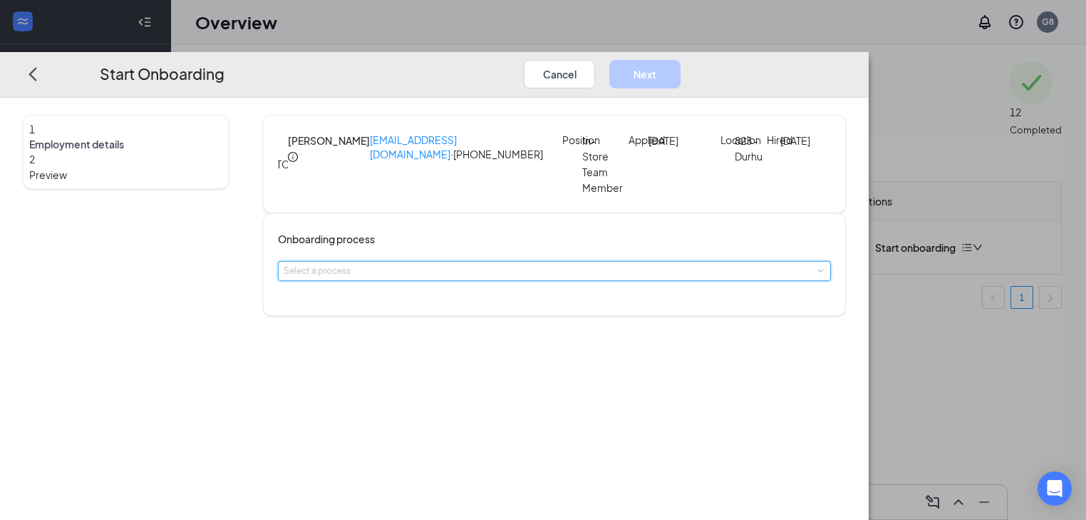
click at [446, 281] on div "Select a process" at bounding box center [554, 271] width 553 height 20
click at [483, 324] on li "Onboarding Process" at bounding box center [460, 319] width 234 height 26
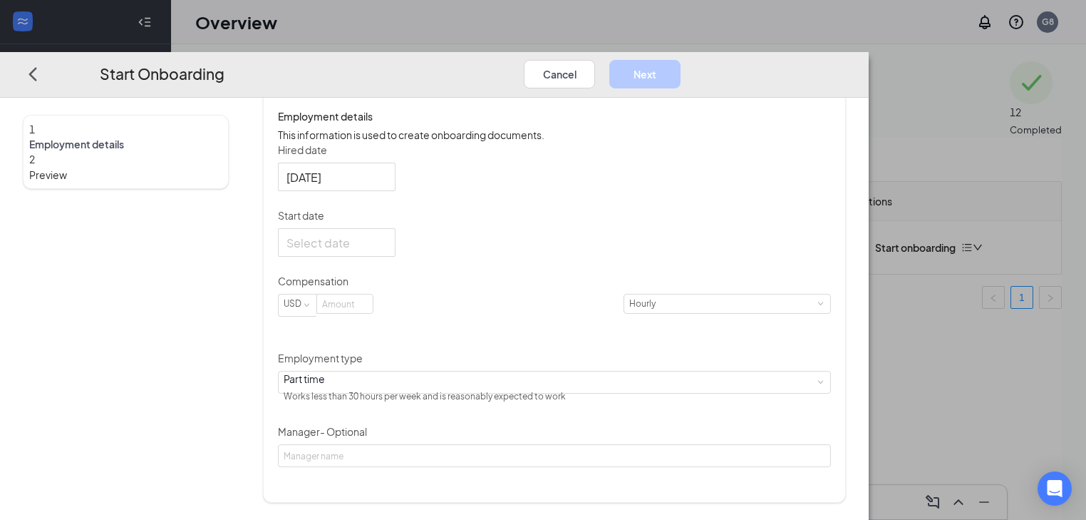
scroll to position [228, 0]
click at [387, 252] on div at bounding box center [337, 243] width 101 height 18
type input "[DATE]"
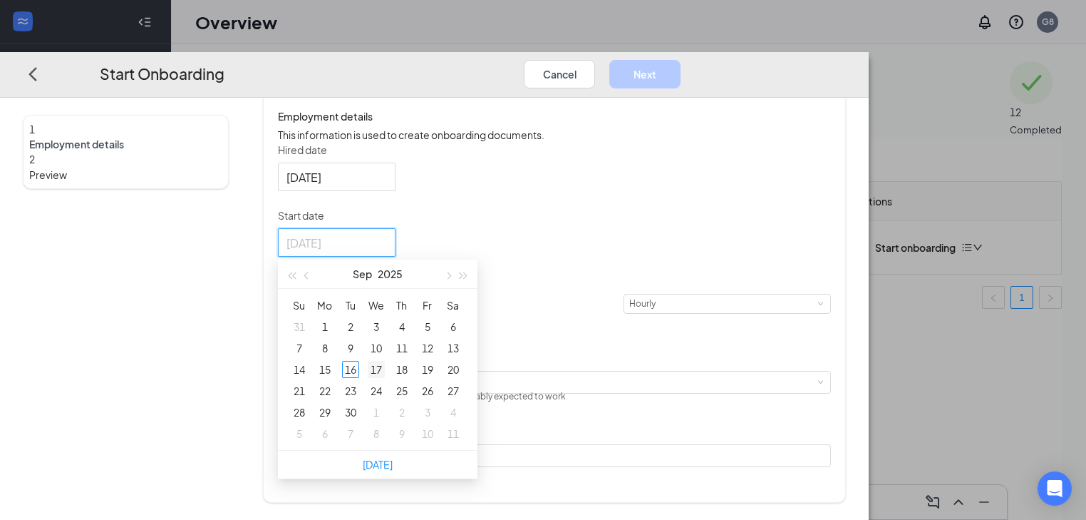
type input "[DATE]"
click at [385, 378] on div "17" at bounding box center [376, 369] width 17 height 17
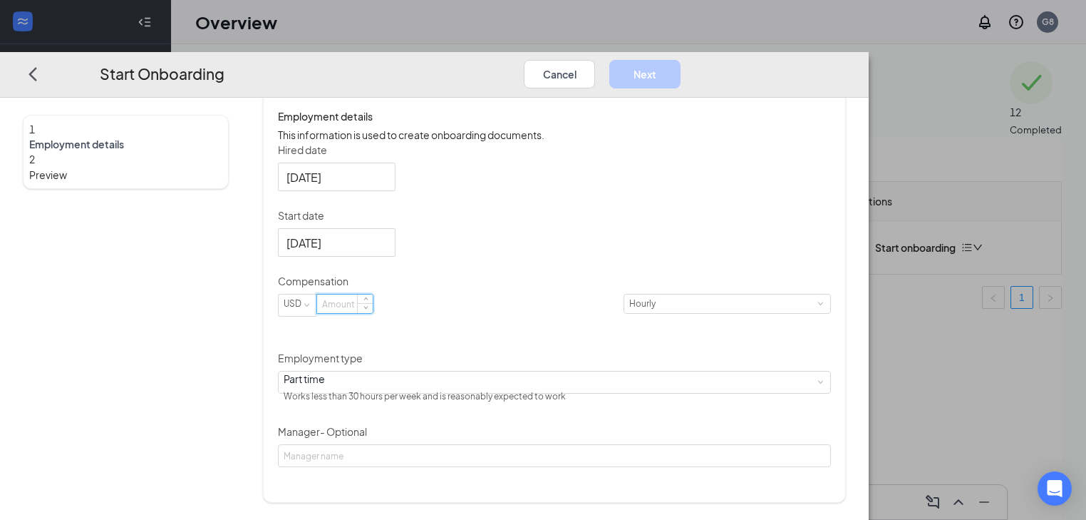
click at [373, 313] on input at bounding box center [345, 303] width 56 height 19
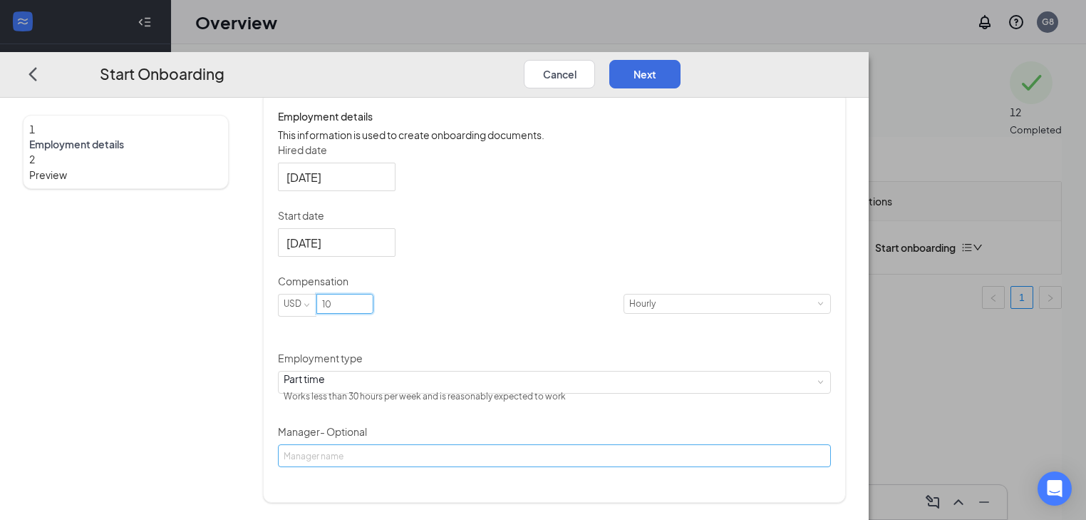
type input "10"
click at [428, 467] on input "Manager - Optional" at bounding box center [554, 455] width 553 height 23
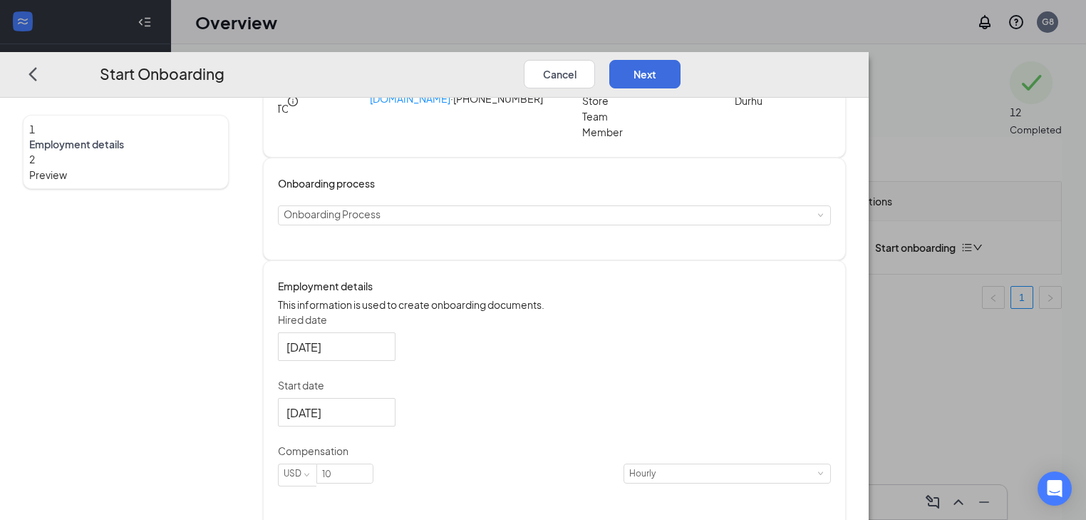
scroll to position [0, 0]
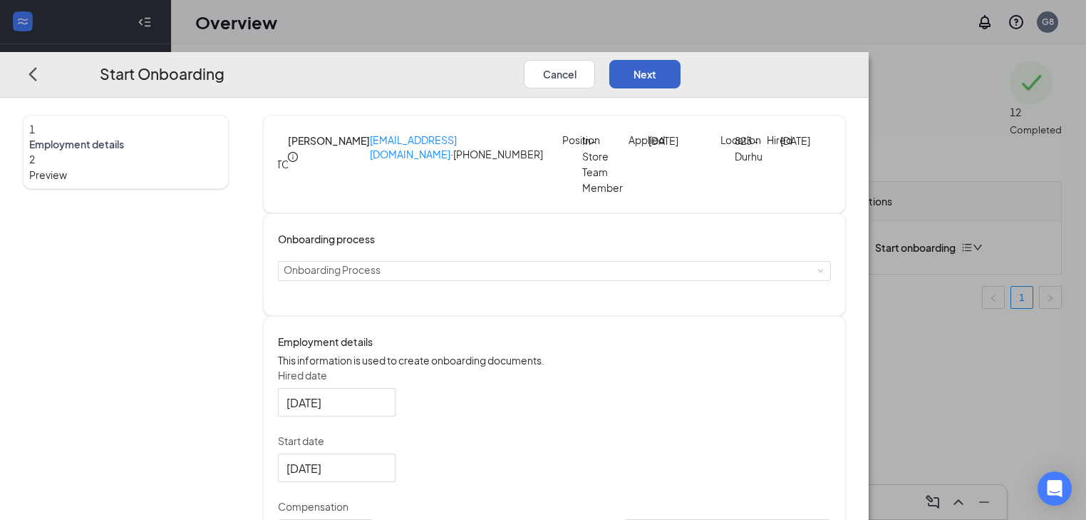
click at [681, 59] on button "Next" at bounding box center [644, 73] width 71 height 29
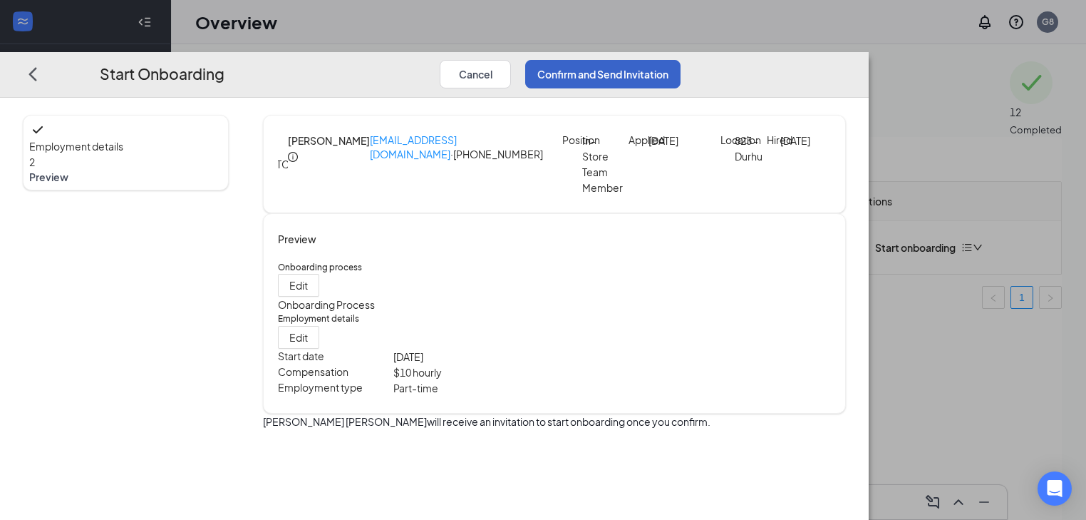
click at [681, 59] on button "Confirm and Send Invitation" at bounding box center [602, 73] width 155 height 29
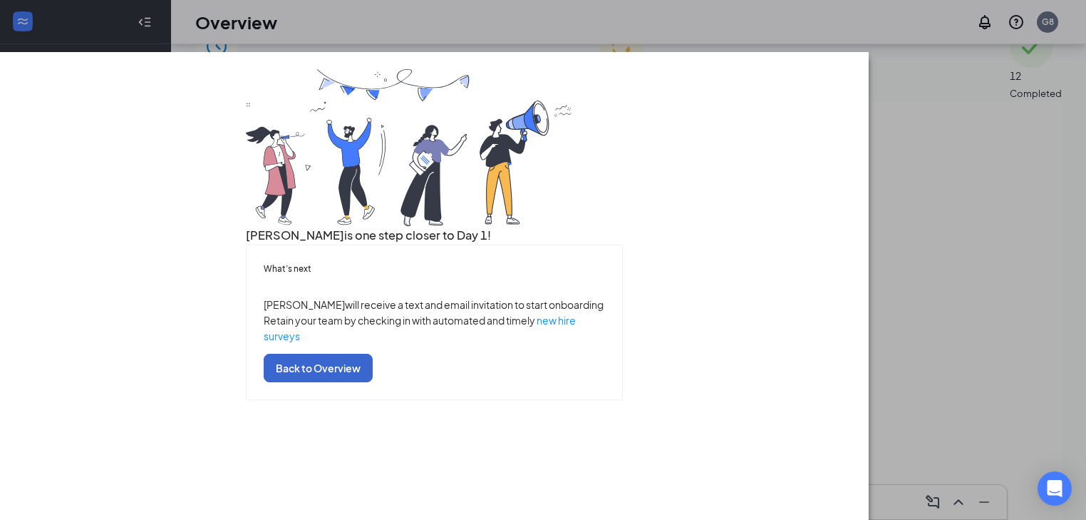
scroll to position [64, 0]
click at [373, 382] on button "Back to Overview" at bounding box center [318, 368] width 109 height 29
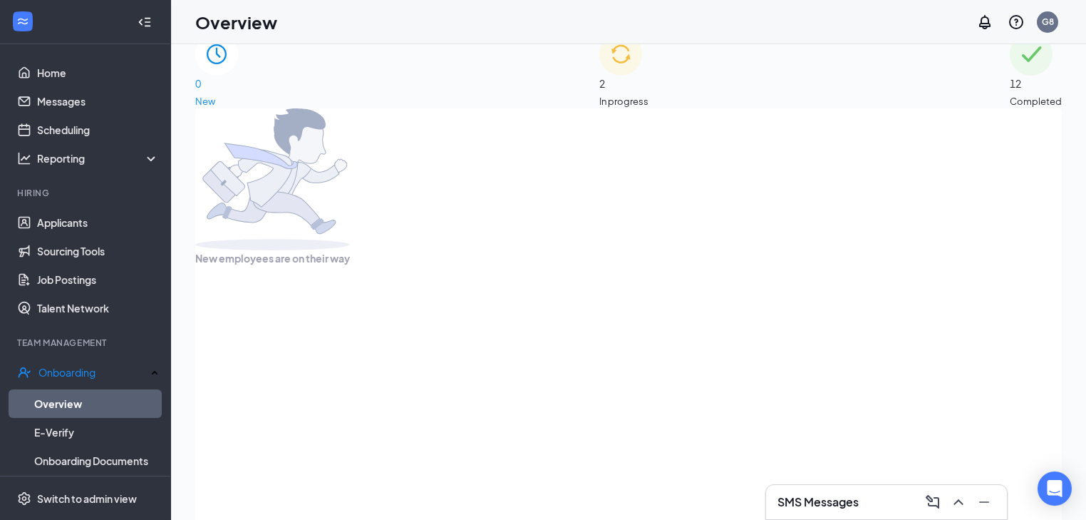
scroll to position [0, 0]
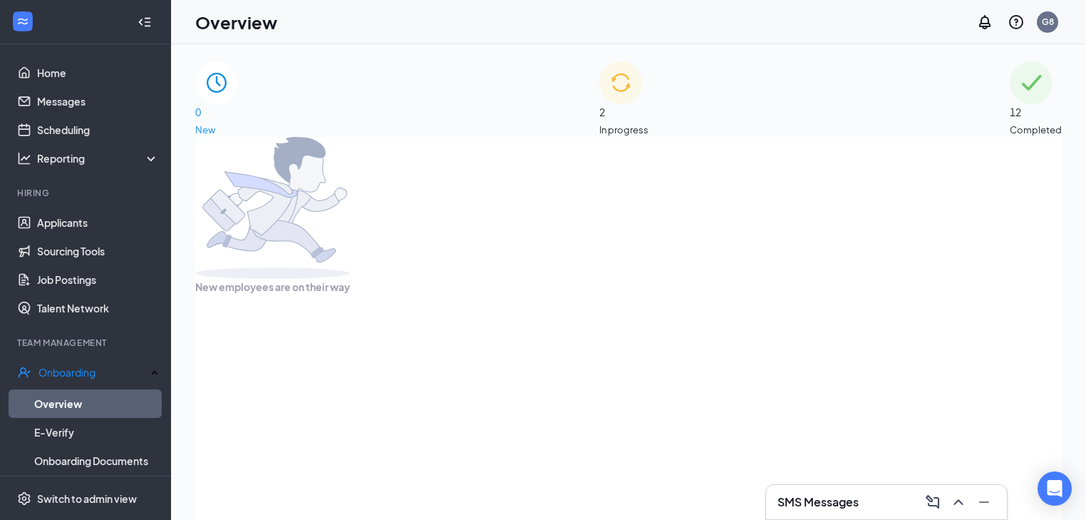
click at [599, 98] on img at bounding box center [620, 82] width 43 height 43
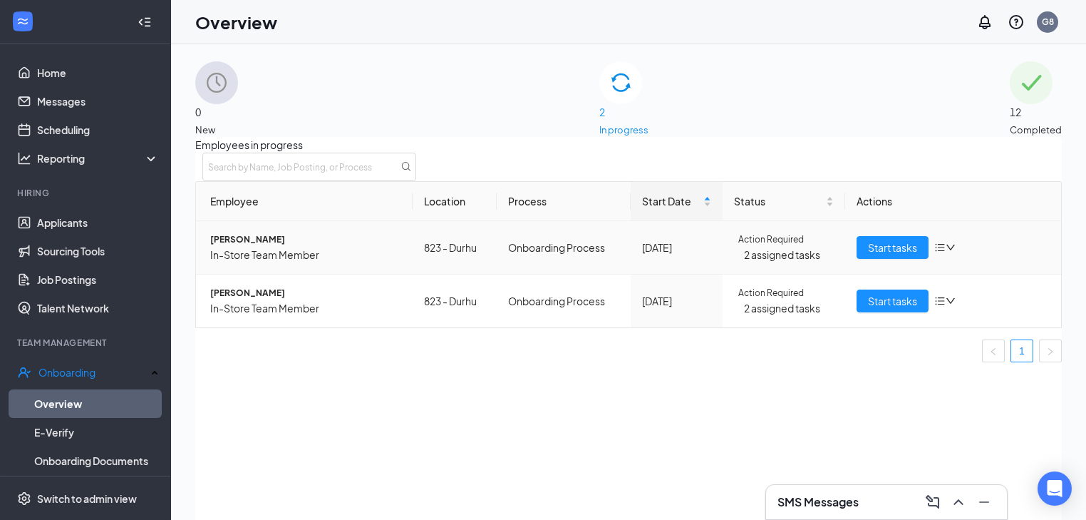
click at [240, 247] on span "[PERSON_NAME]" at bounding box center [305, 239] width 191 height 14
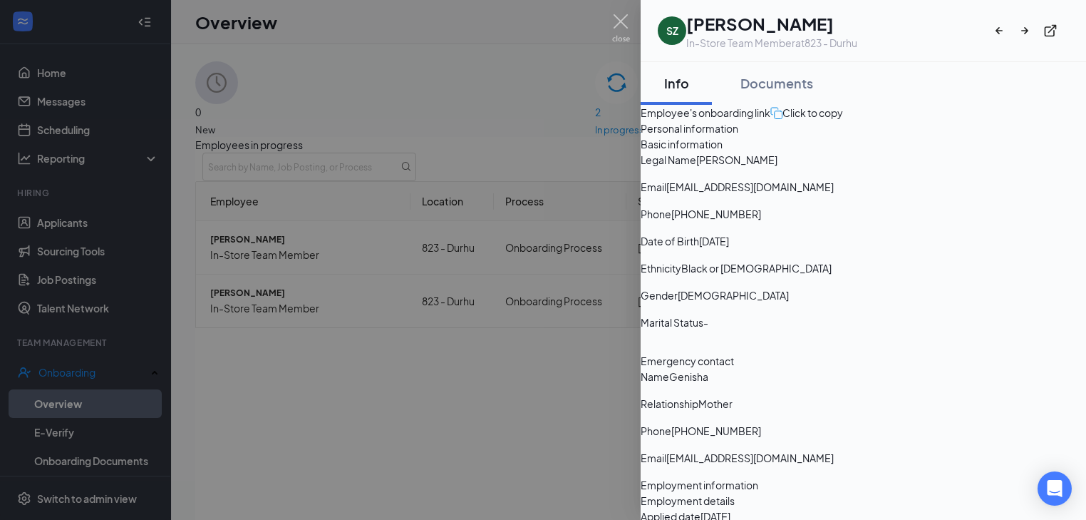
click at [796, 81] on div "Documents" at bounding box center [777, 83] width 73 height 18
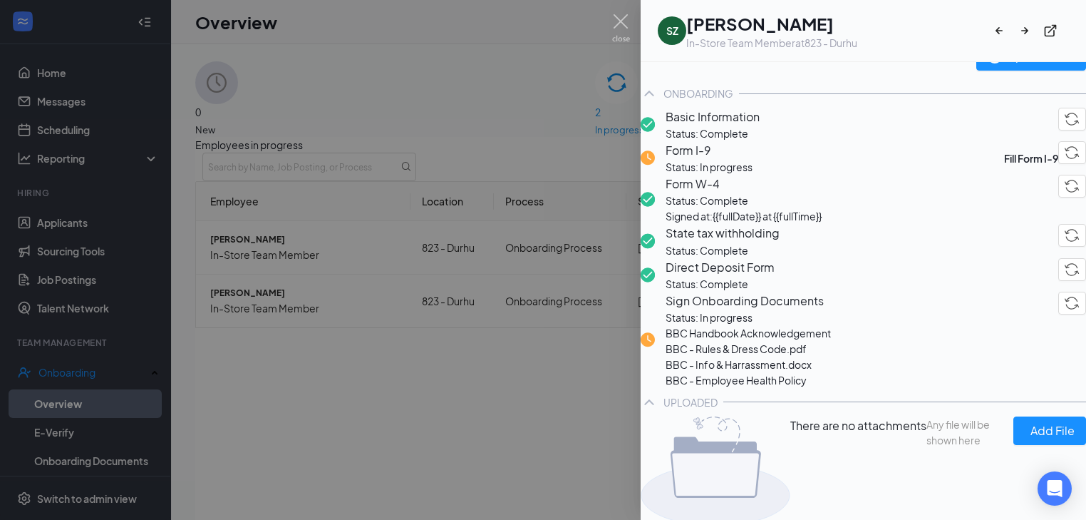
scroll to position [57, 0]
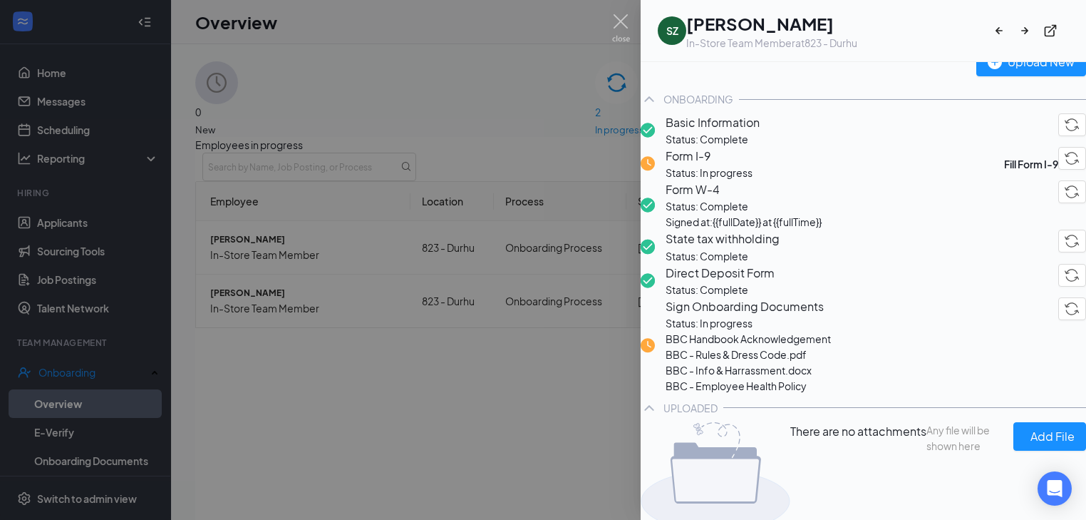
drag, startPoint x: 720, startPoint y: 140, endPoint x: 1094, endPoint y: 336, distance: 422.1
click at [720, 131] on span "Basic Information" at bounding box center [713, 122] width 94 height 18
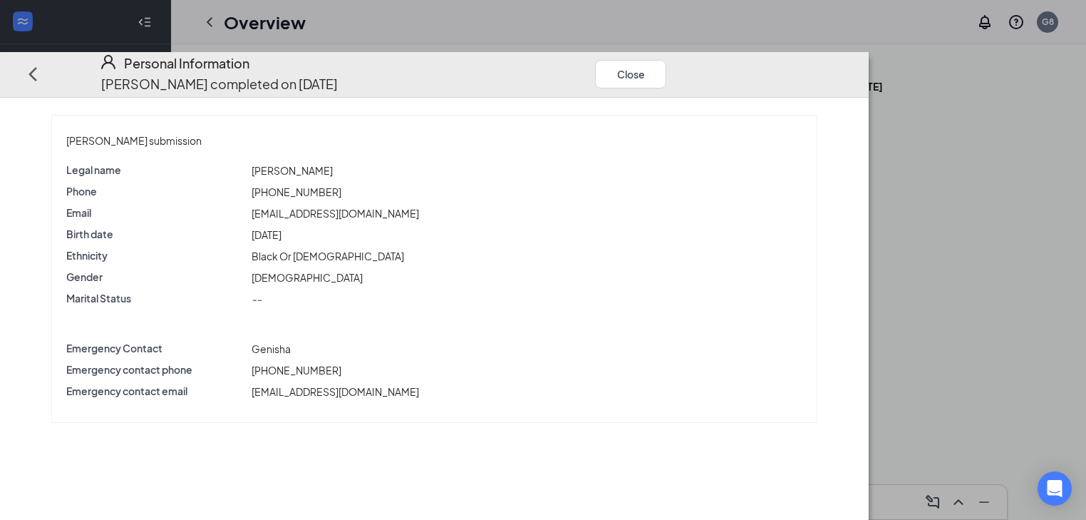
scroll to position [57, 0]
click at [666, 59] on button "Close" at bounding box center [630, 73] width 71 height 29
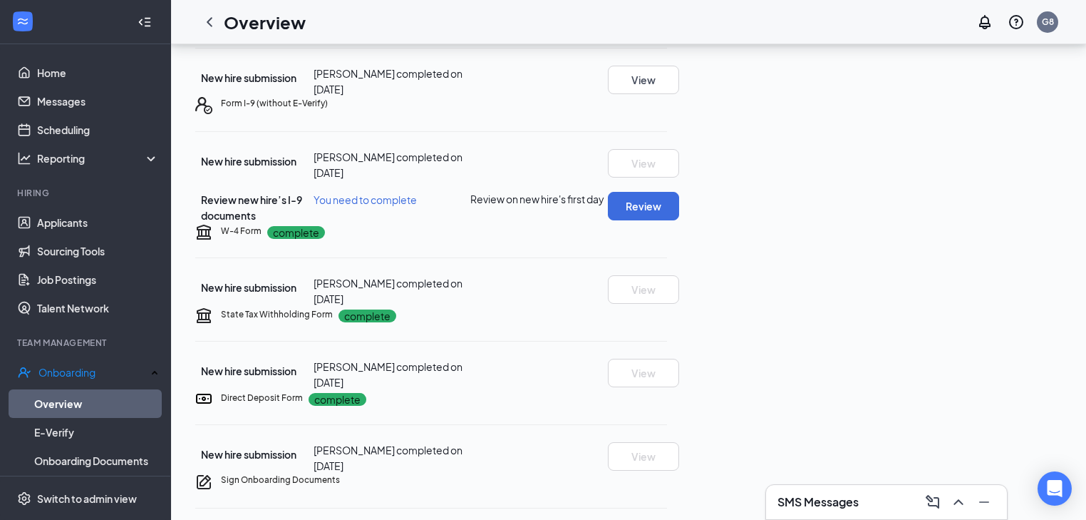
scroll to position [29, 0]
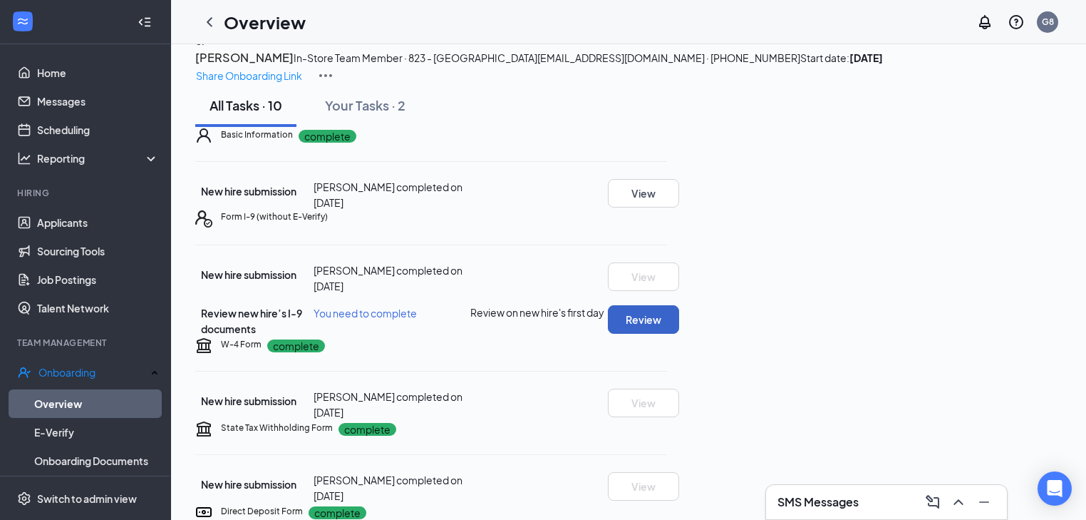
click at [679, 334] on button "Review" at bounding box center [643, 319] width 71 height 29
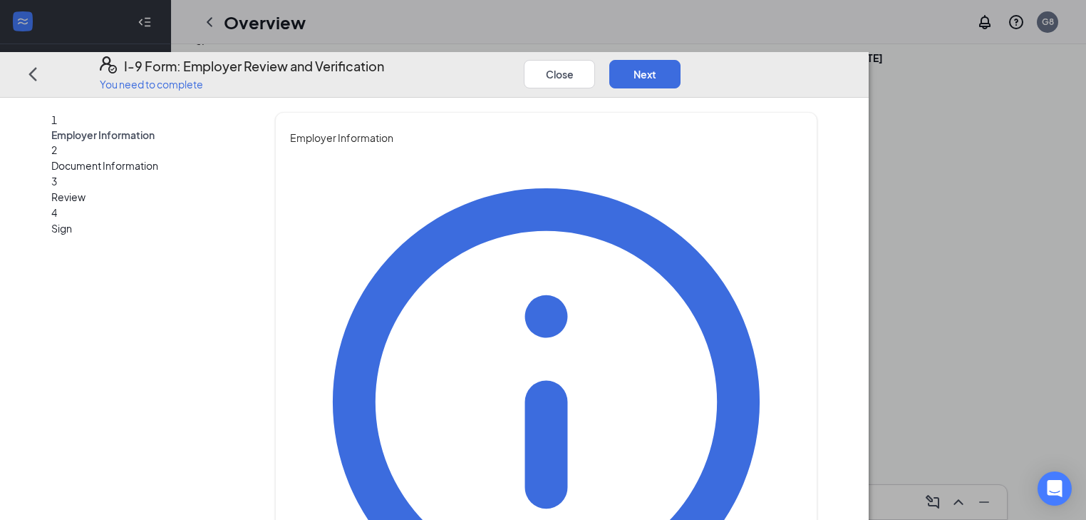
scroll to position [4, 0]
type input "[PERSON_NAME]"
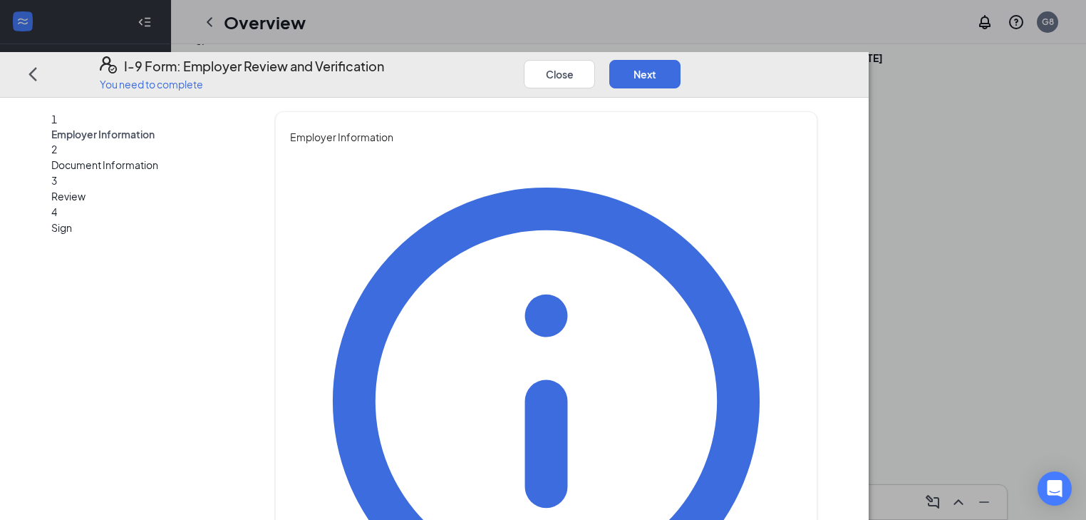
type input "[PERSON_NAME]"
type input "General Manager"
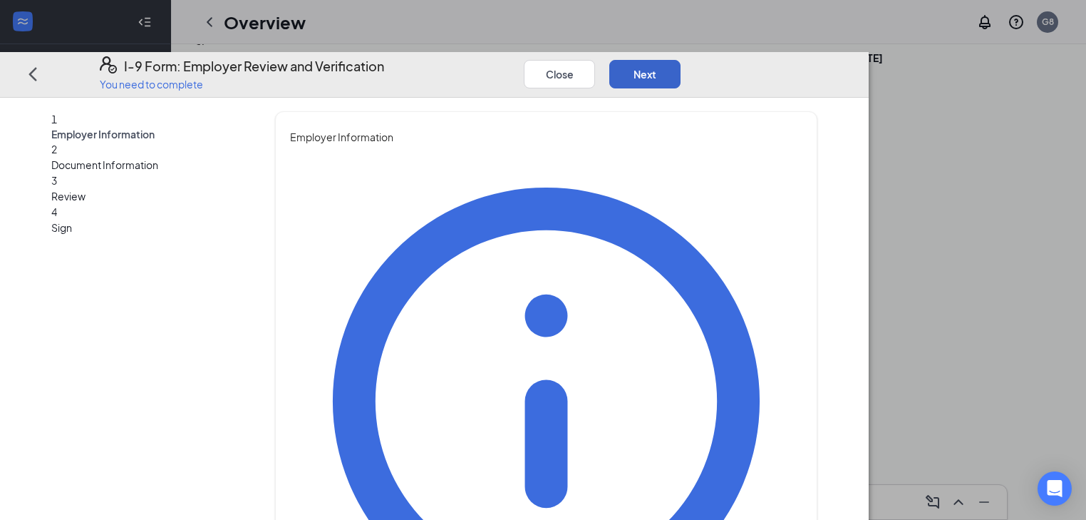
drag, startPoint x: 1020, startPoint y: 36, endPoint x: 1016, endPoint y: 43, distance: 8.9
click at [681, 59] on button "Next" at bounding box center [644, 73] width 71 height 29
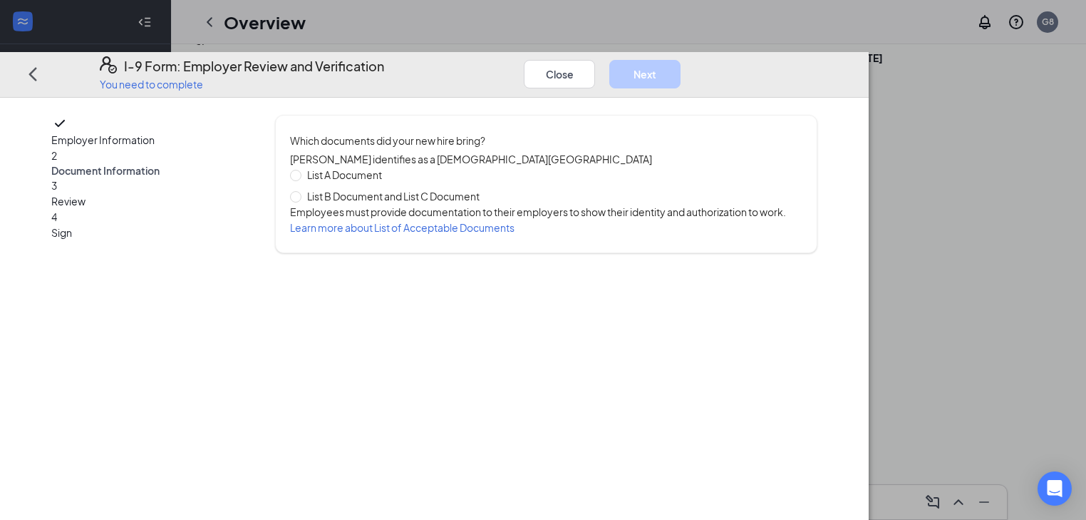
scroll to position [0, 0]
click at [388, 167] on span "List A Document" at bounding box center [345, 175] width 86 height 16
click at [300, 170] on input "List A Document" at bounding box center [295, 175] width 10 height 10
radio input "true"
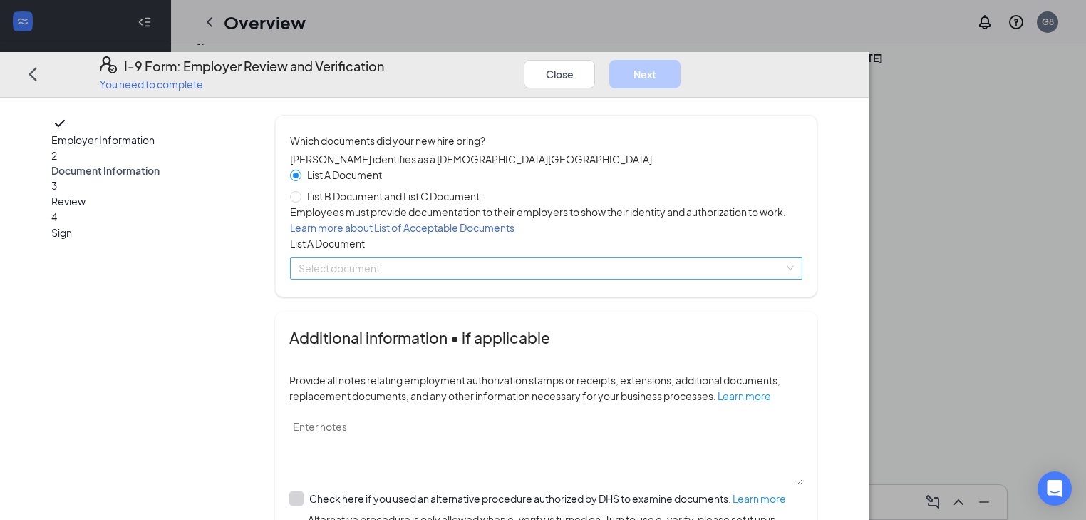
drag, startPoint x: 450, startPoint y: 305, endPoint x: 447, endPoint y: 319, distance: 14.5
click at [447, 279] on input "search" at bounding box center [542, 267] width 486 height 21
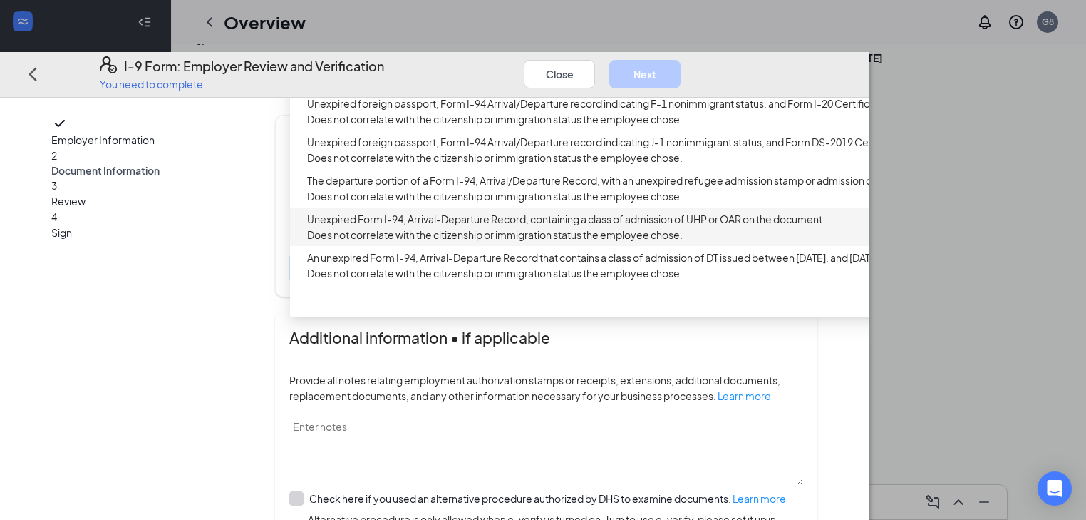
scroll to position [399, 0]
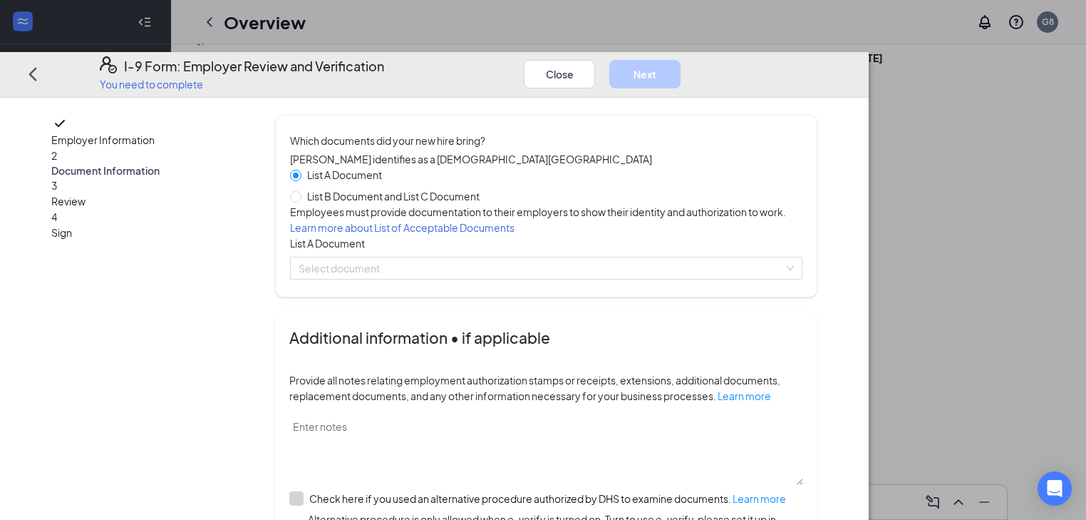
click at [392, 188] on span "List B Document and List C Document" at bounding box center [394, 196] width 184 height 16
click at [300, 191] on input "List B Document and List C Document" at bounding box center [295, 196] width 10 height 10
radio input "true"
radio input "false"
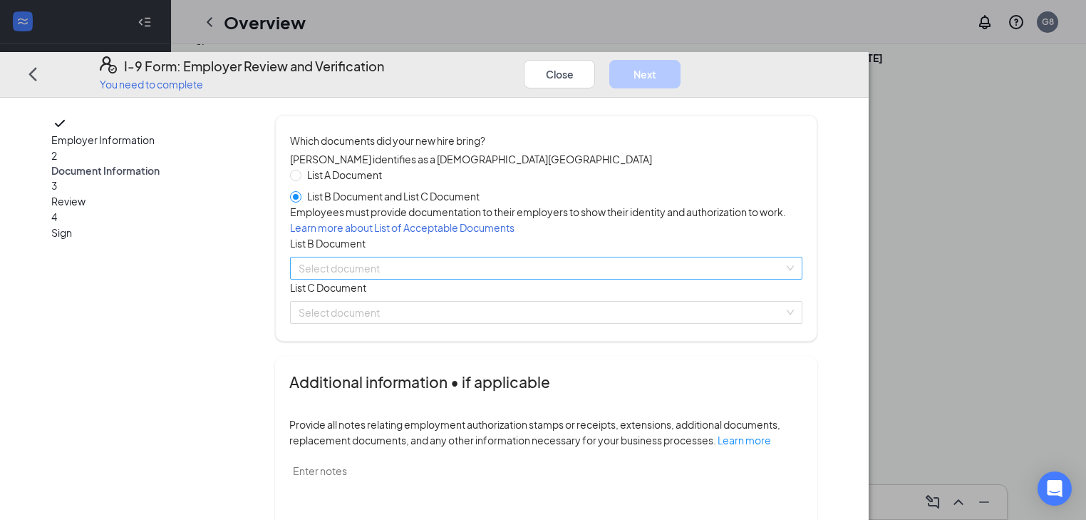
click at [520, 279] on input "search" at bounding box center [542, 267] width 486 height 21
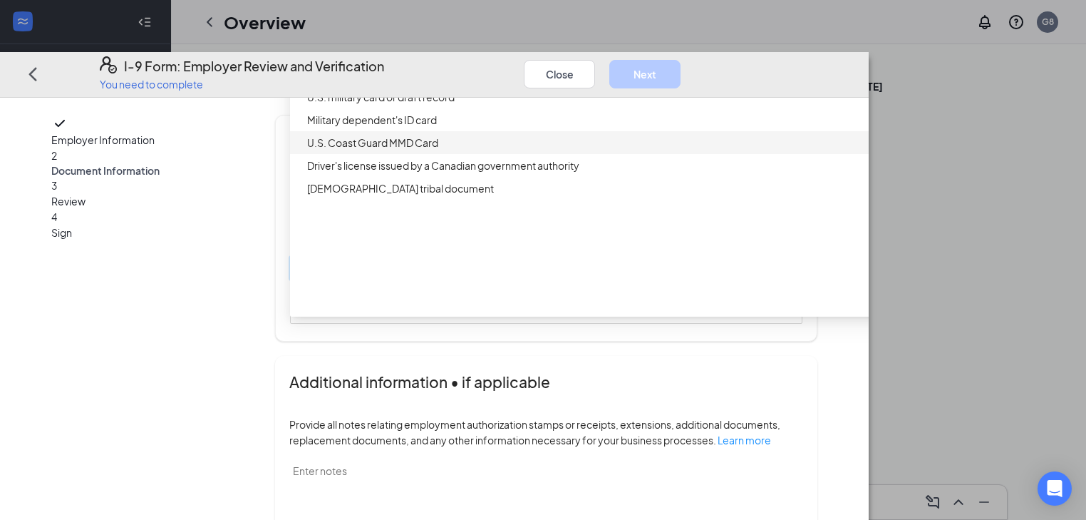
scroll to position [0, 0]
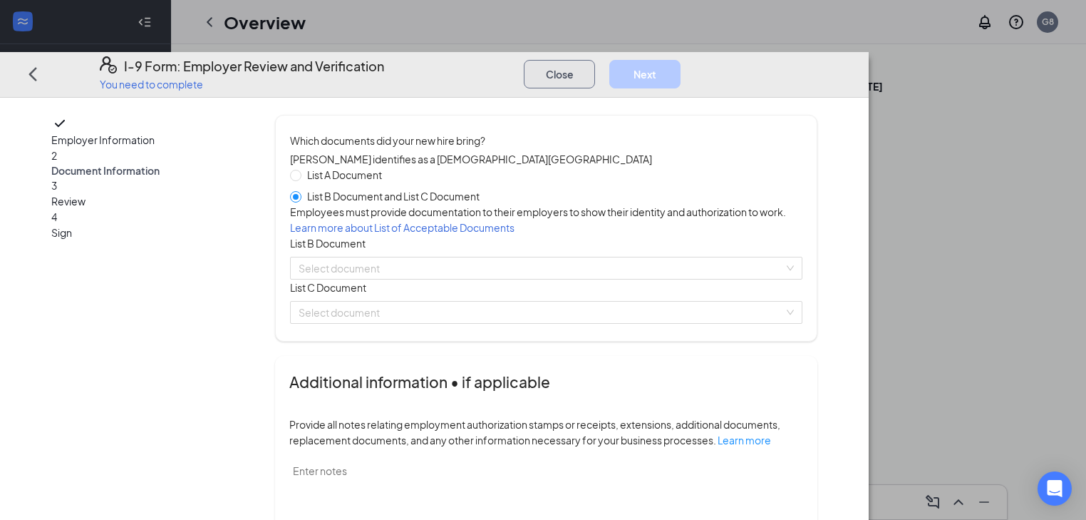
click at [595, 59] on button "Close" at bounding box center [559, 73] width 71 height 29
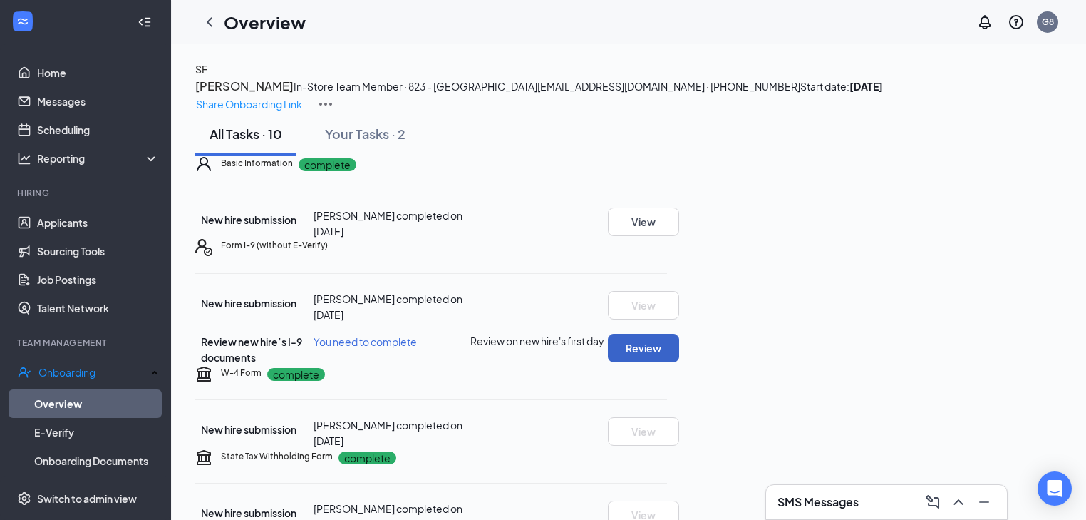
click at [679, 362] on button "Review" at bounding box center [643, 348] width 71 height 29
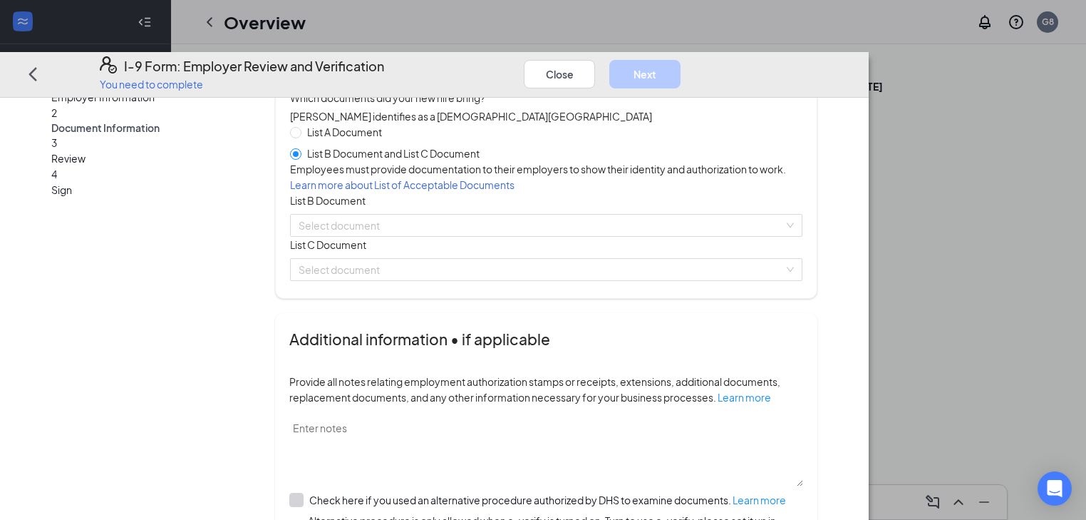
scroll to position [114, 0]
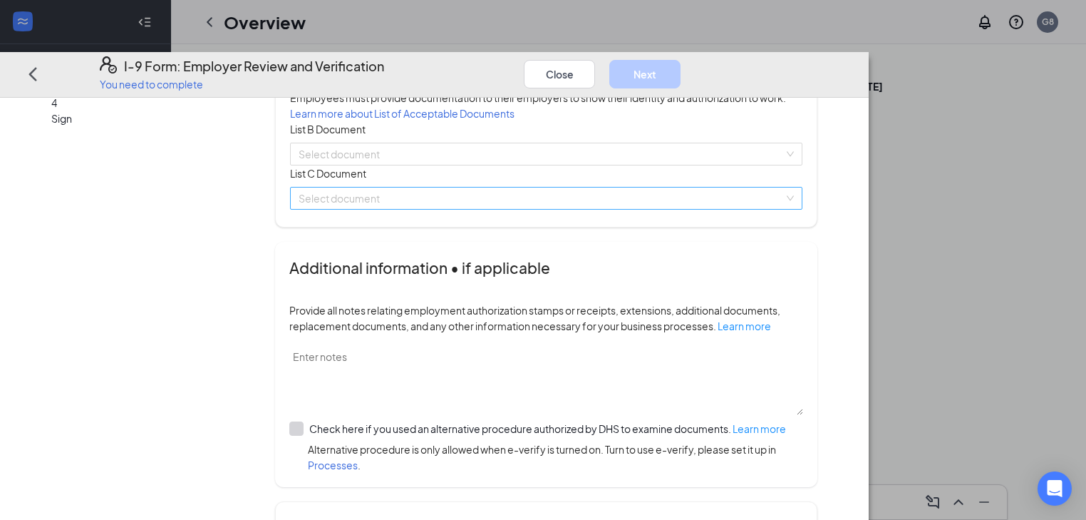
click at [469, 209] on input "search" at bounding box center [542, 197] width 486 height 21
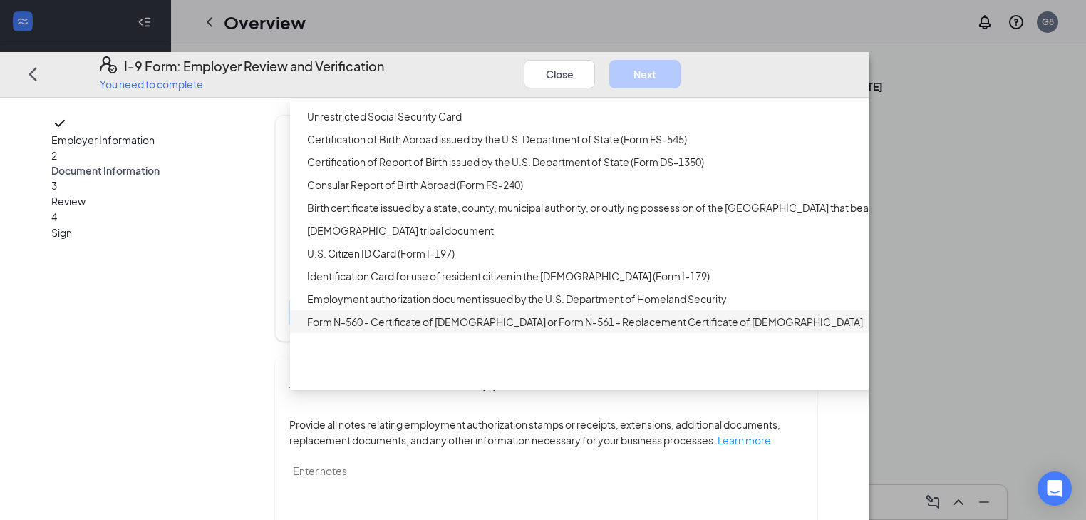
scroll to position [0, 0]
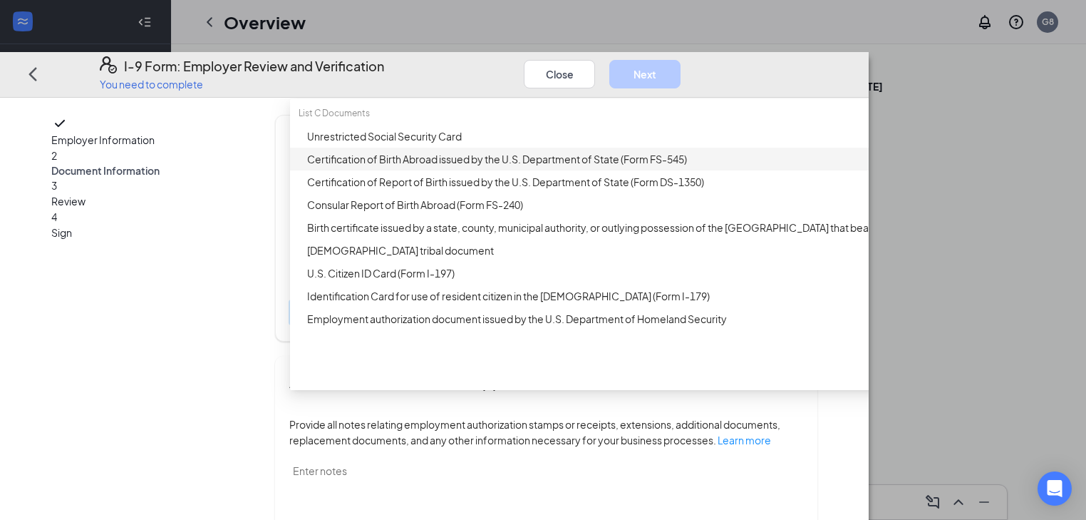
click at [619, 145] on div "Which documents did your new hire bring? [PERSON_NAME] identifies as a [DEMOGRA…" at bounding box center [546, 228] width 513 height 191
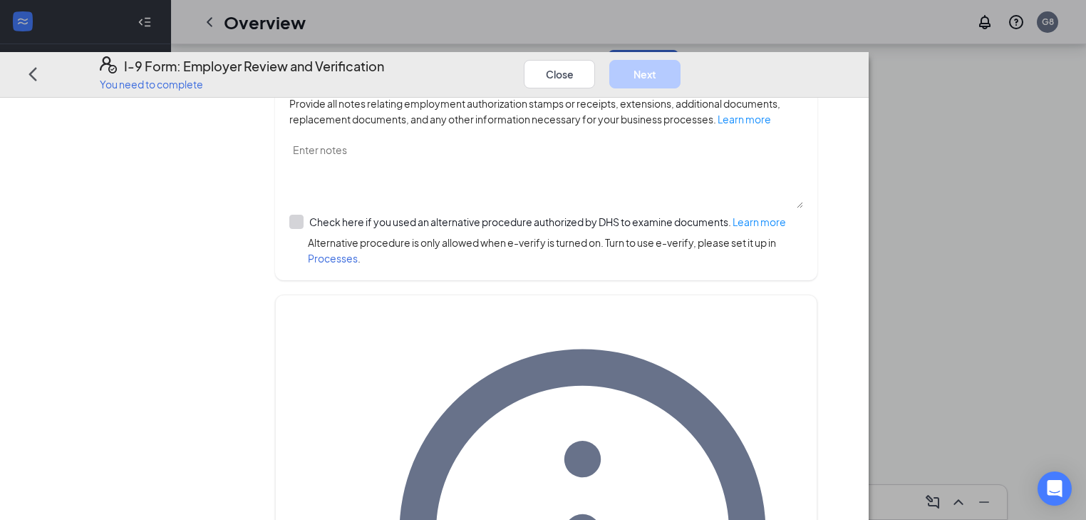
scroll to position [285, 0]
click at [291, 277] on div "Employer Information 2 Document Information 3 Review 4 Sign Which documents did…" at bounding box center [434, 314] width 766 height 1041
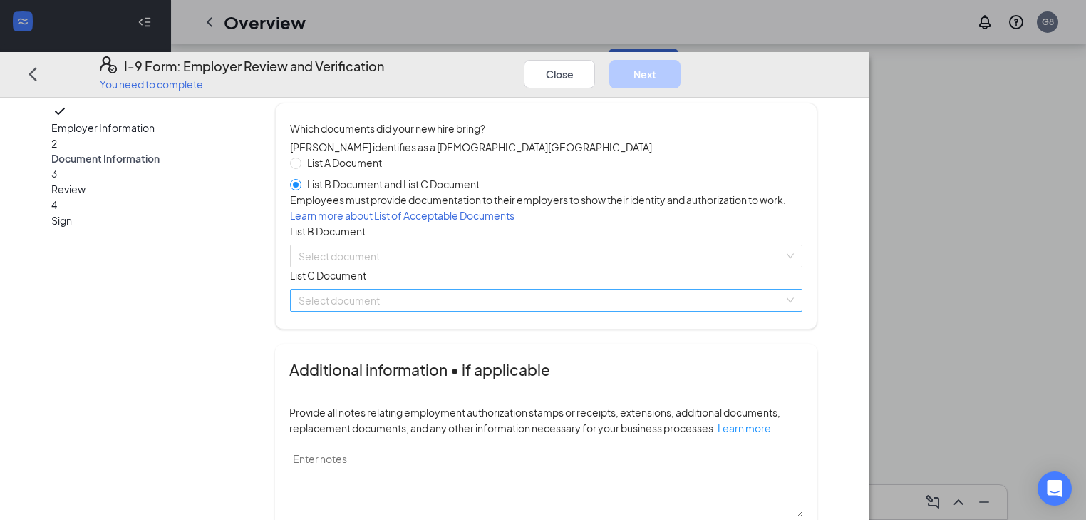
scroll to position [0, 0]
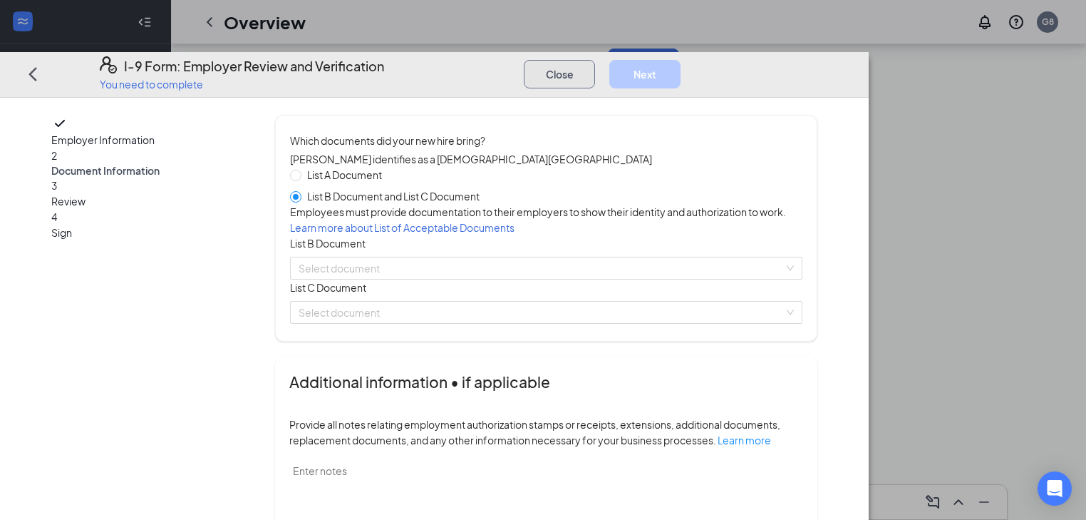
drag, startPoint x: 932, startPoint y: 36, endPoint x: 914, endPoint y: 38, distance: 18.8
click at [595, 59] on button "Close" at bounding box center [559, 73] width 71 height 29
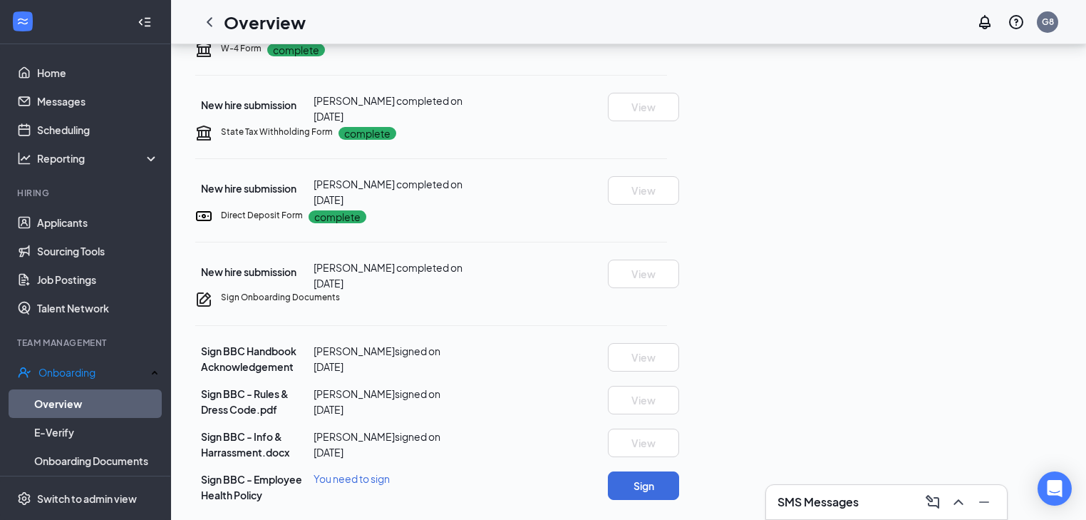
scroll to position [542, 0]
